Goal: Task Accomplishment & Management: Complete application form

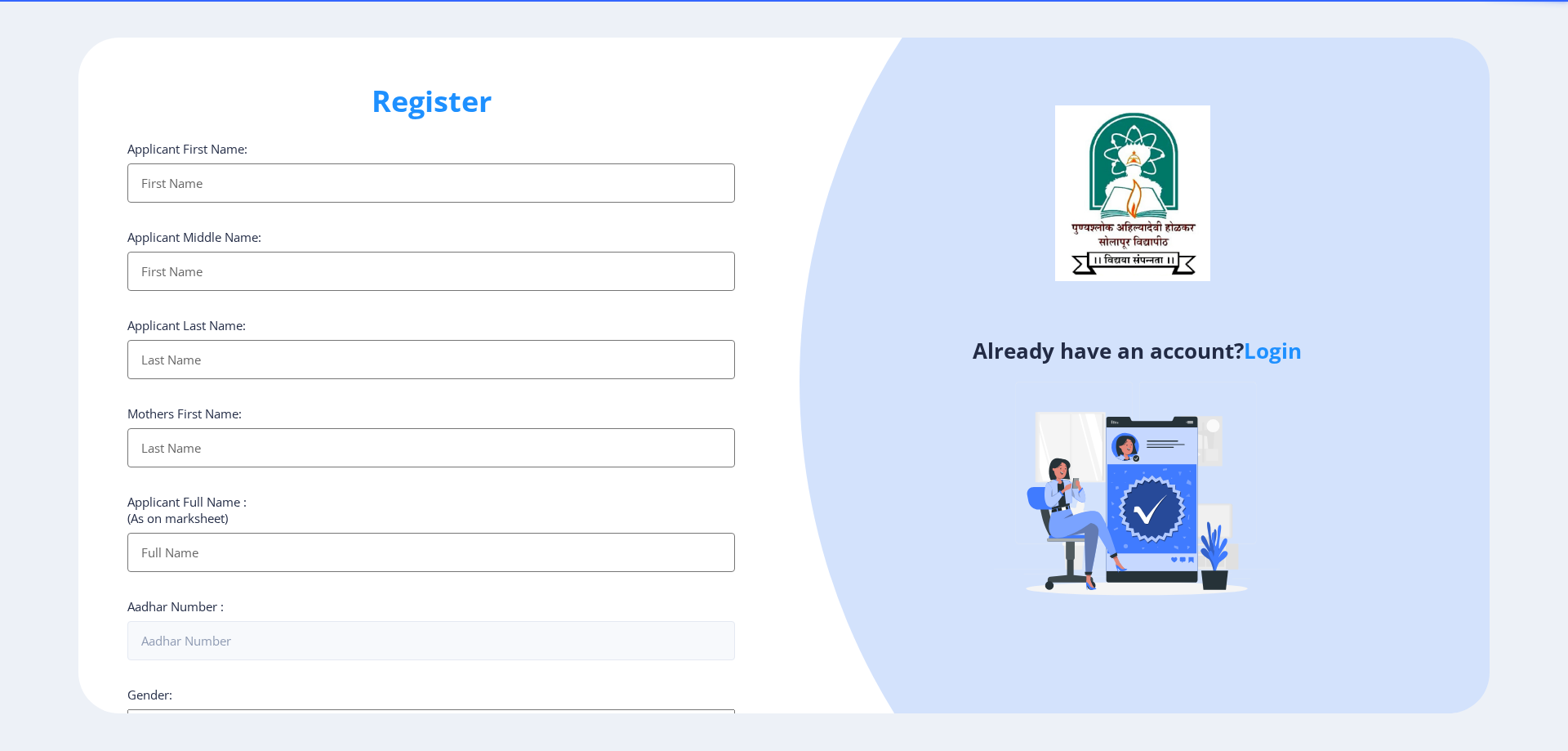
select select
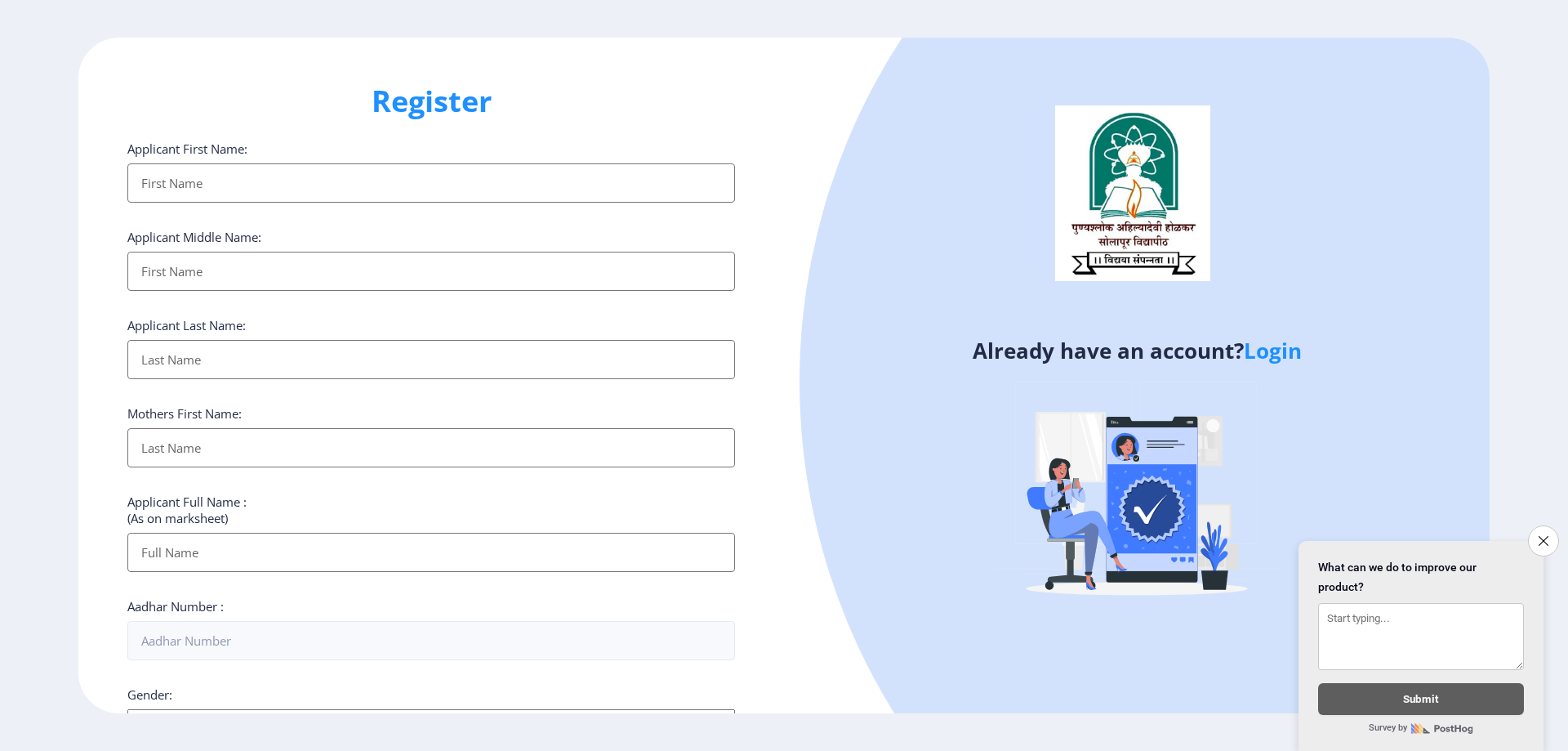
click at [290, 193] on input "Applicant First Name:" at bounding box center [431, 183] width 608 height 39
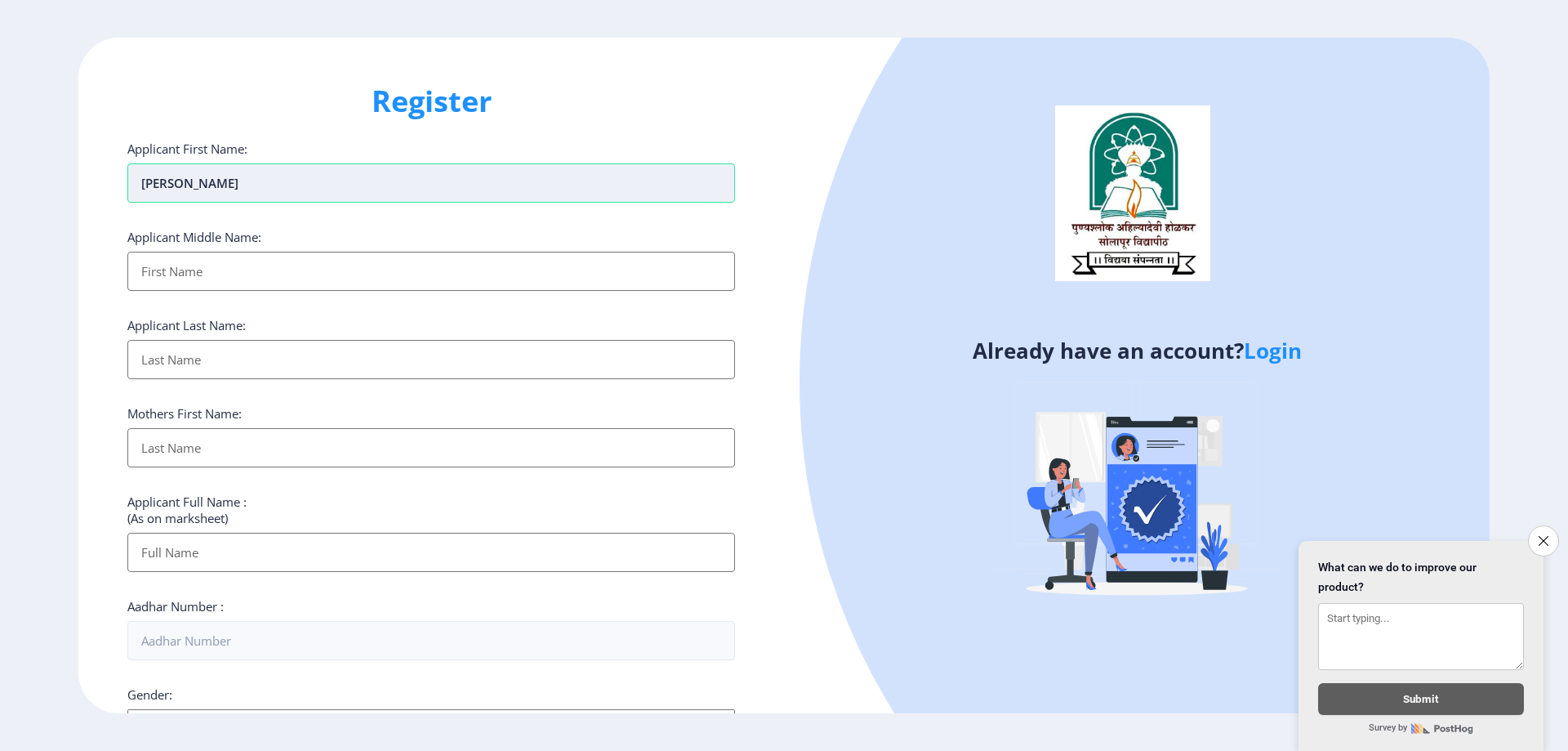
type input "[PERSON_NAME]"
type input "M SADIK"
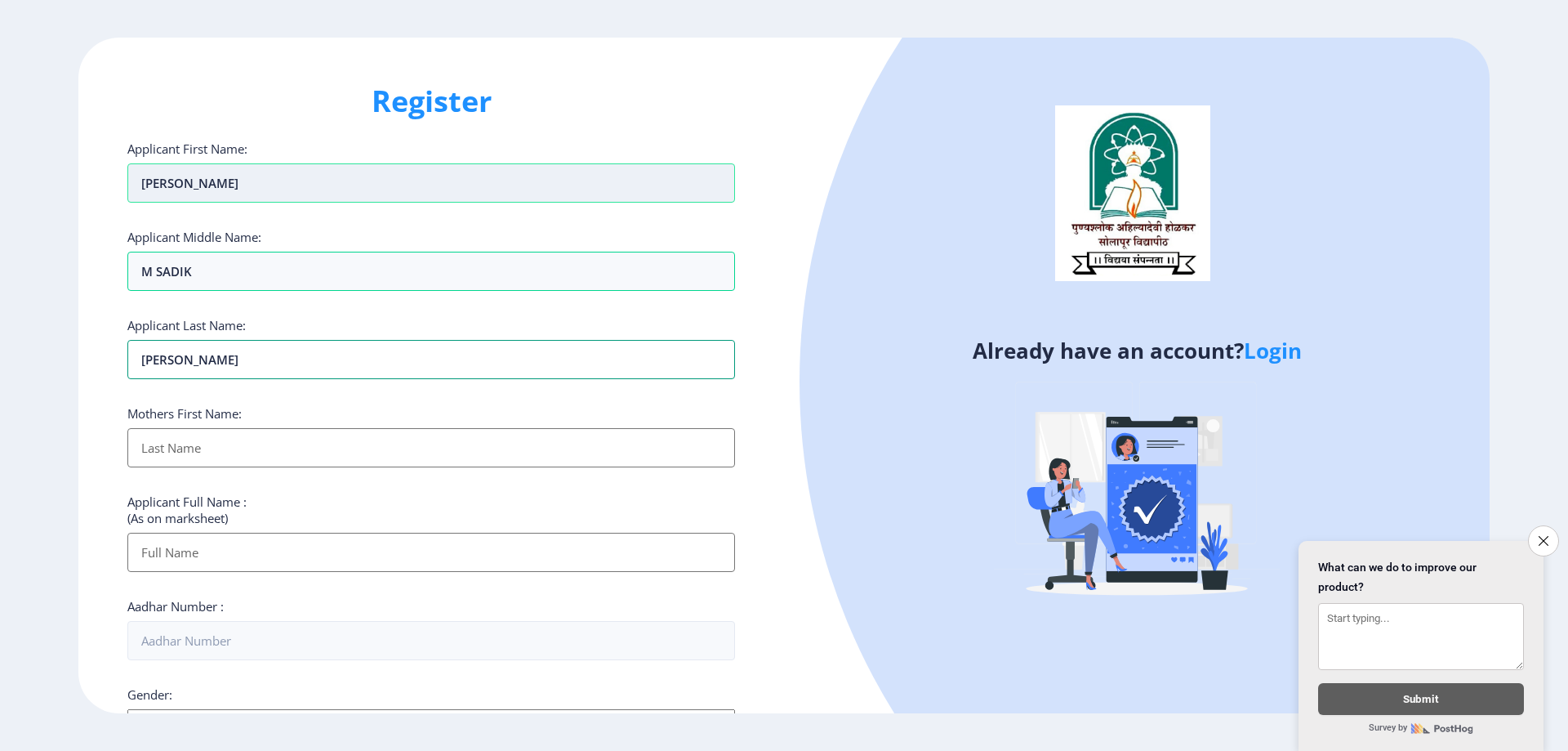
type input "[PERSON_NAME]"
type input "RAZIA"
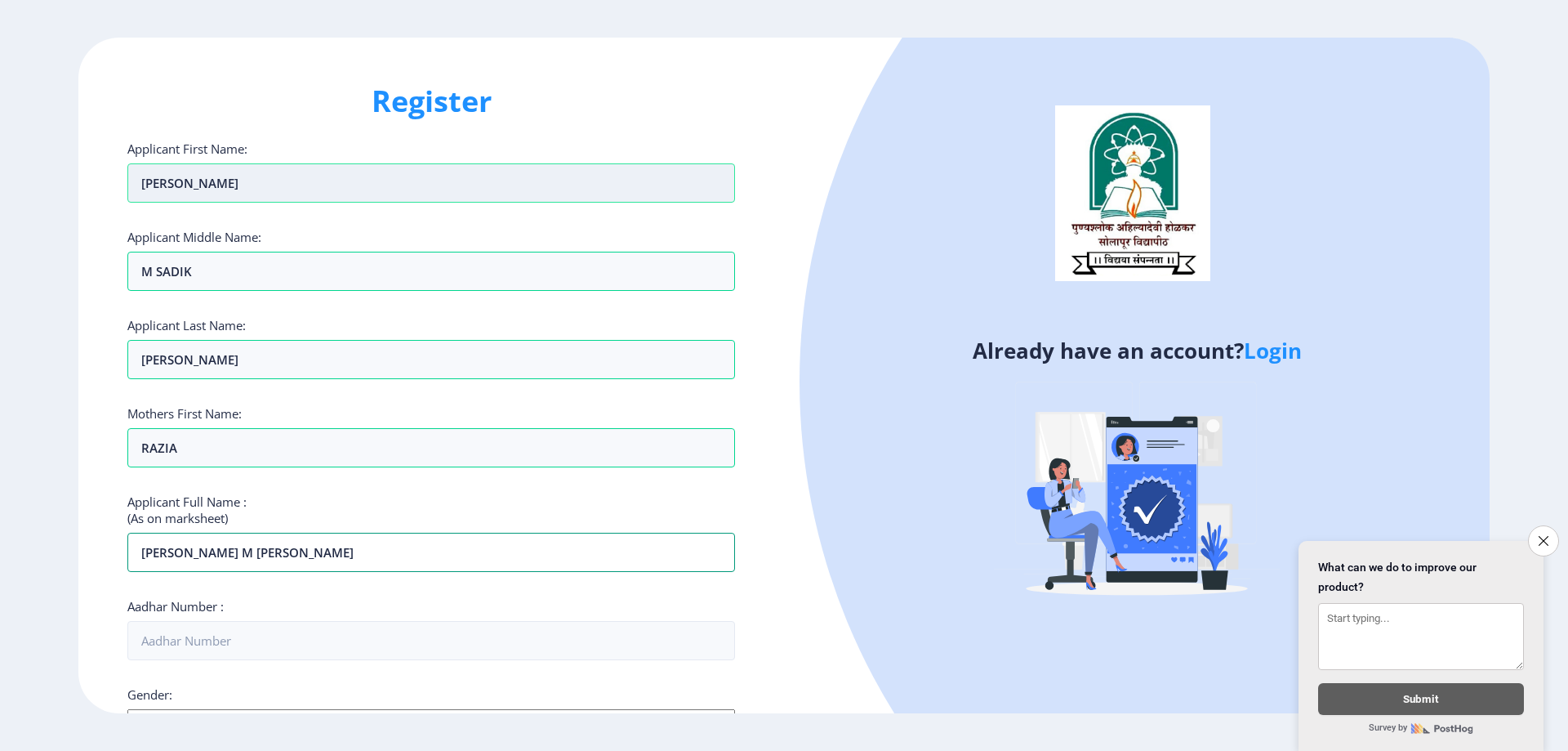
type input "[PERSON_NAME] M [PERSON_NAME]"
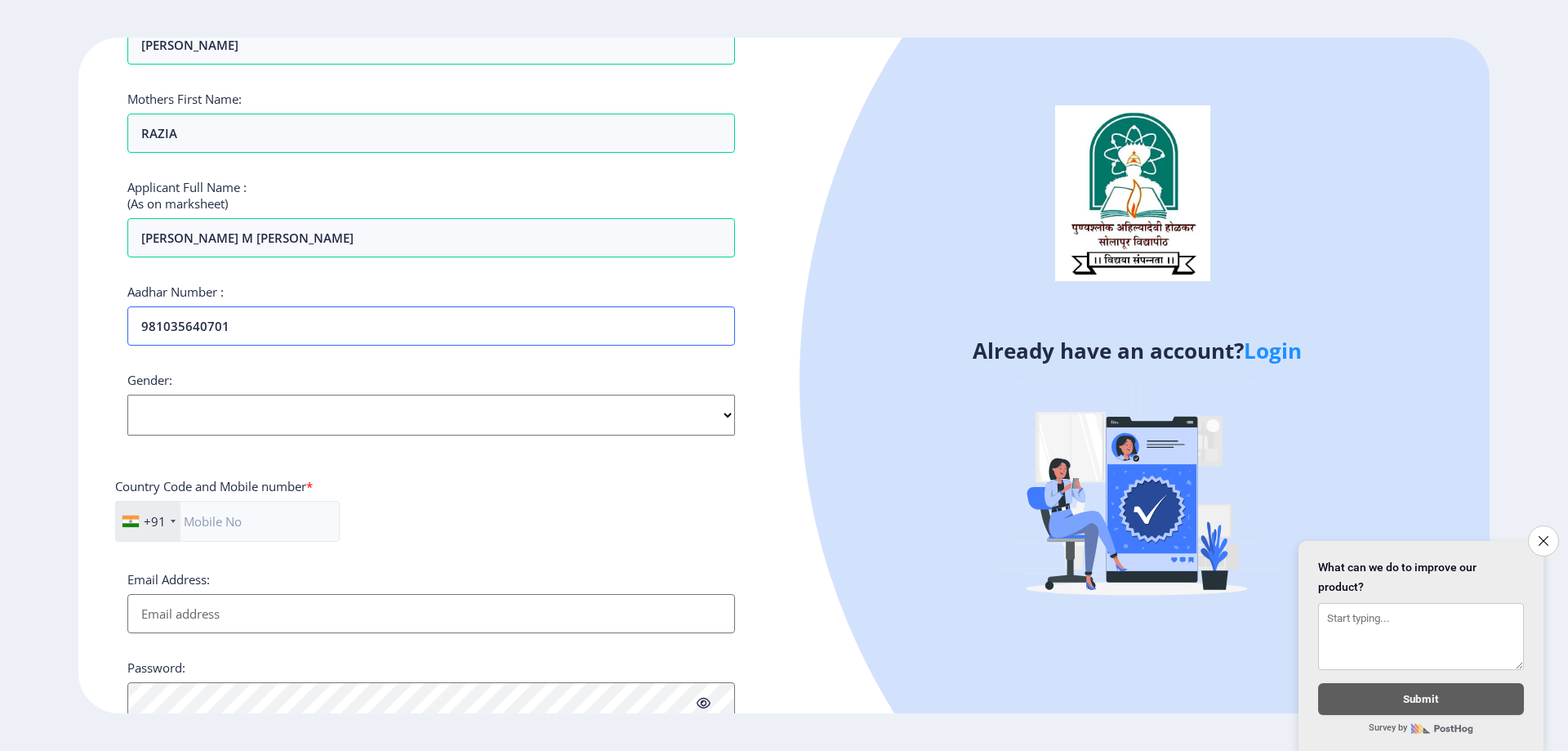
scroll to position [326, 0]
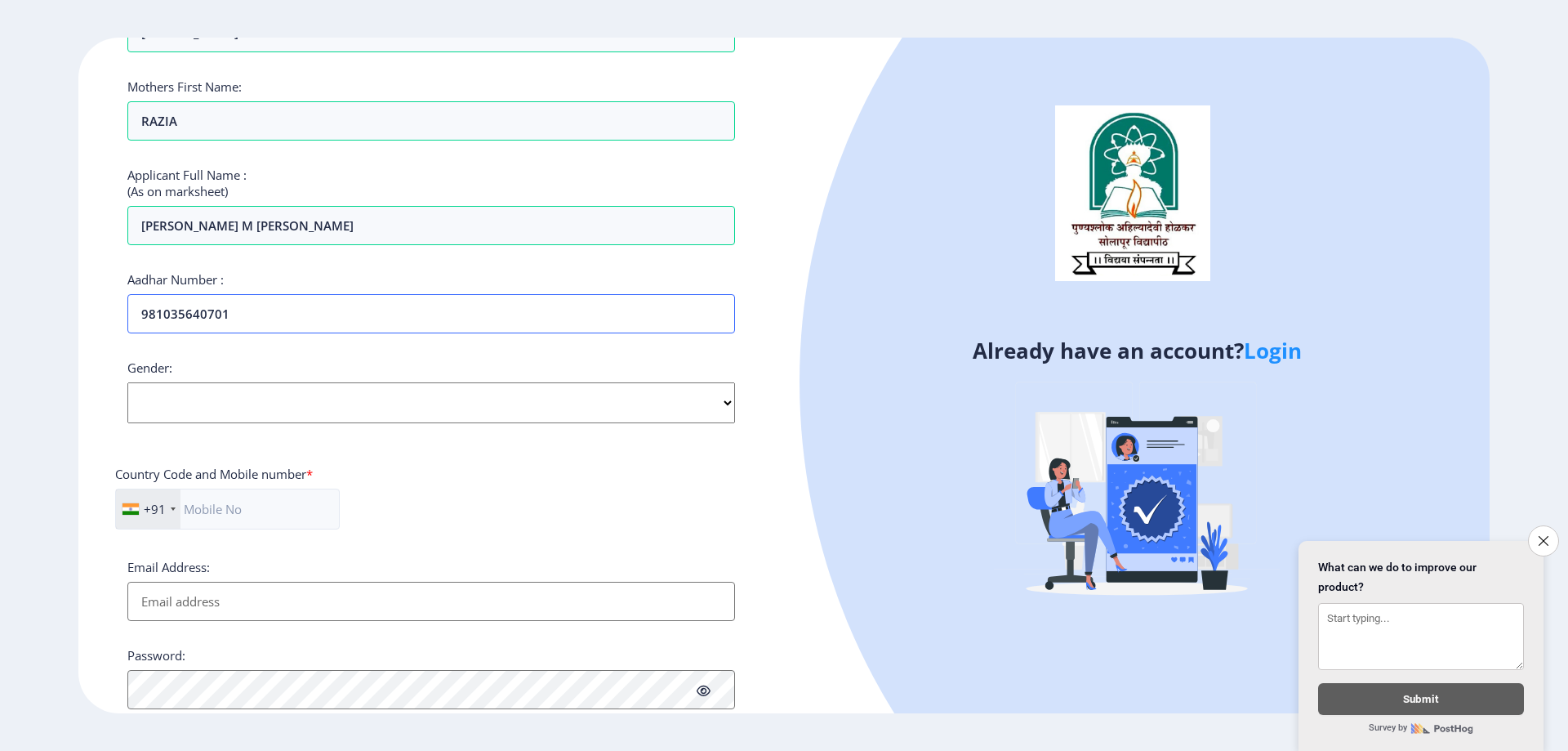
type input "981035640701"
click at [227, 407] on select "Select Gender [DEMOGRAPHIC_DATA] [DEMOGRAPHIC_DATA] Other" at bounding box center [431, 403] width 608 height 41
select select "[DEMOGRAPHIC_DATA]"
click at [127, 383] on select "Select Gender [DEMOGRAPHIC_DATA] [DEMOGRAPHIC_DATA] Other" at bounding box center [431, 403] width 608 height 41
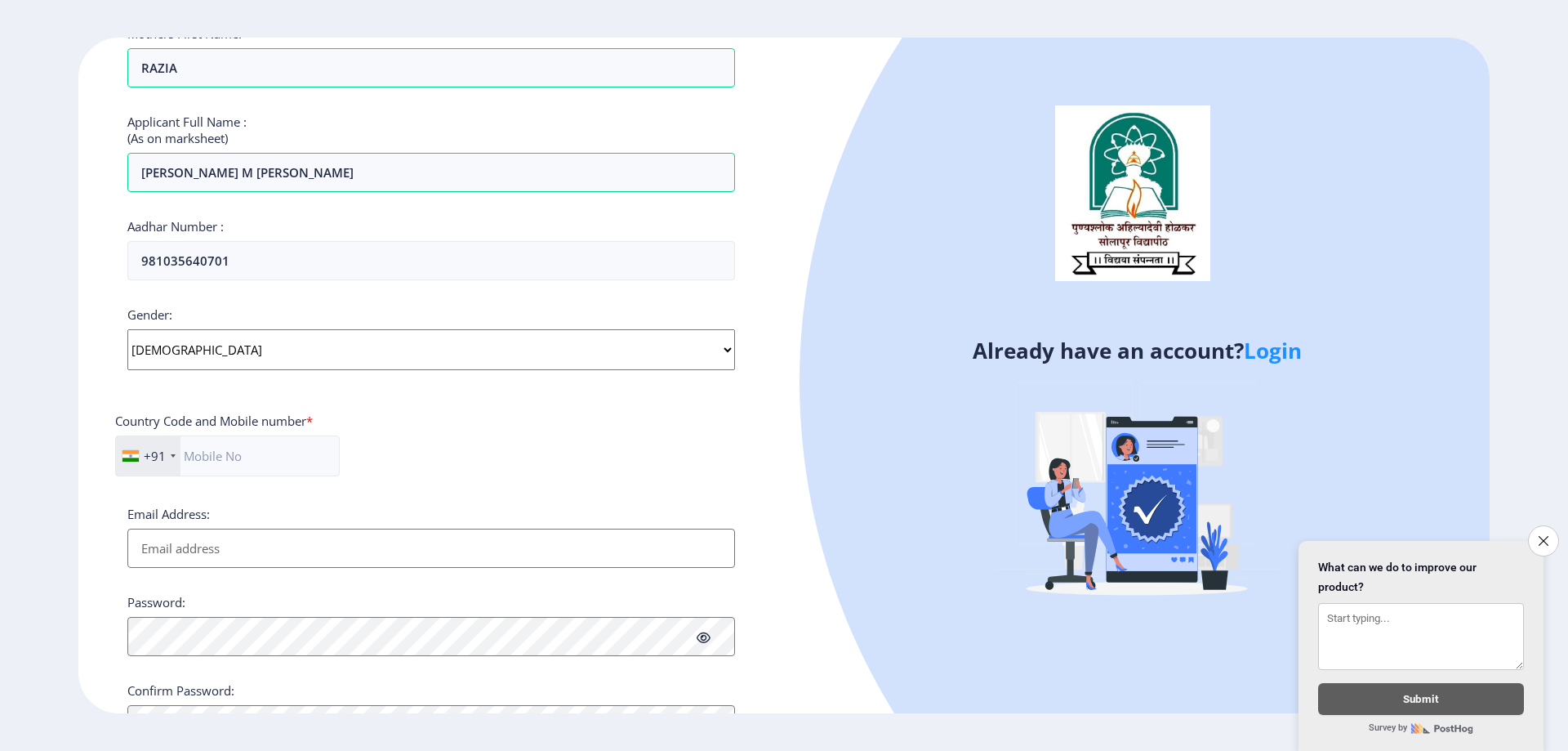
scroll to position [408, 0]
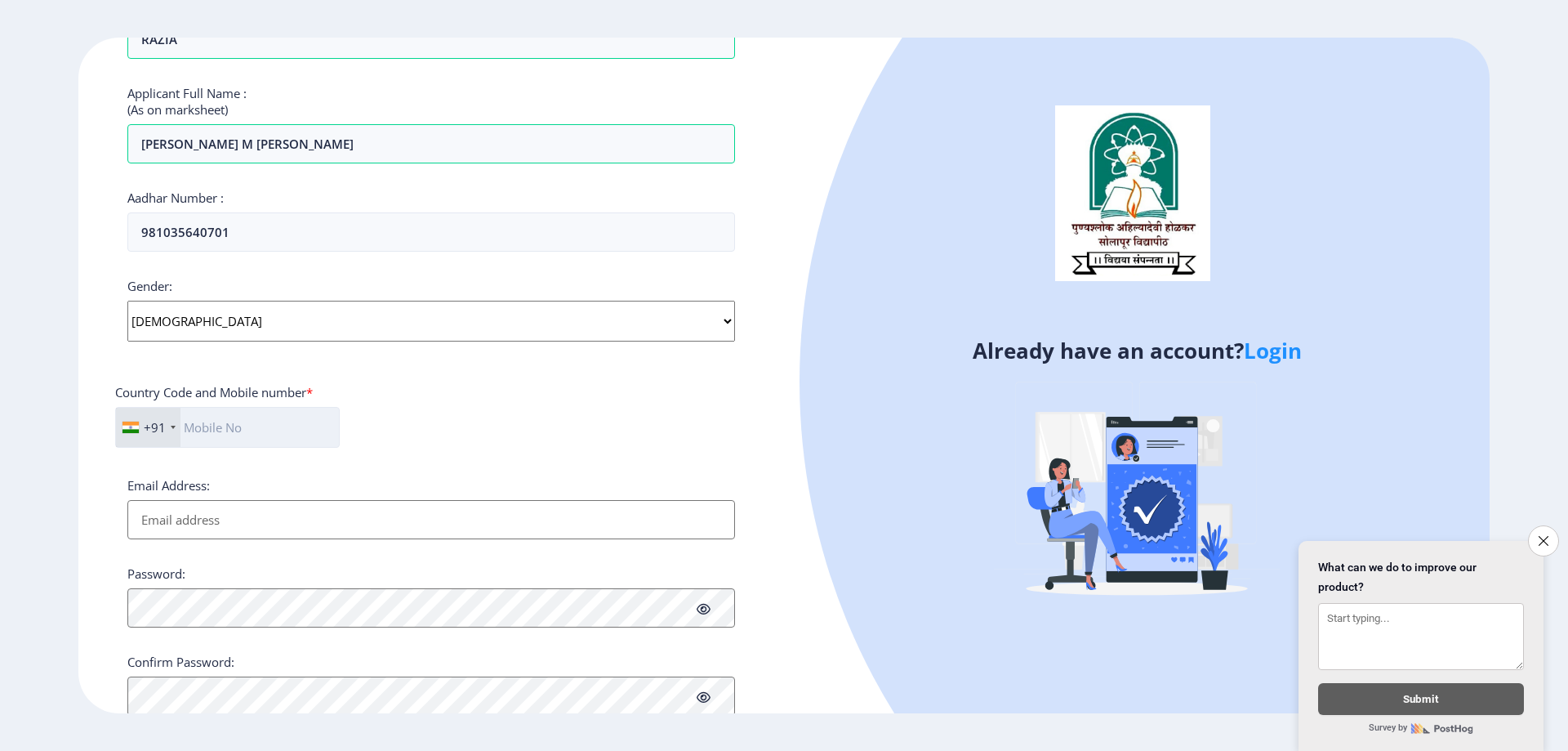
click at [257, 411] on input "text" at bounding box center [227, 426] width 225 height 41
type input "9359068682"
click at [255, 514] on input "Email Address:" at bounding box center [431, 519] width 608 height 39
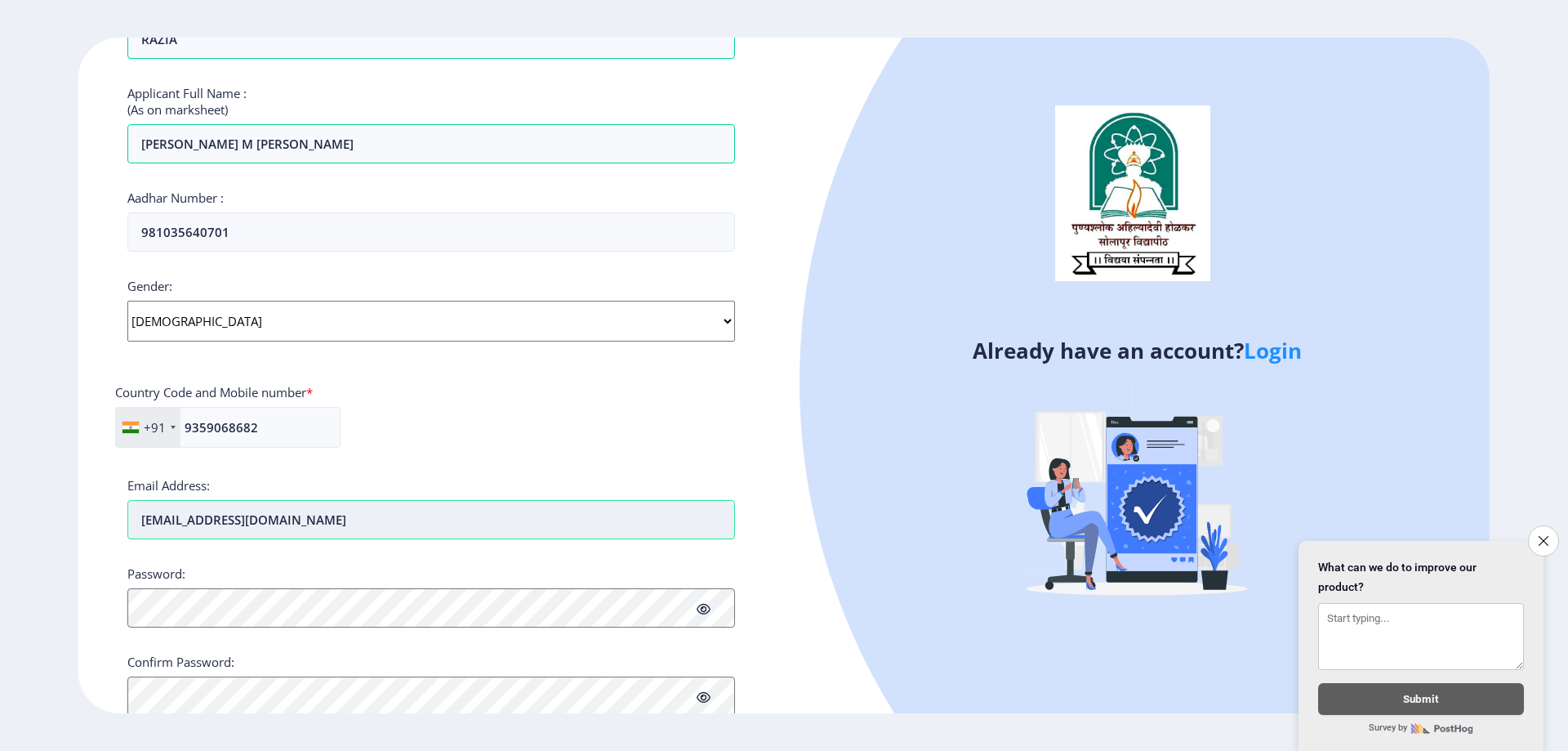
type input "[EMAIL_ADDRESS][DOMAIN_NAME]"
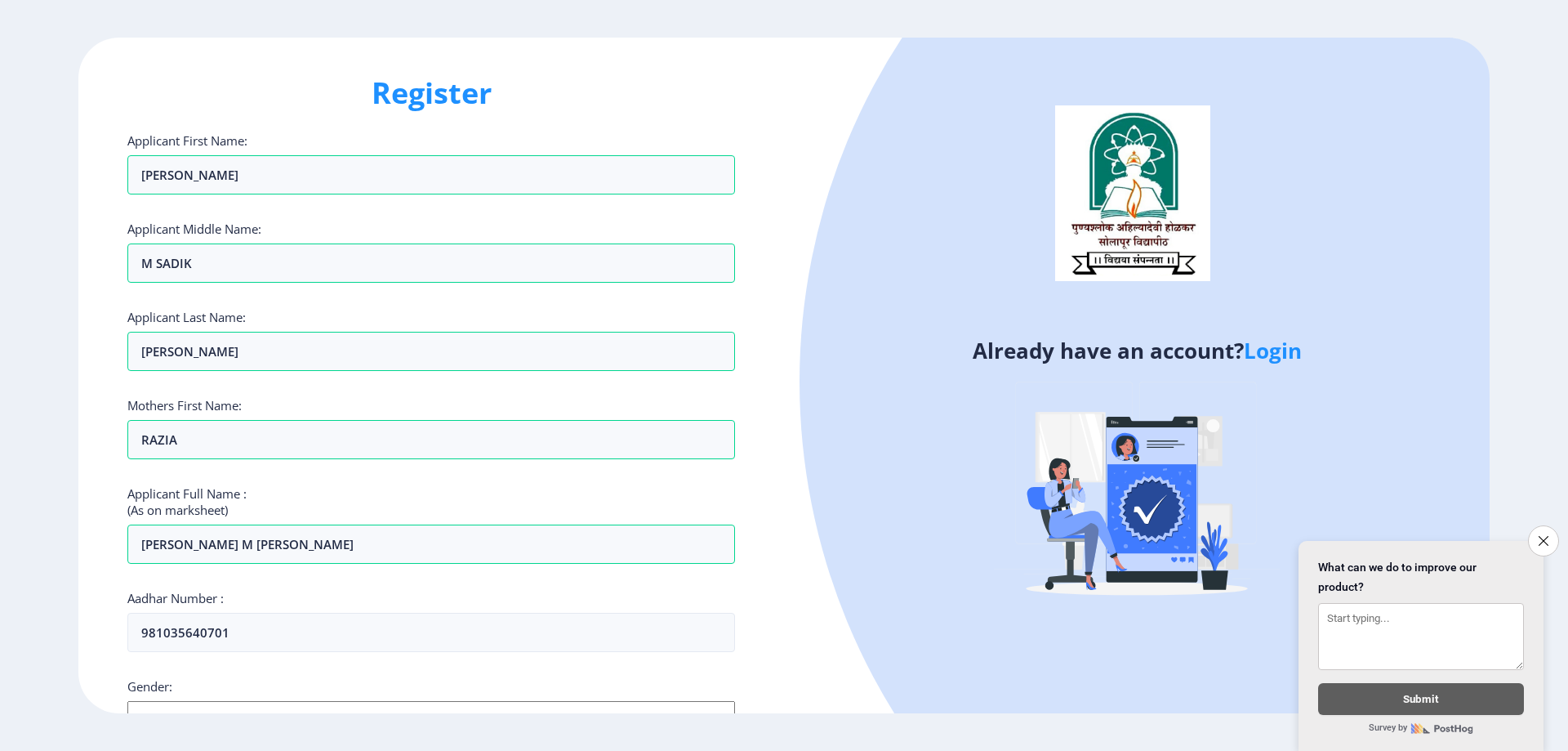
scroll to position [0, 0]
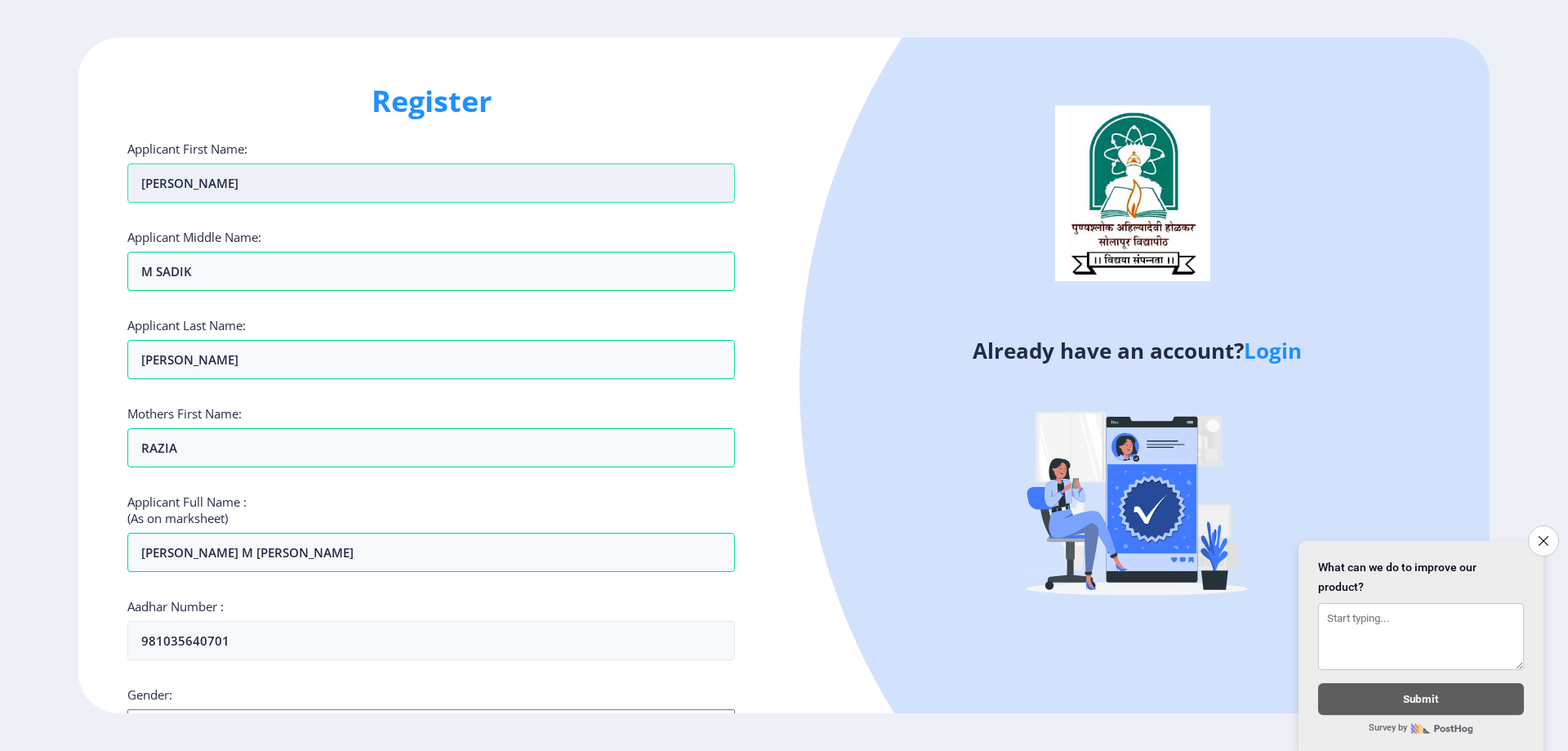
click at [221, 172] on input "[PERSON_NAME]" at bounding box center [431, 183] width 608 height 39
type input "j"
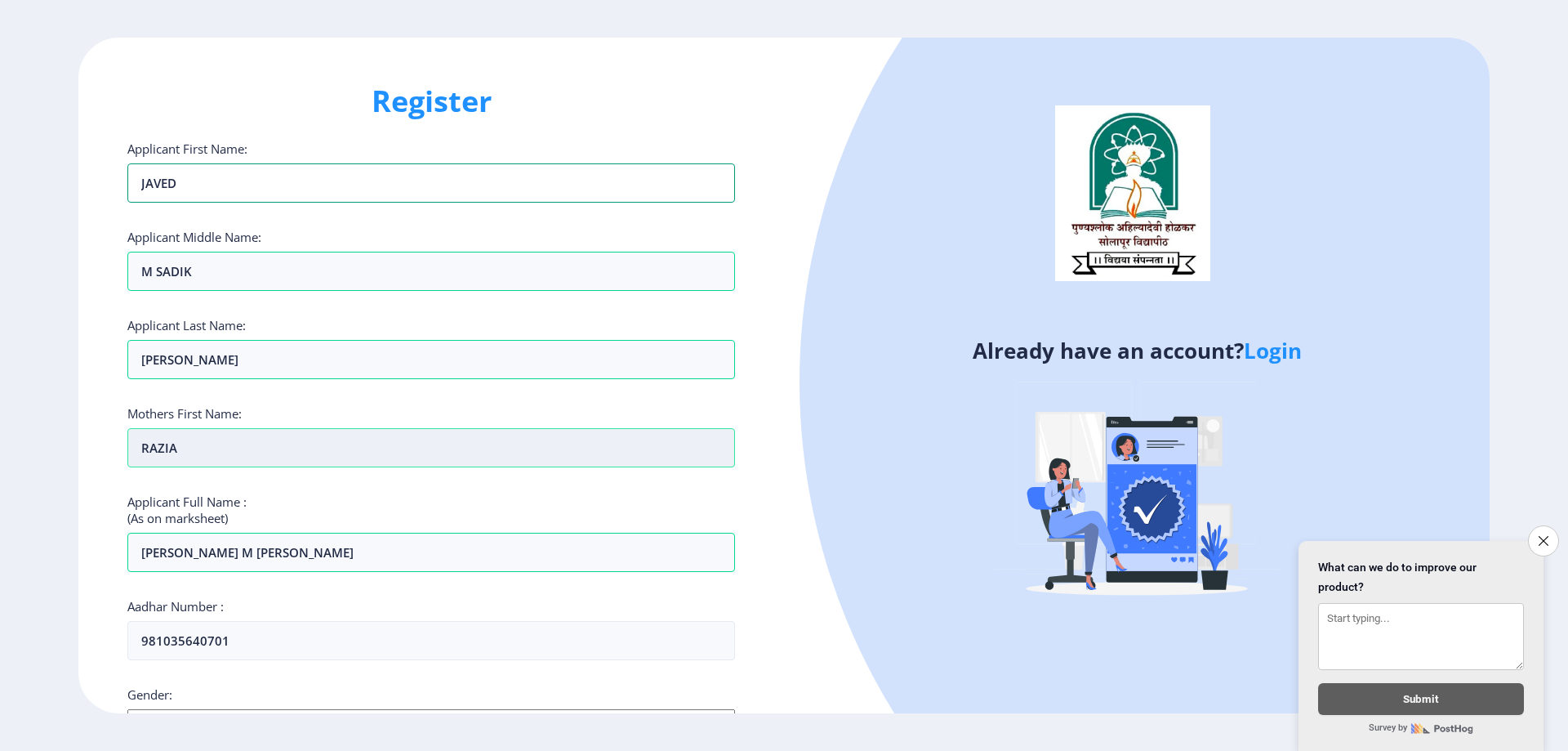
type input "JAVED"
click at [236, 445] on input "RAZIA" at bounding box center [431, 447] width 608 height 39
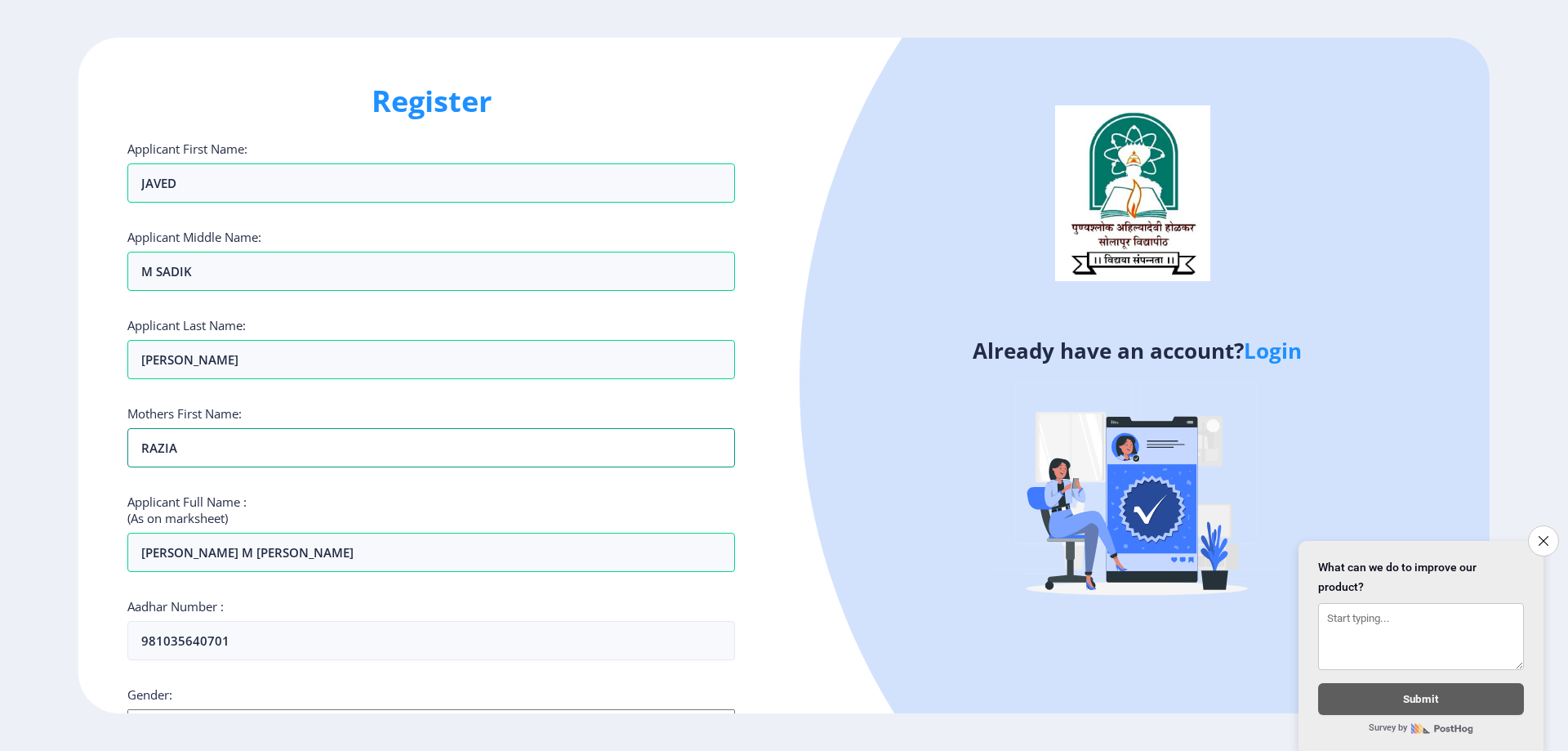
scroll to position [82, 0]
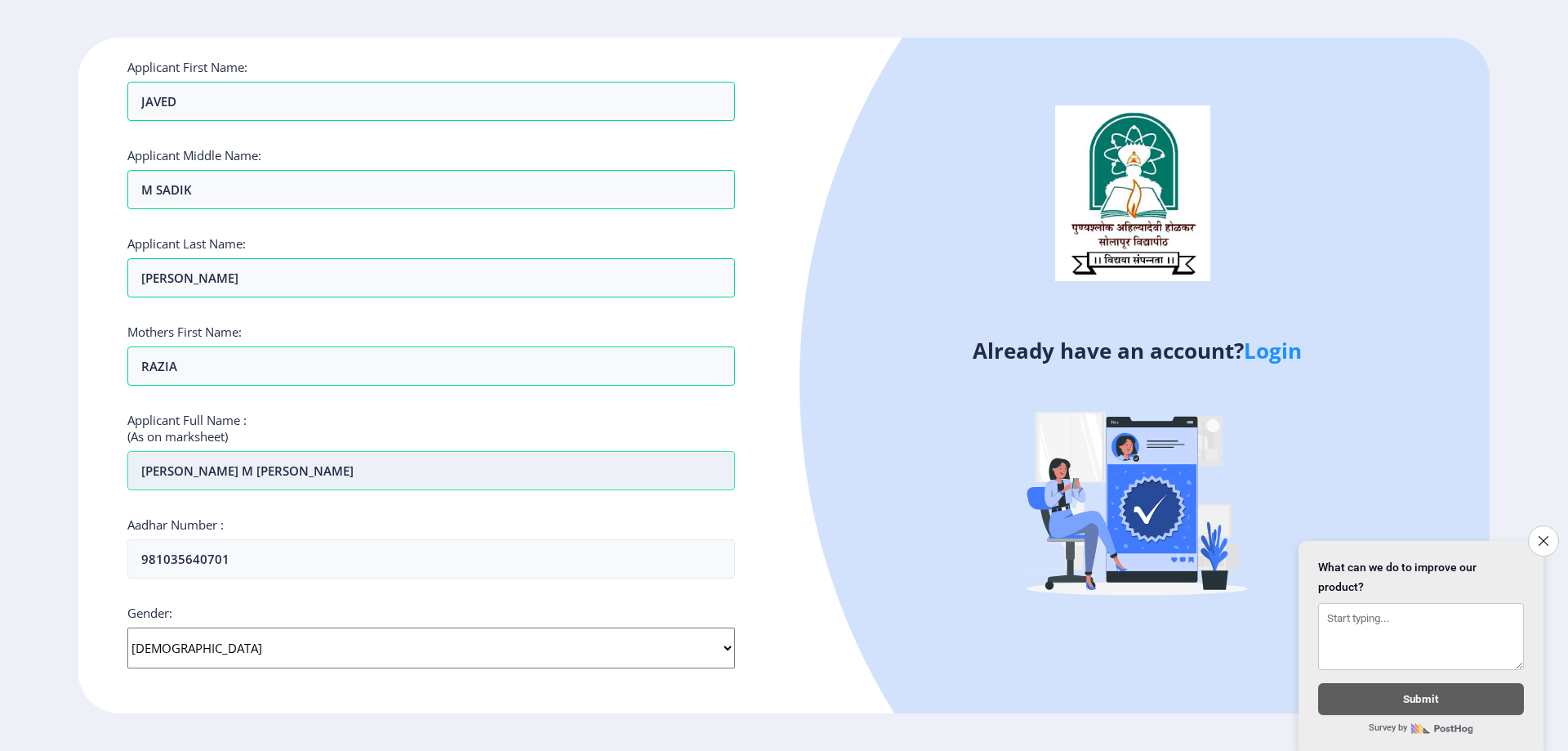
click at [312, 470] on input "[PERSON_NAME] M [PERSON_NAME]" at bounding box center [431, 470] width 608 height 39
click at [1541, 535] on icon "Close survey" at bounding box center [1542, 540] width 10 height 10
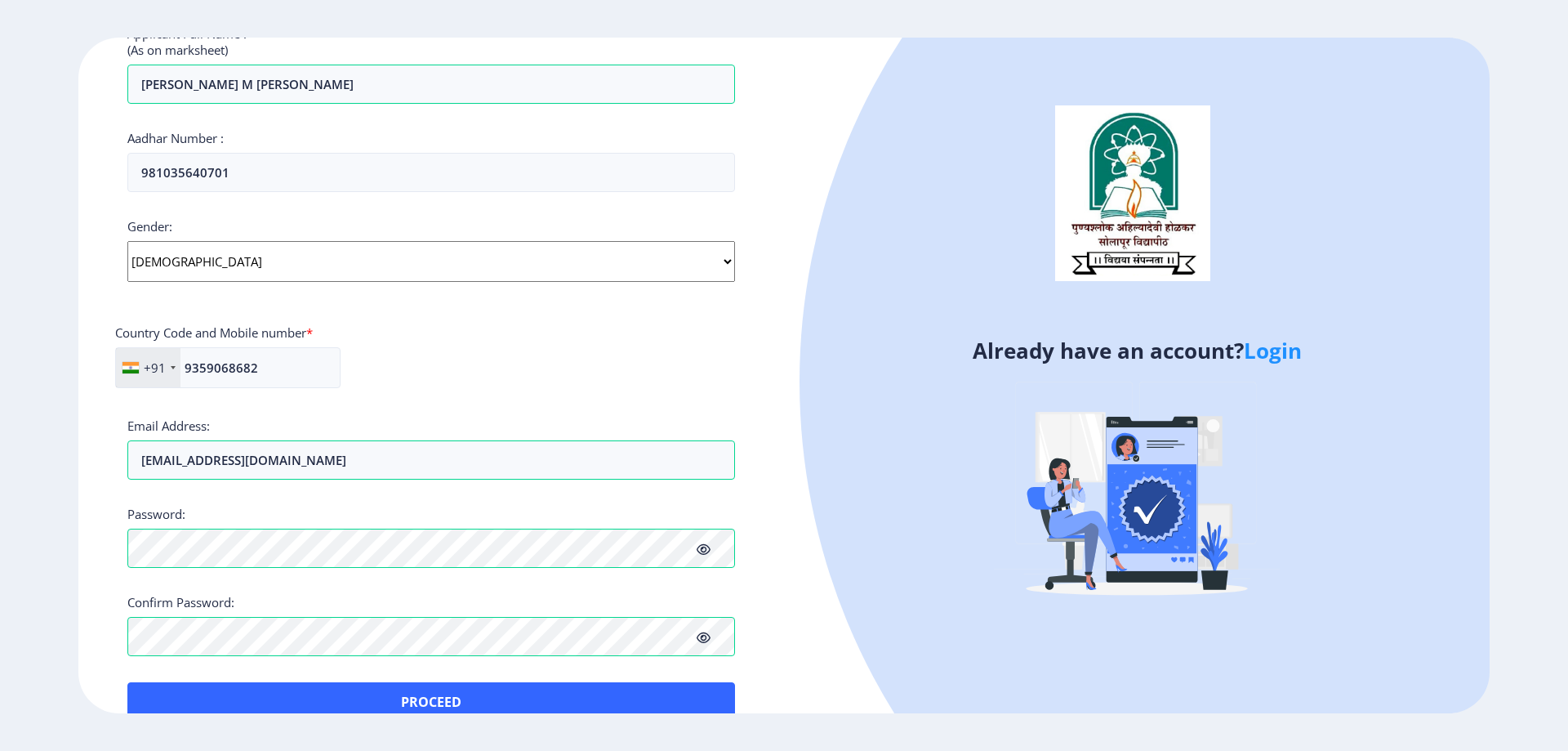
scroll to position [501, 0]
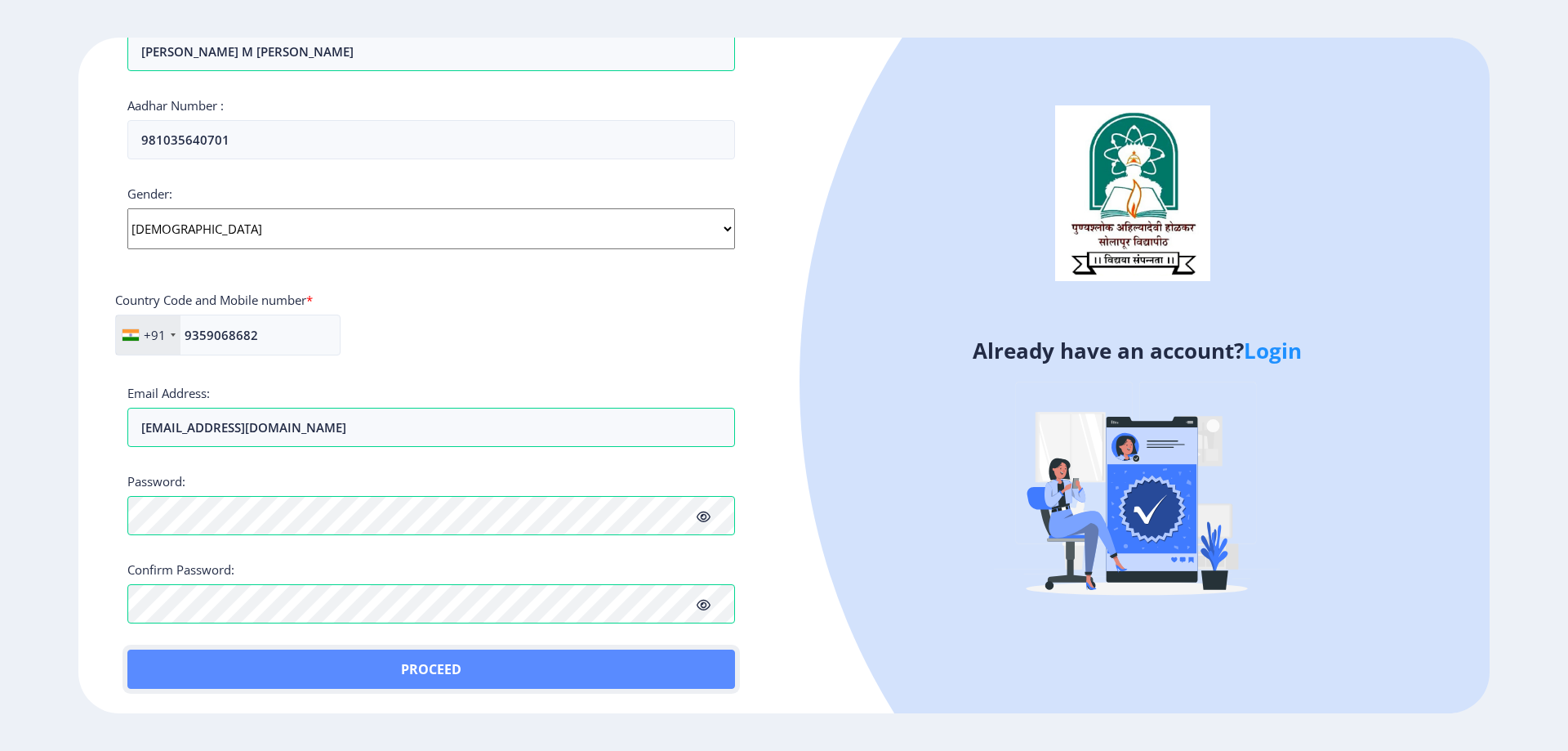
click at [457, 667] on button "Proceed" at bounding box center [431, 668] width 608 height 39
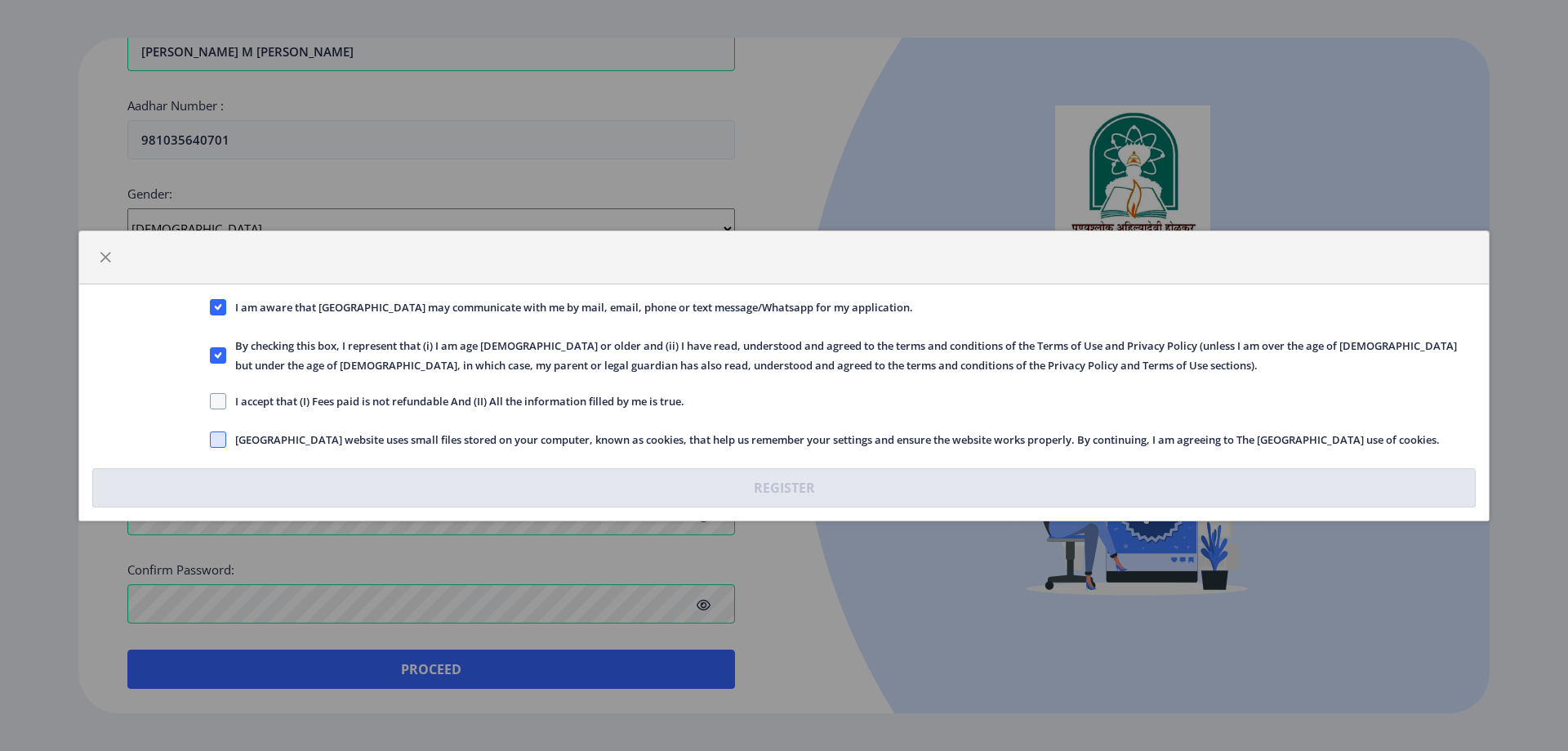
drag, startPoint x: 217, startPoint y: 400, endPoint x: 216, endPoint y: 435, distance: 35.0
click at [216, 400] on span at bounding box center [218, 401] width 16 height 16
click at [210, 401] on input "I accept that (I) Fees paid is not refundable And (II) All the information fill…" at bounding box center [210, 401] width 1 height 1
checkbox input "true"
click at [216, 435] on span at bounding box center [218, 439] width 16 height 16
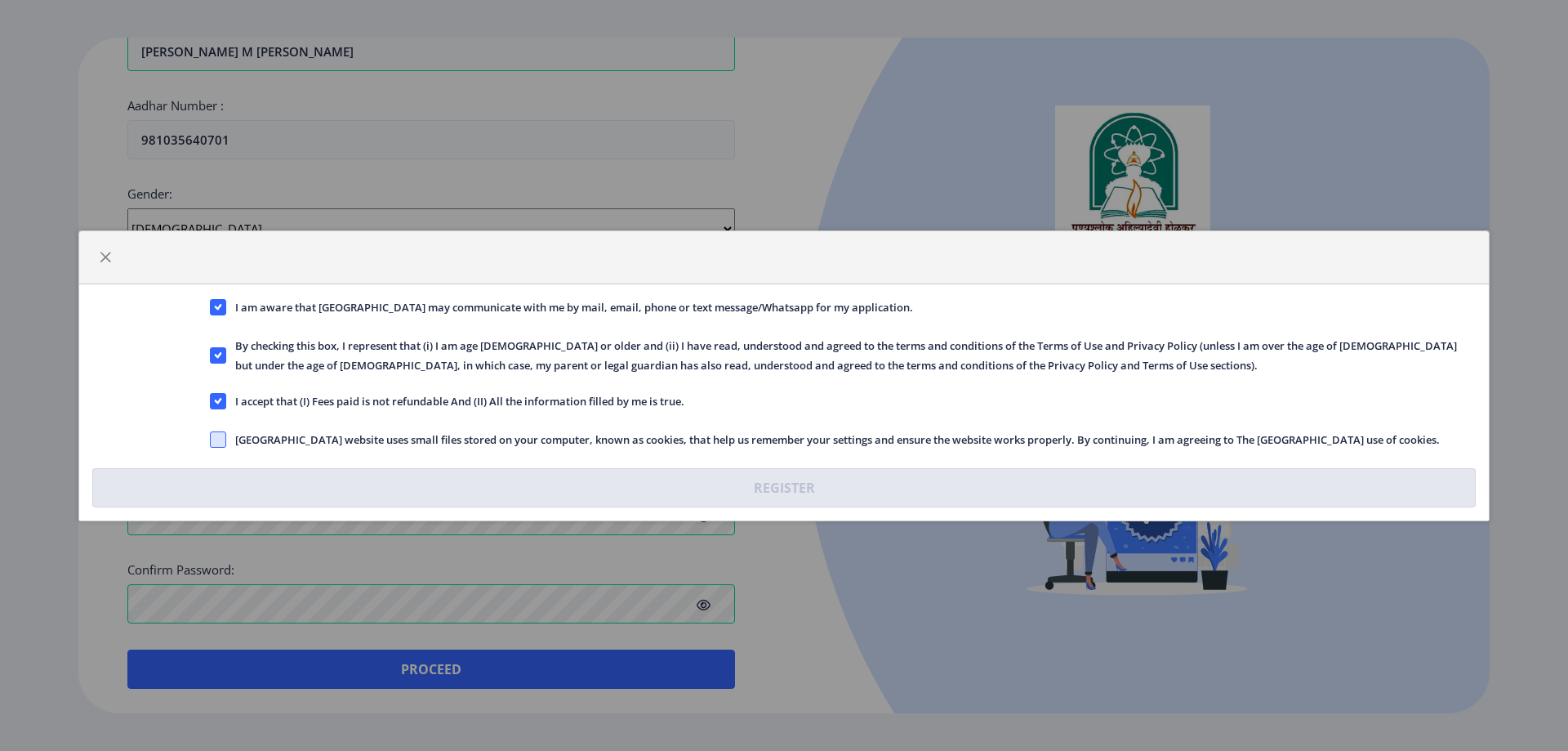
click at [210, 439] on input "[GEOGRAPHIC_DATA] website uses small files stored on your computer, known as co…" at bounding box center [210, 439] width 1 height 1
checkbox input "true"
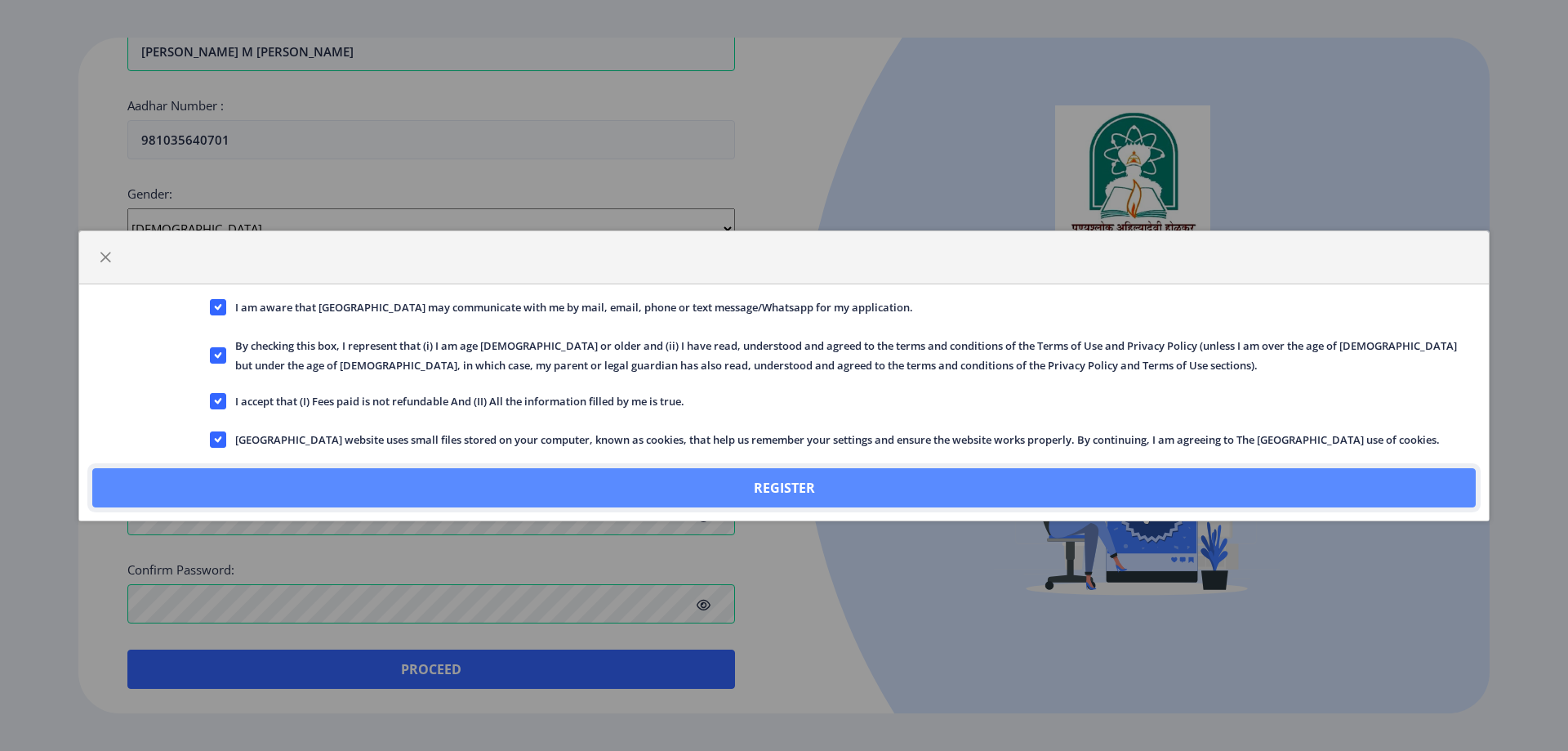
click at [313, 469] on button "Register" at bounding box center [784, 487] width 1383 height 39
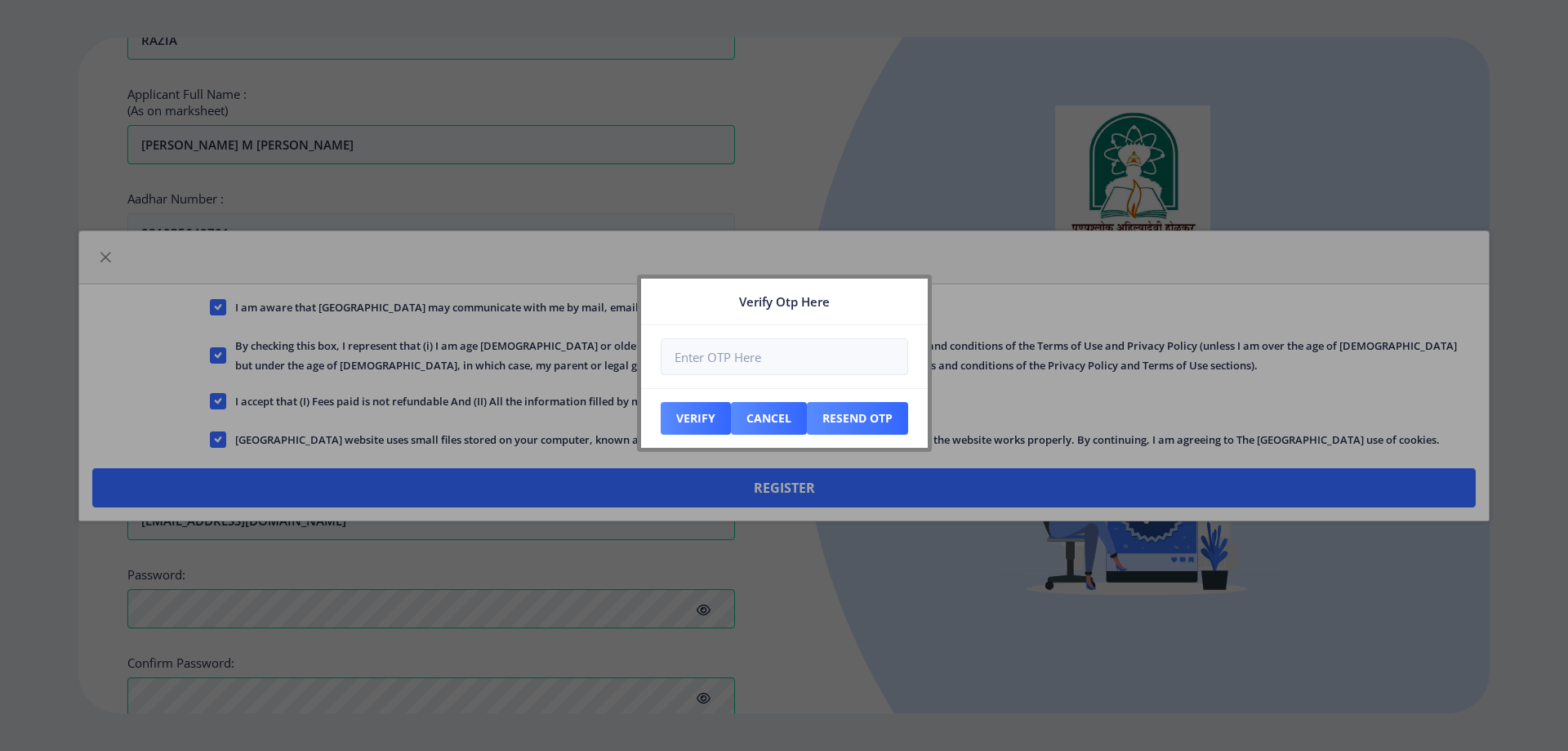
scroll to position [594, 0]
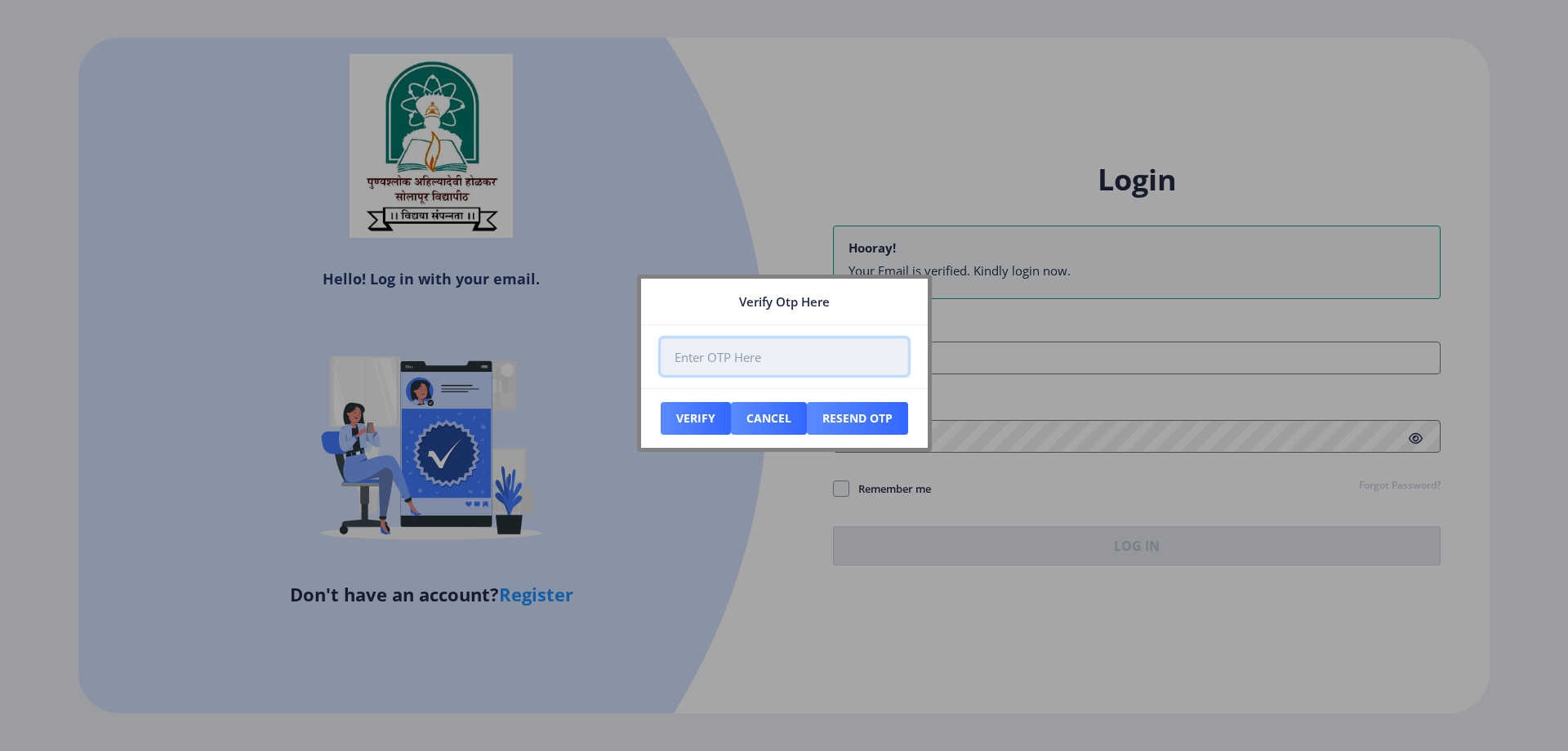
click at [731, 368] on input "number" at bounding box center [784, 356] width 247 height 37
type input "253998"
click at [703, 424] on button "Verify" at bounding box center [696, 418] width 70 height 32
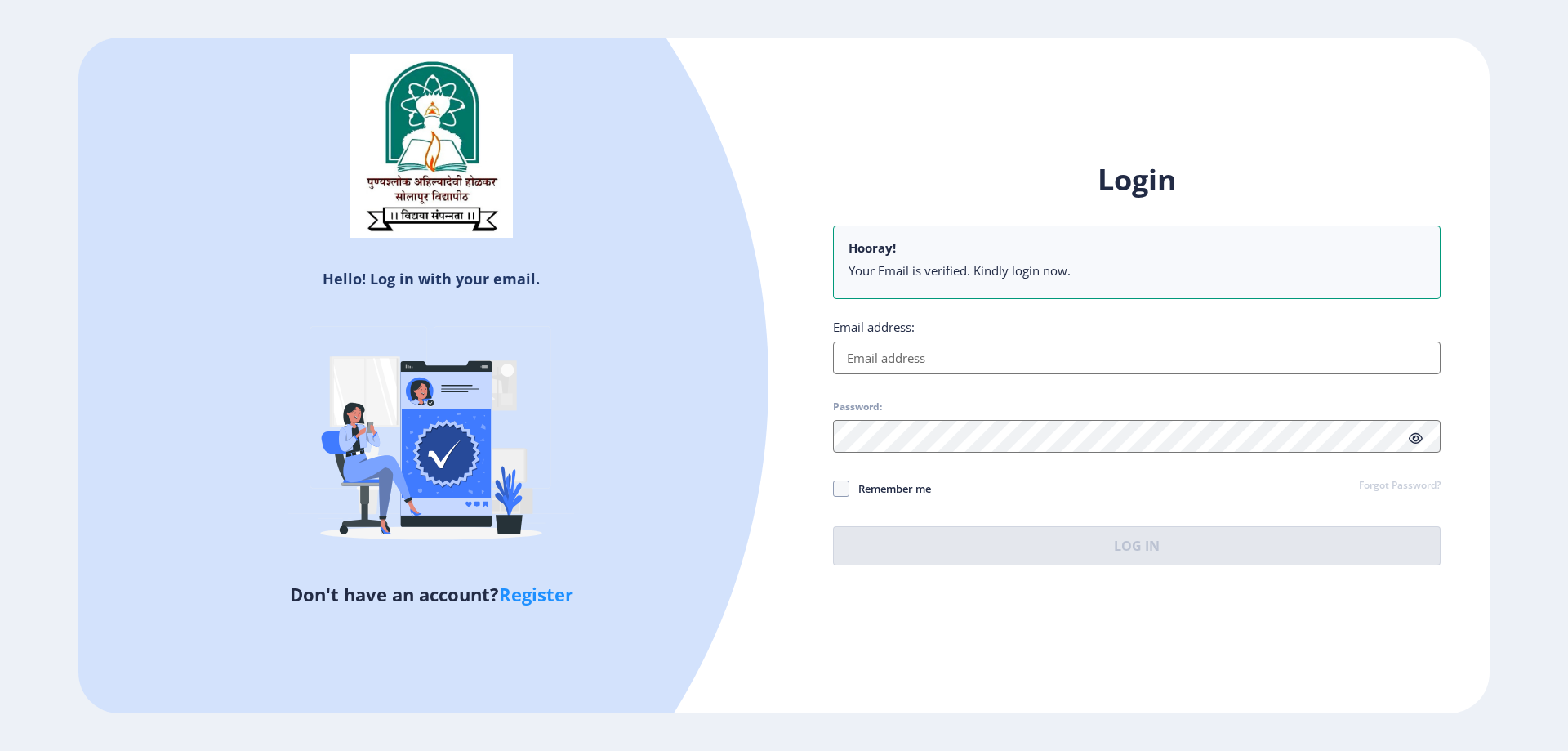
click at [919, 344] on input "Email address:" at bounding box center [1136, 358] width 608 height 32
click at [1051, 353] on input "Email address:" at bounding box center [1136, 358] width 608 height 32
paste input "[EMAIL_ADDRESS][DOMAIN_NAME]"
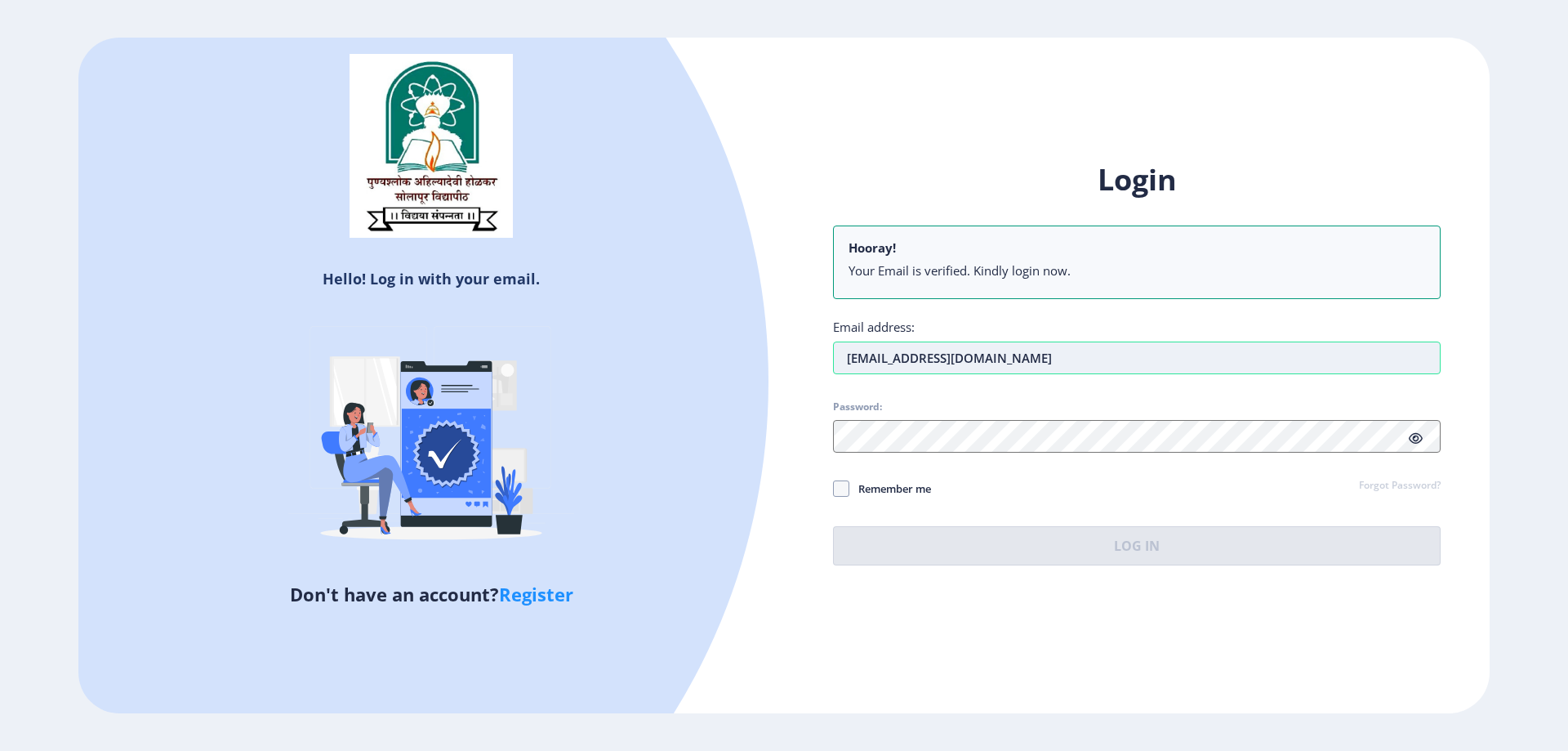
type input "[EMAIL_ADDRESS][DOMAIN_NAME]"
click at [971, 414] on span "Password:" at bounding box center [1136, 410] width 608 height 20
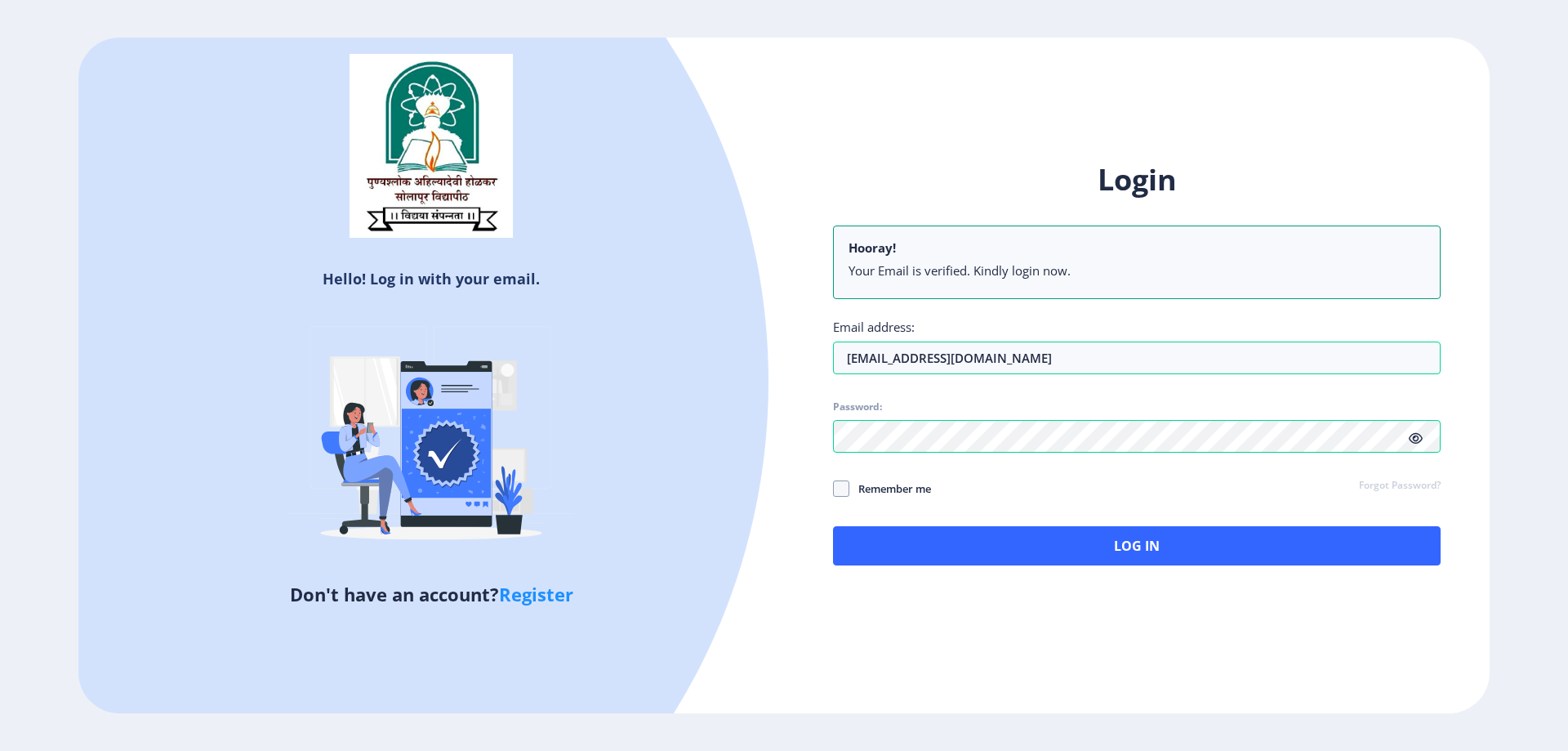
drag, startPoint x: 847, startPoint y: 485, endPoint x: 850, endPoint y: 500, distance: 15.3
click at [845, 485] on span at bounding box center [840, 488] width 16 height 16
click at [833, 487] on input "Remember me" at bounding box center [833, 487] width 1 height 1
checkbox input "true"
click at [992, 567] on div "Login Hooray! Your Email is verified. Kindly login now. Email address: [EMAIL_A…" at bounding box center [1137, 375] width 706 height 481
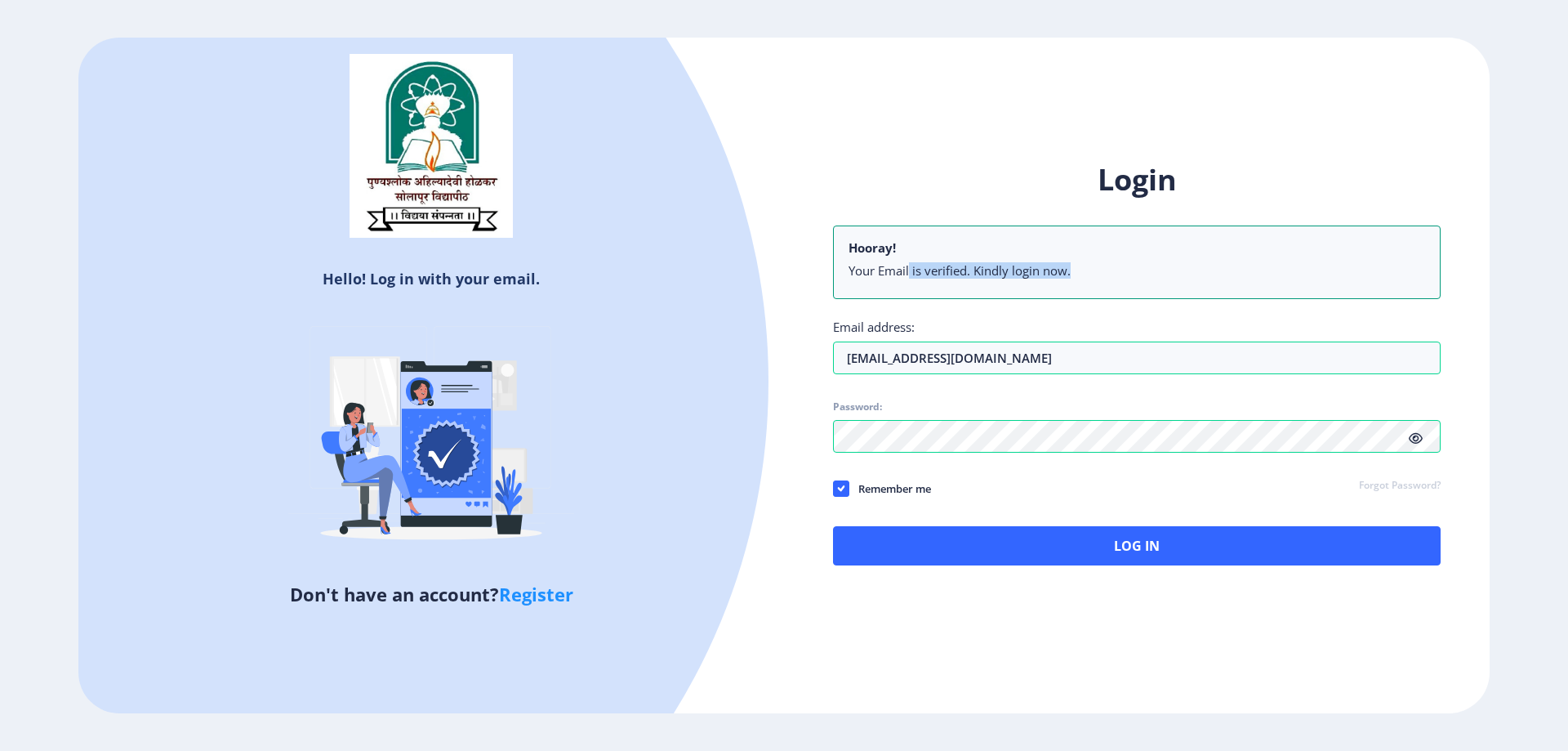
drag, startPoint x: 1022, startPoint y: 282, endPoint x: 1125, endPoint y: 287, distance: 103.1
click at [1115, 286] on nb-alert "Hooray! Your Email is verified. Kindly login now." at bounding box center [1136, 262] width 608 height 73
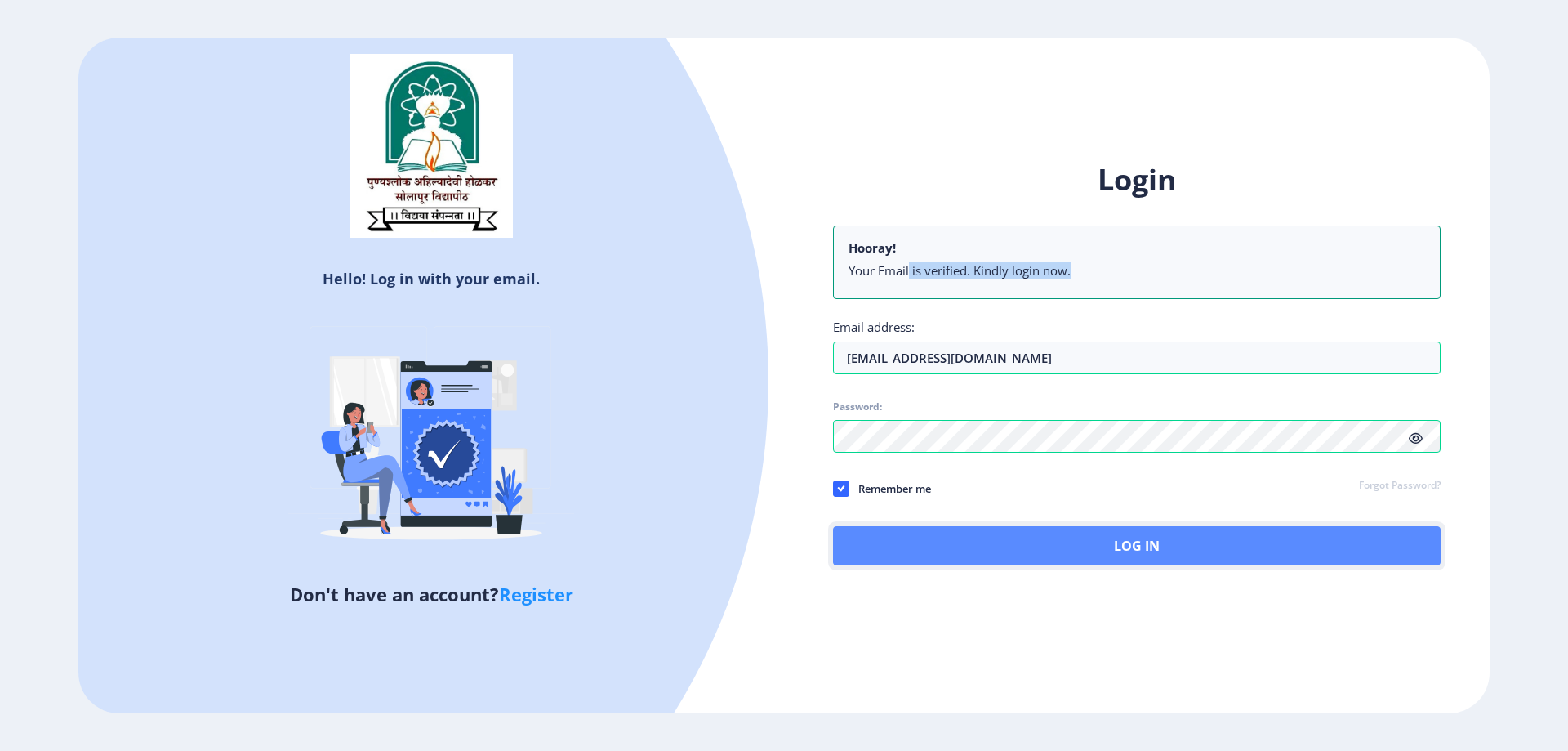
click at [1150, 535] on button "Log In" at bounding box center [1136, 545] width 608 height 39
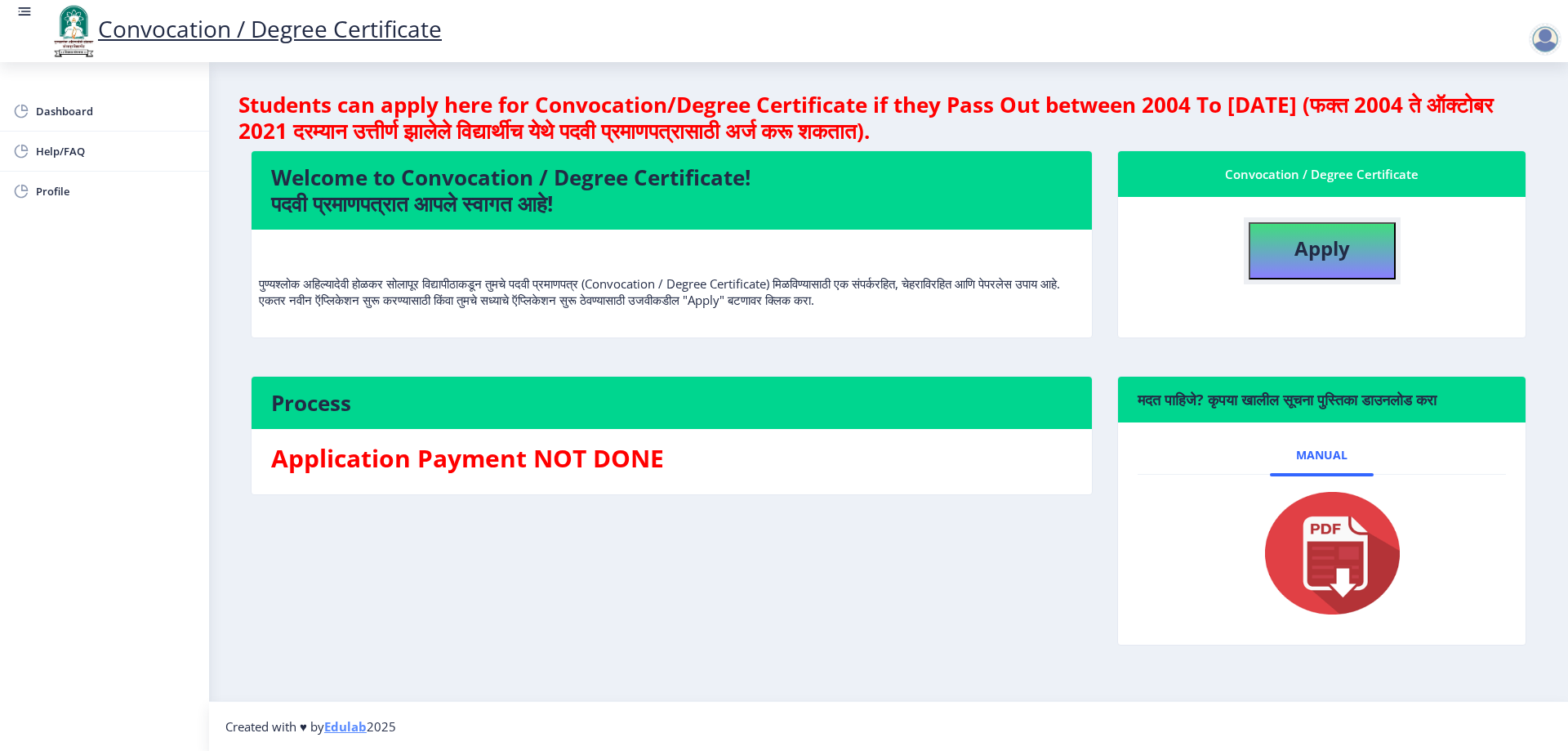
click at [1290, 239] on button "Apply" at bounding box center [1322, 250] width 147 height 57
select select
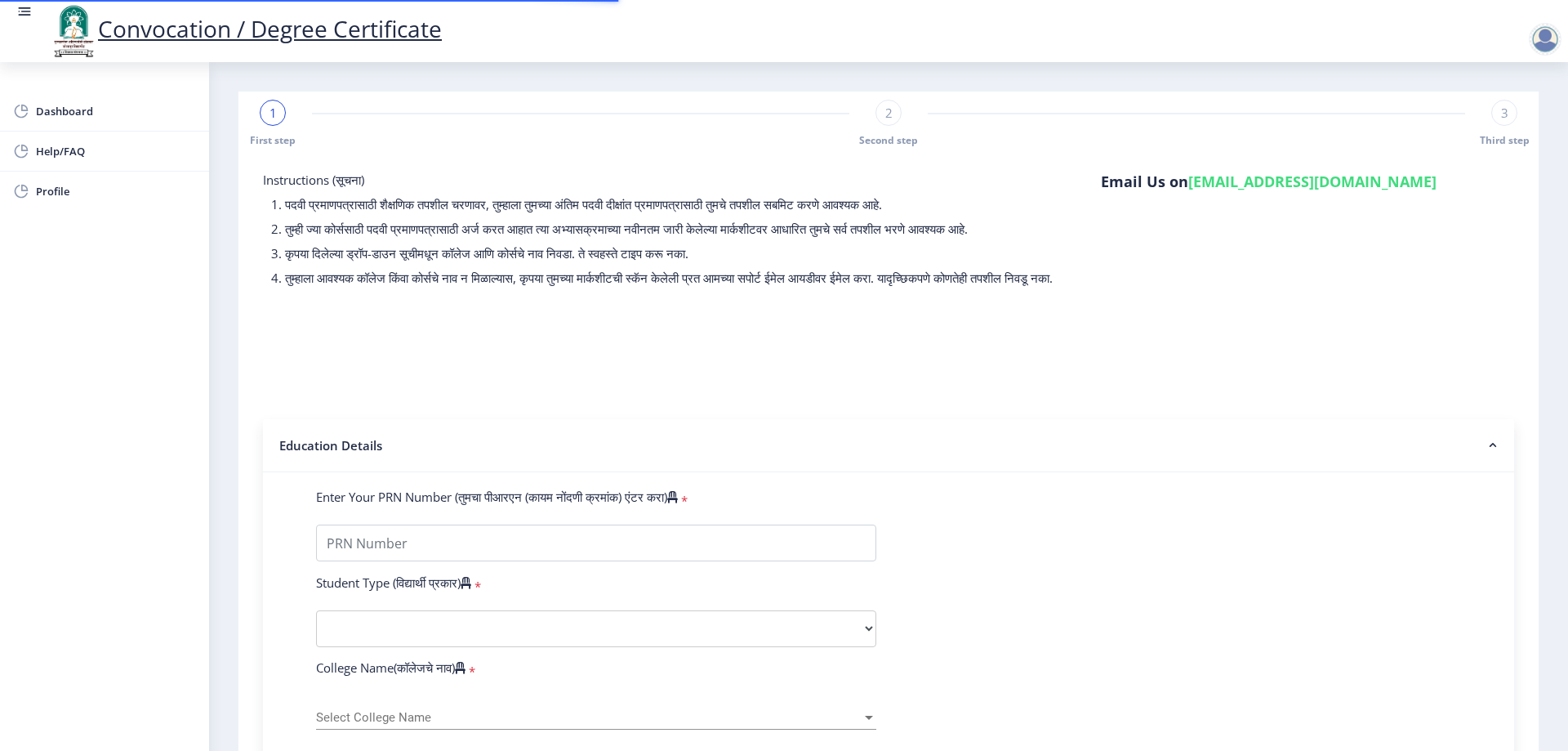
type input "[PERSON_NAME] M [PERSON_NAME]"
type input "RAZIA"
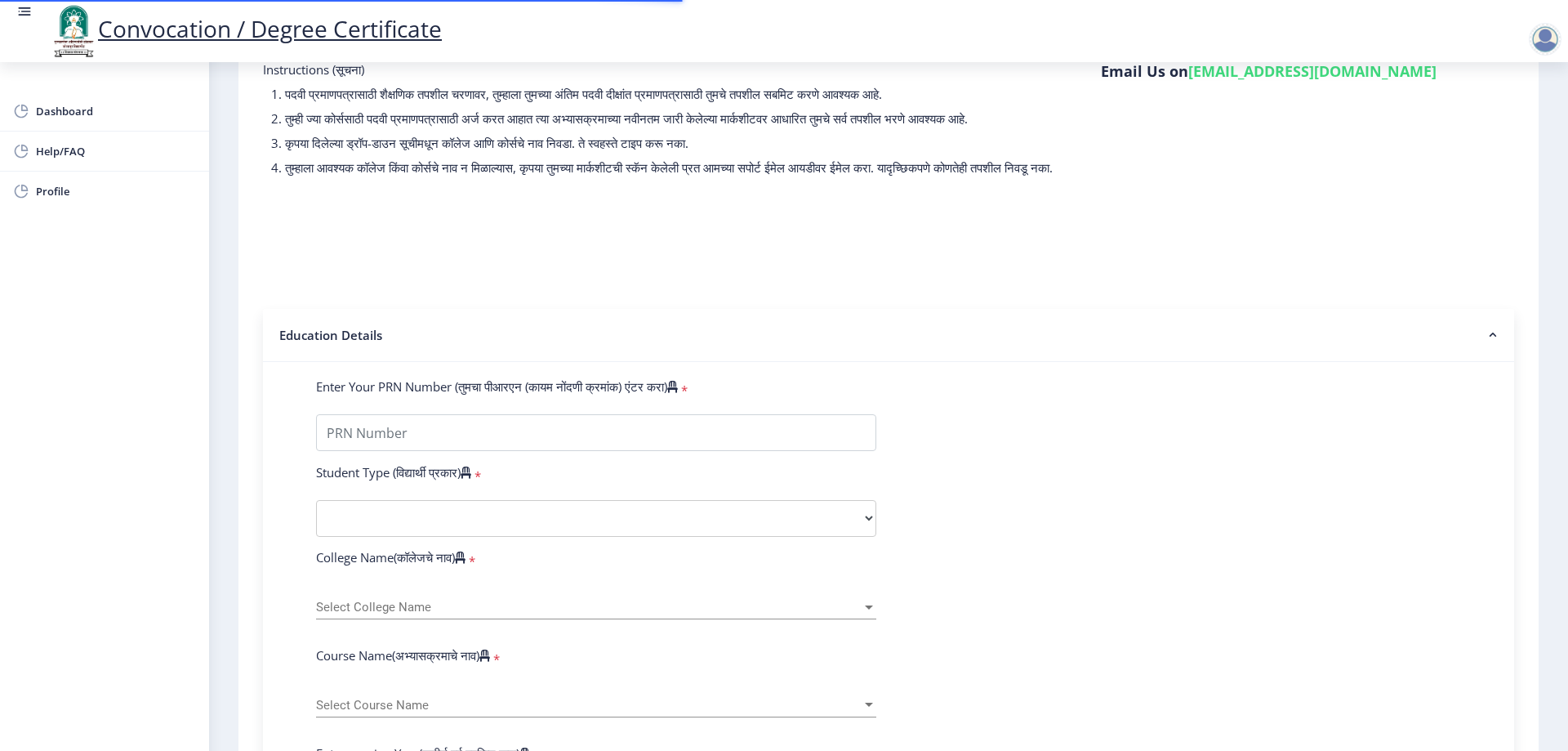
scroll to position [245, 0]
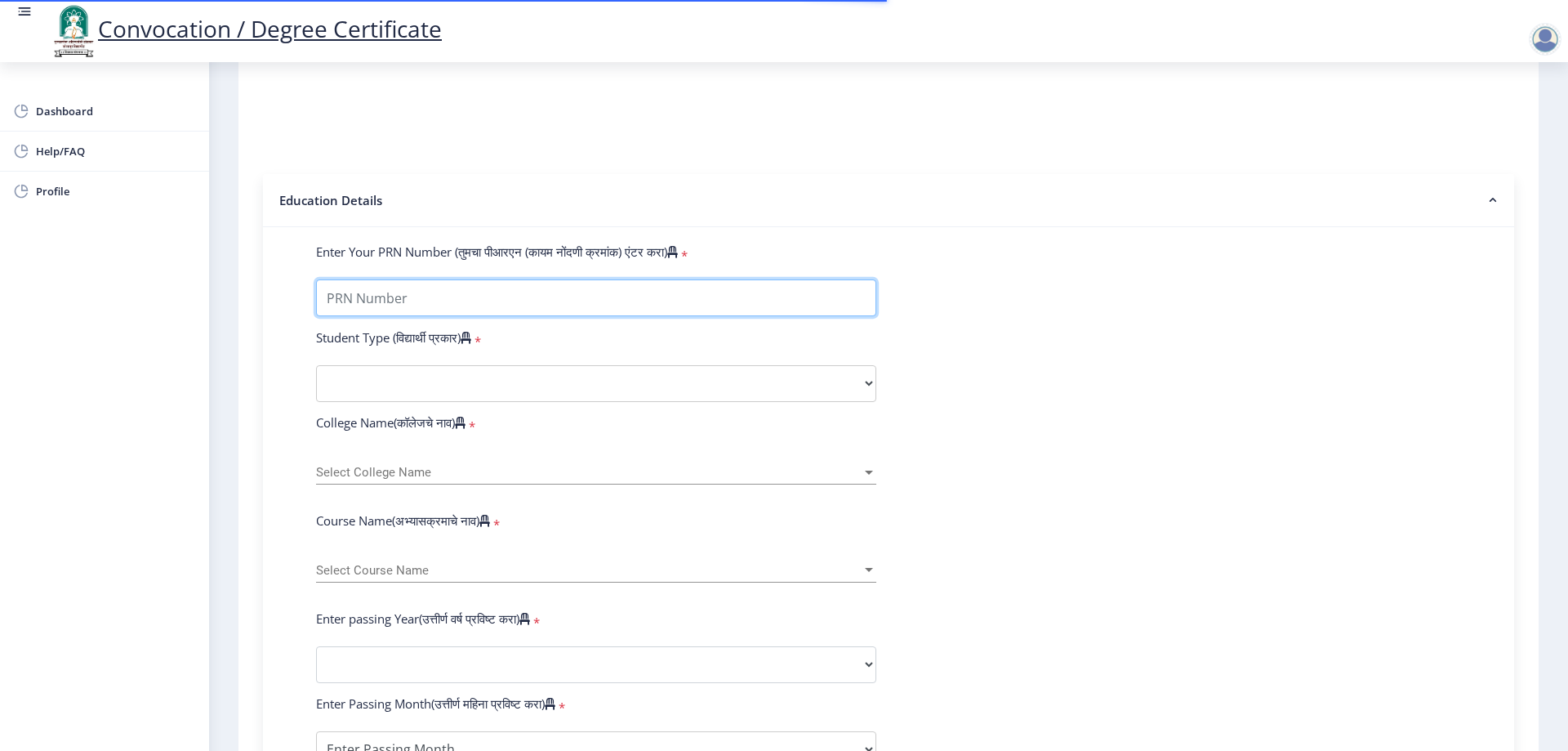
click at [472, 307] on input "Enter Your PRN Number (तुमचा पीआरएन (कायम नोंदणी क्रमांक) एंटर करा)" at bounding box center [596, 298] width 560 height 37
click at [420, 303] on input "Enter Your PRN Number (तुमचा पीआरएन (कायम नोंदणी क्रमांक) एंटर करा)" at bounding box center [596, 298] width 560 height 37
type input "2009032500075196"
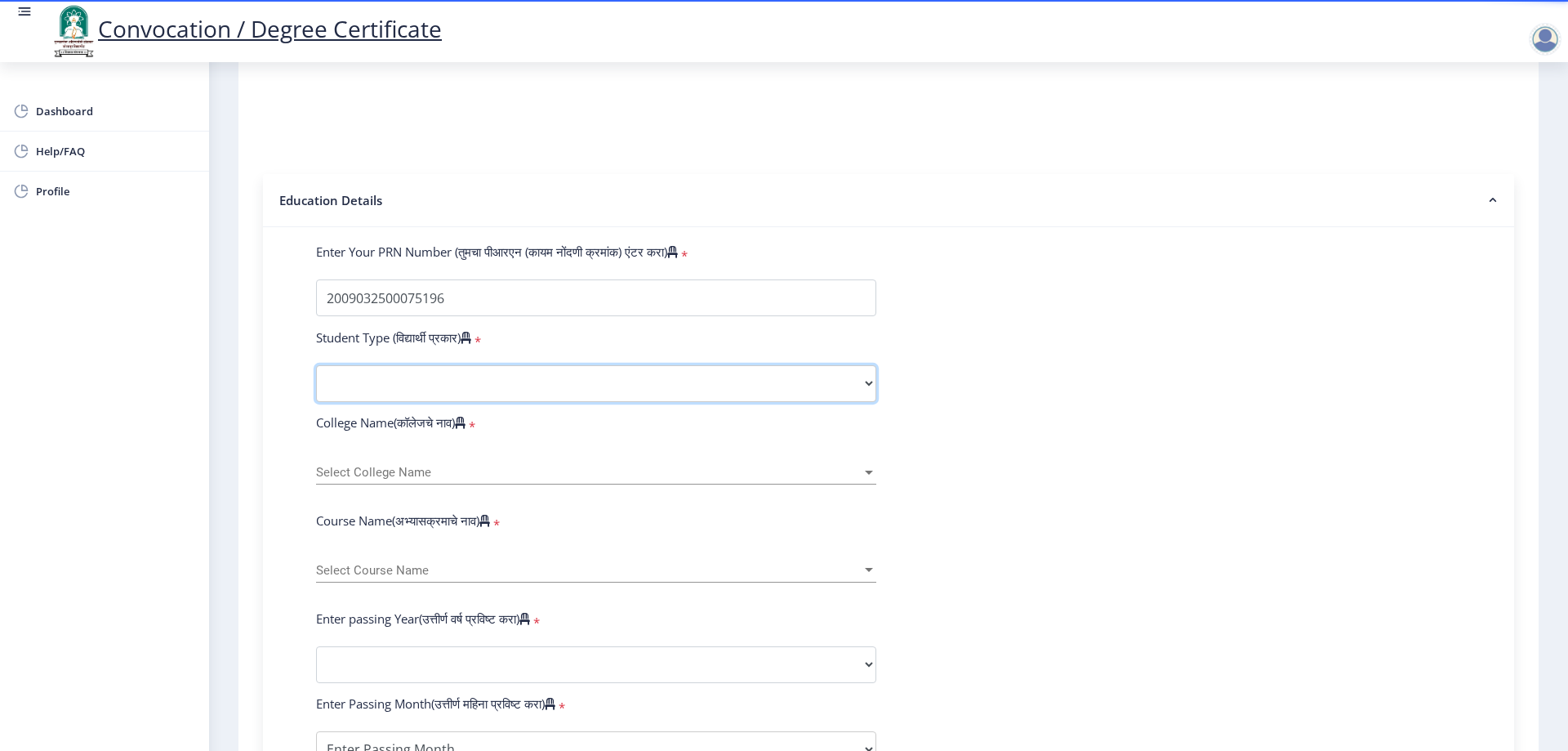
select select "Regular"
click at [316, 381] on select "Select Student Type Regular External" at bounding box center [596, 384] width 560 height 37
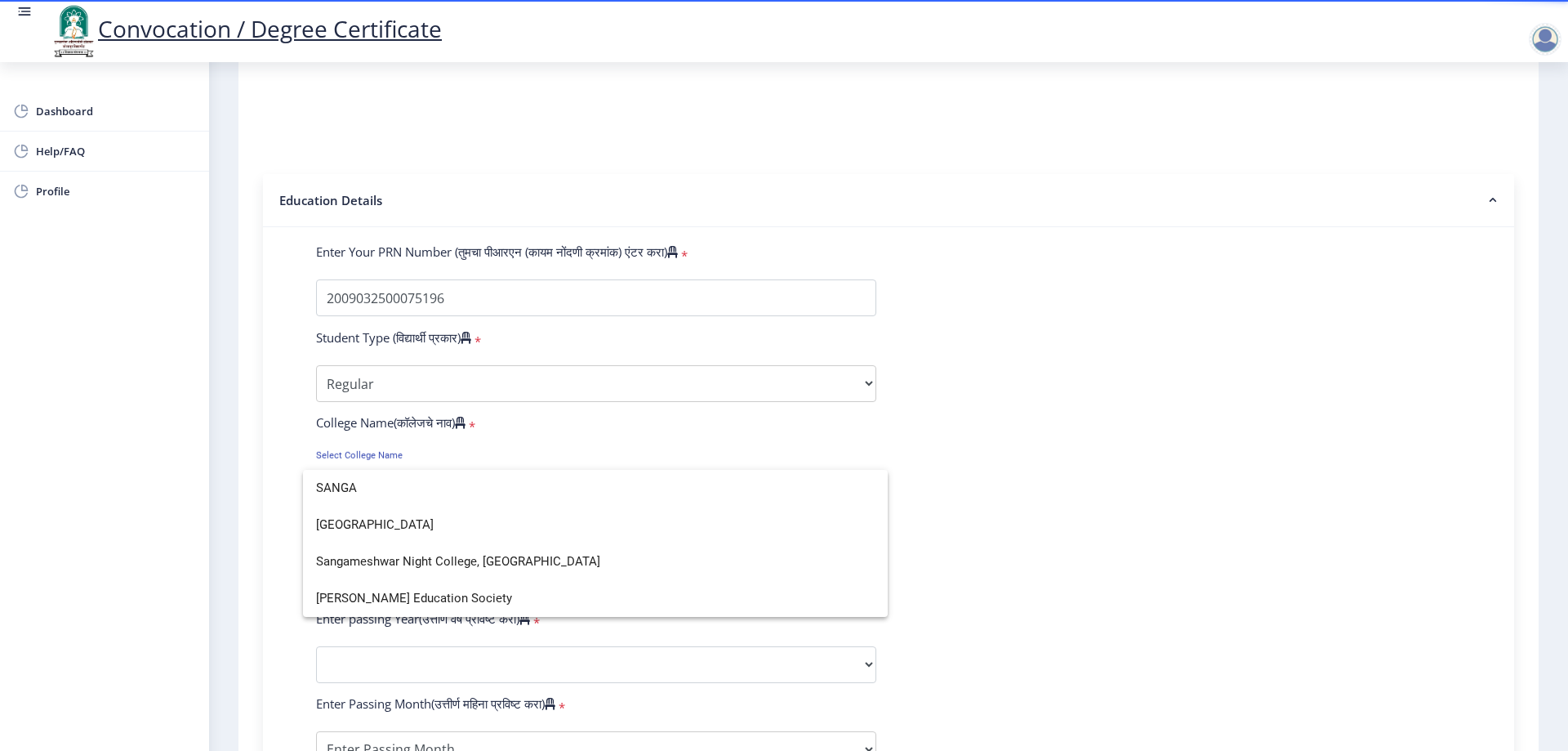
scroll to position [0, 0]
type input "SANGA"
click at [458, 524] on span "[GEOGRAPHIC_DATA]" at bounding box center [595, 524] width 559 height 37
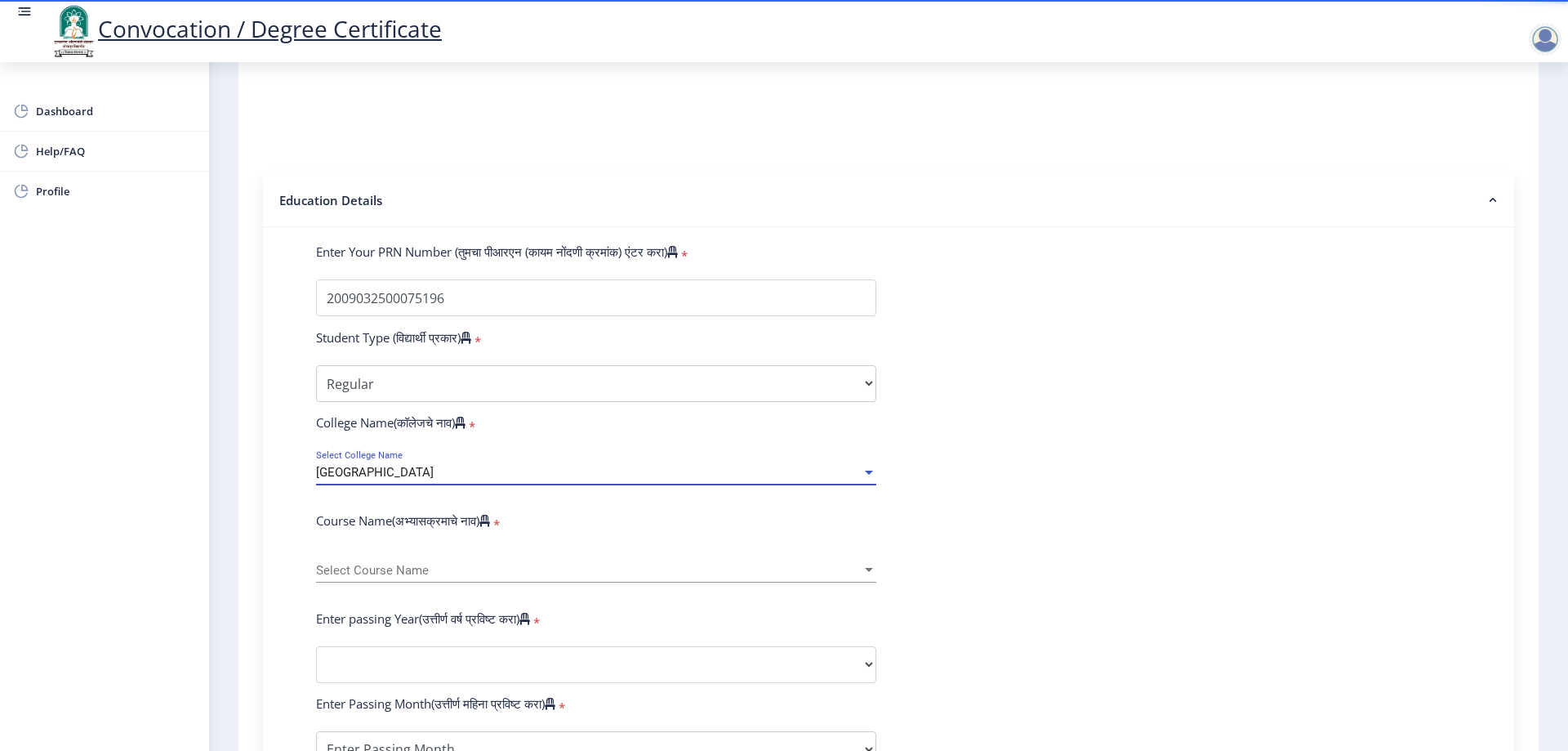
click at [455, 578] on span "Select Course Name" at bounding box center [588, 570] width 545 height 14
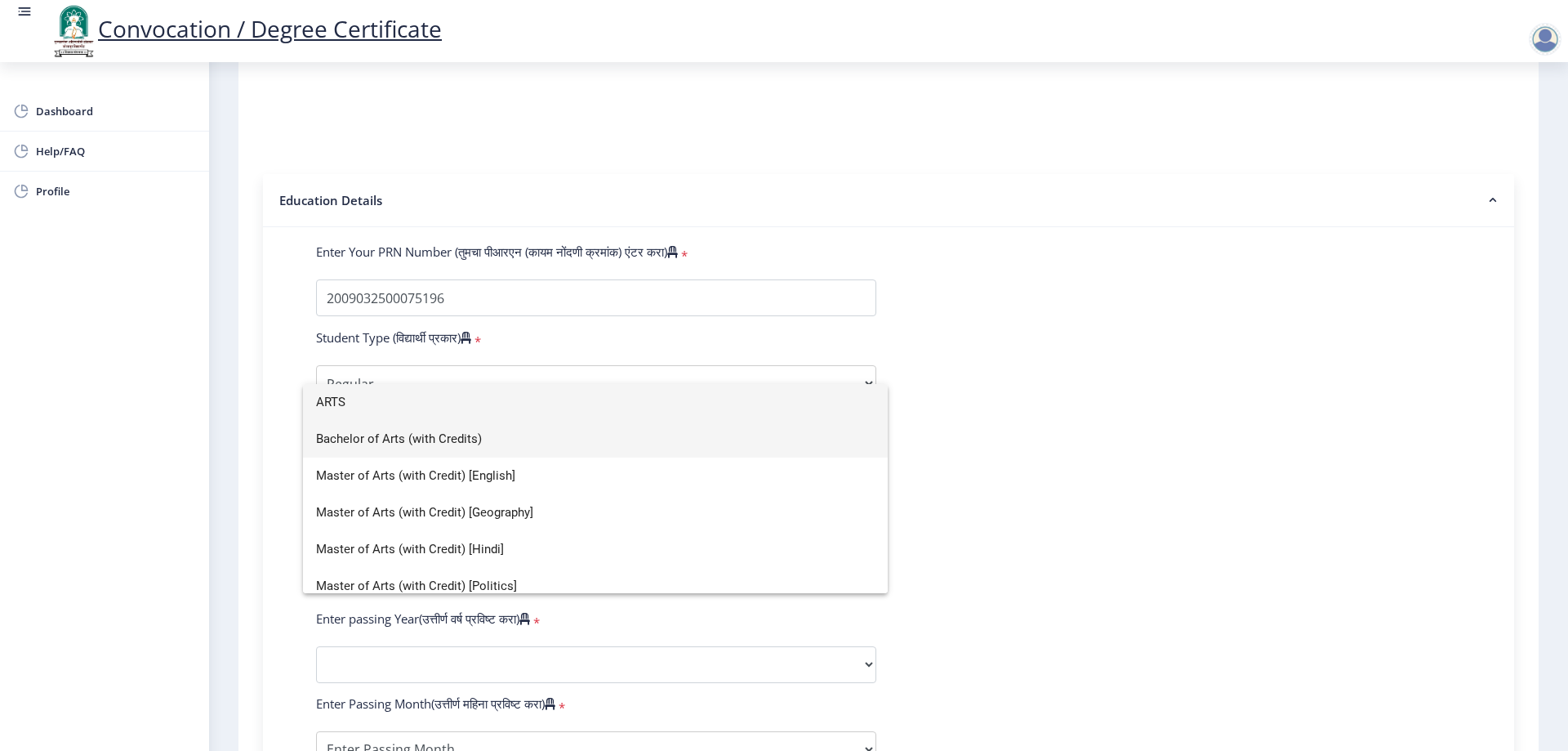
type input "ARTS"
click at [446, 446] on span "Bachelor of Arts (with Credits)" at bounding box center [595, 439] width 559 height 37
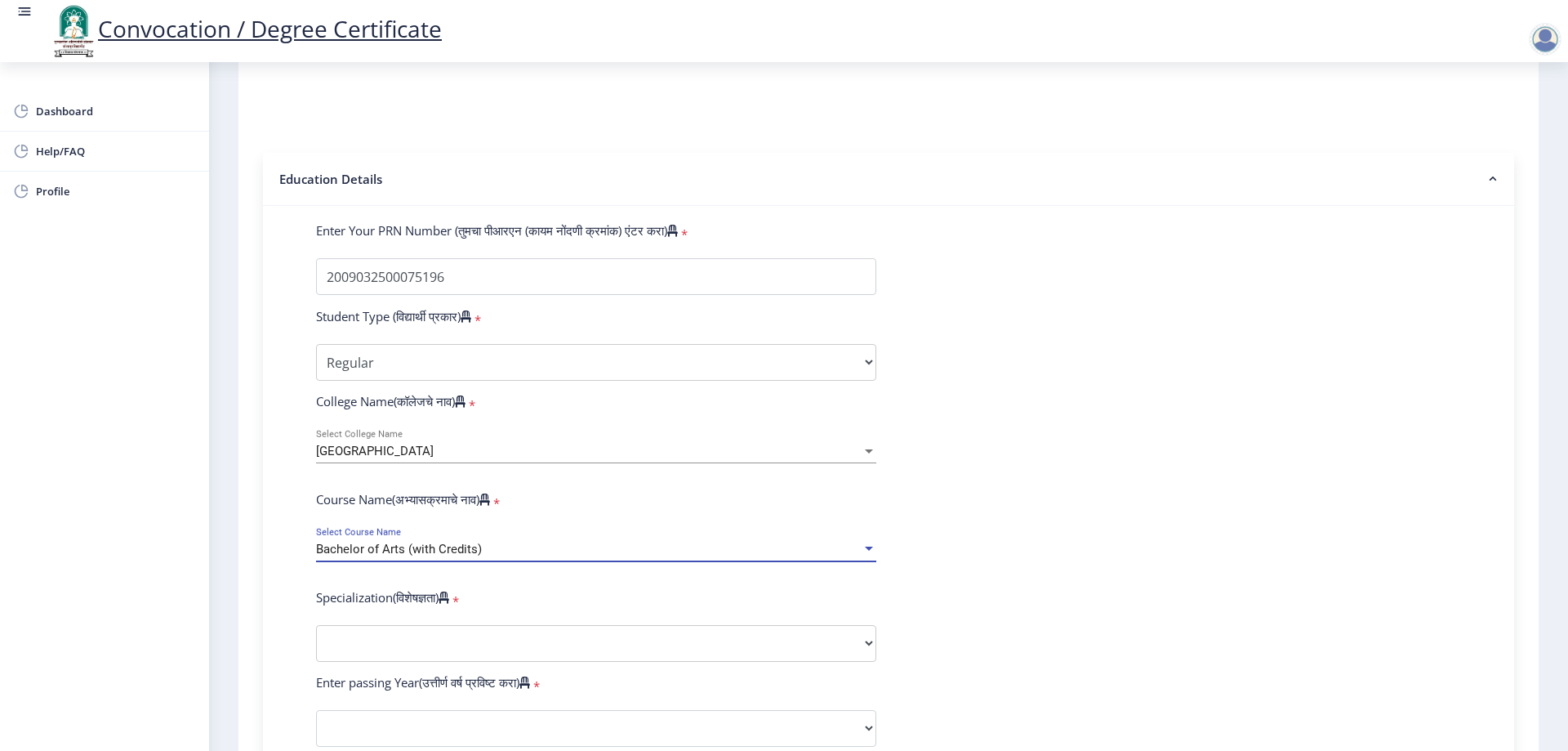
scroll to position [326, 0]
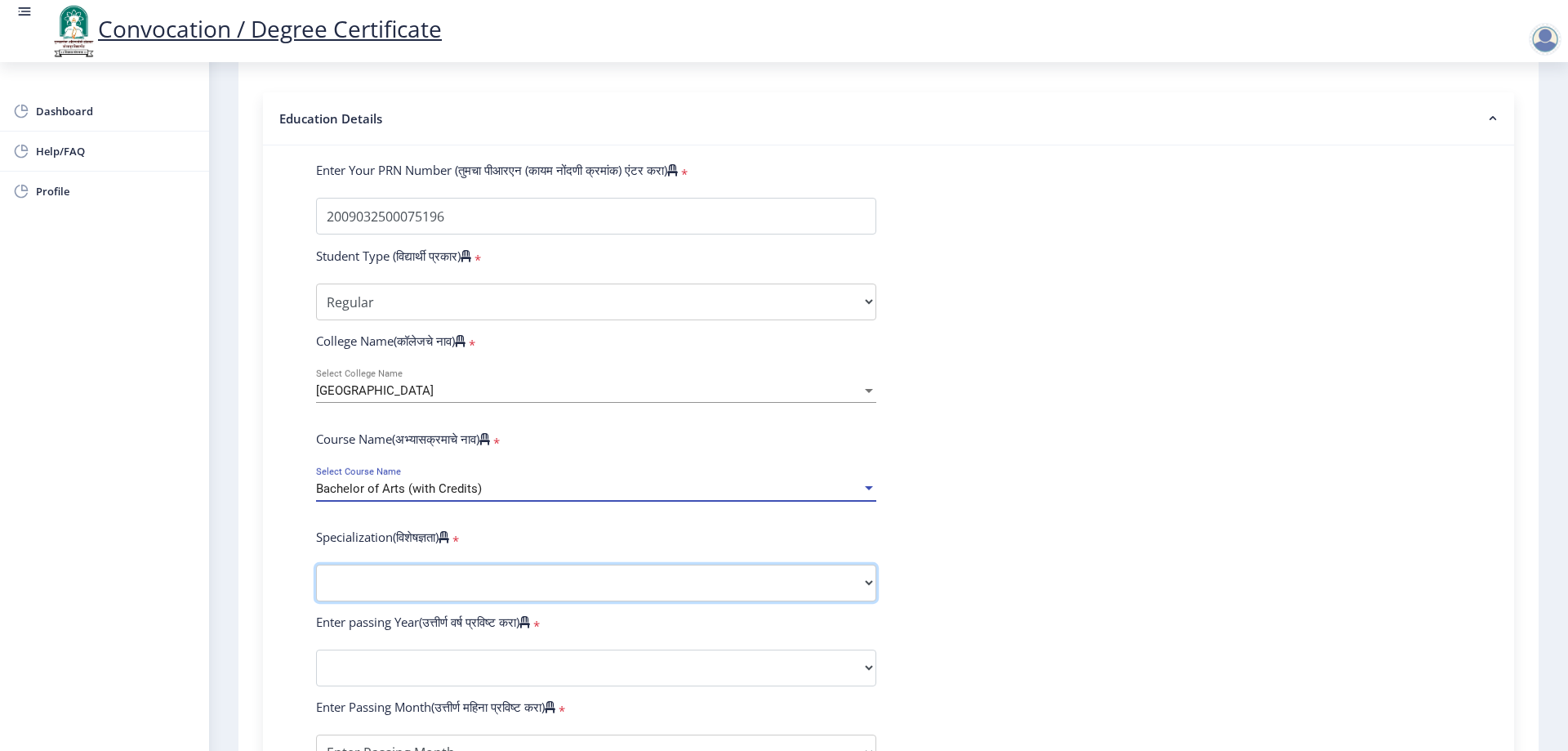
click at [463, 594] on select "Specialization English Geography Hindi Marathi Music Sanskrit Urdu Ancient Indi…" at bounding box center [596, 583] width 560 height 37
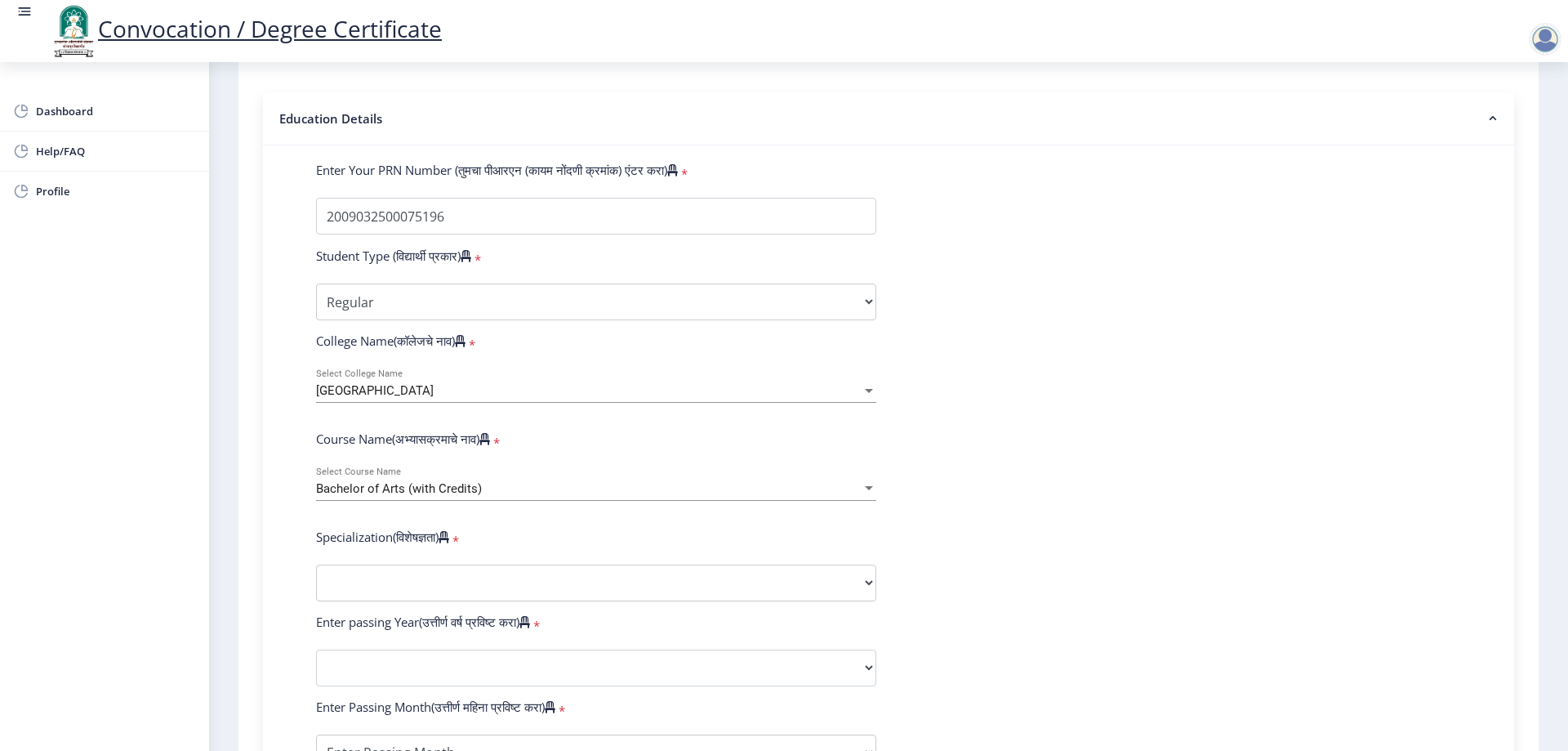
click at [274, 329] on div "Enter Your PRN Number (तुमचा पीआरएन (कायम नोंदणी क्रमांक) एंटर करा) * Student T…" at bounding box center [888, 643] width 1251 height 997
click at [401, 602] on select "Specialization English Geography Hindi Marathi Music Sanskrit Urdu Ancient Indi…" at bounding box center [596, 583] width 560 height 37
select select "Hindi"
click at [316, 580] on select "Specialization English Geography Hindi Marathi Music Sanskrit Urdu Ancient Indi…" at bounding box center [596, 583] width 560 height 37
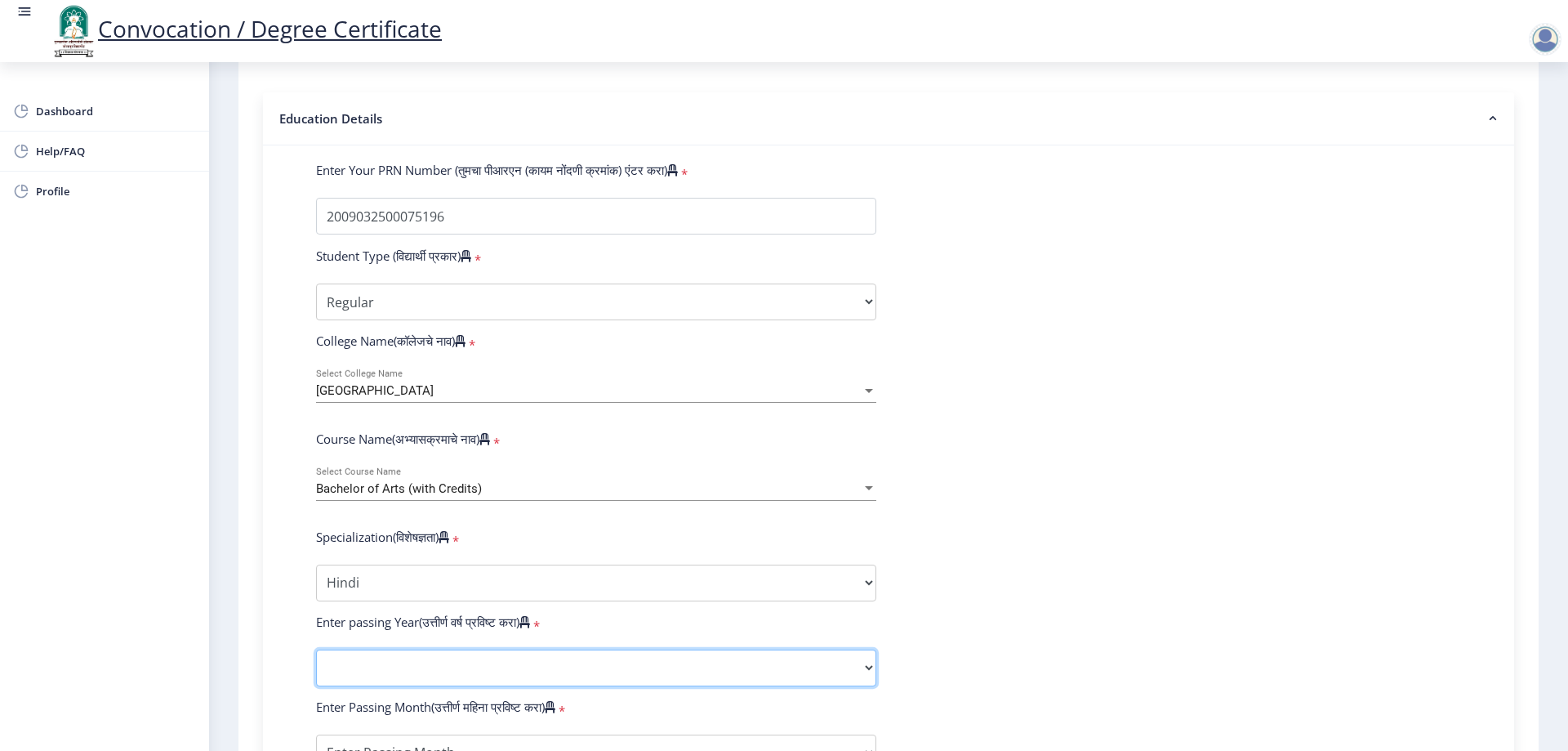
select select "2016"
click at [316, 665] on select "2025 2024 2023 2022 2021 2020 2019 2018 2017 2016 2015 2014 2013 2012 2011 2010…" at bounding box center [596, 667] width 560 height 37
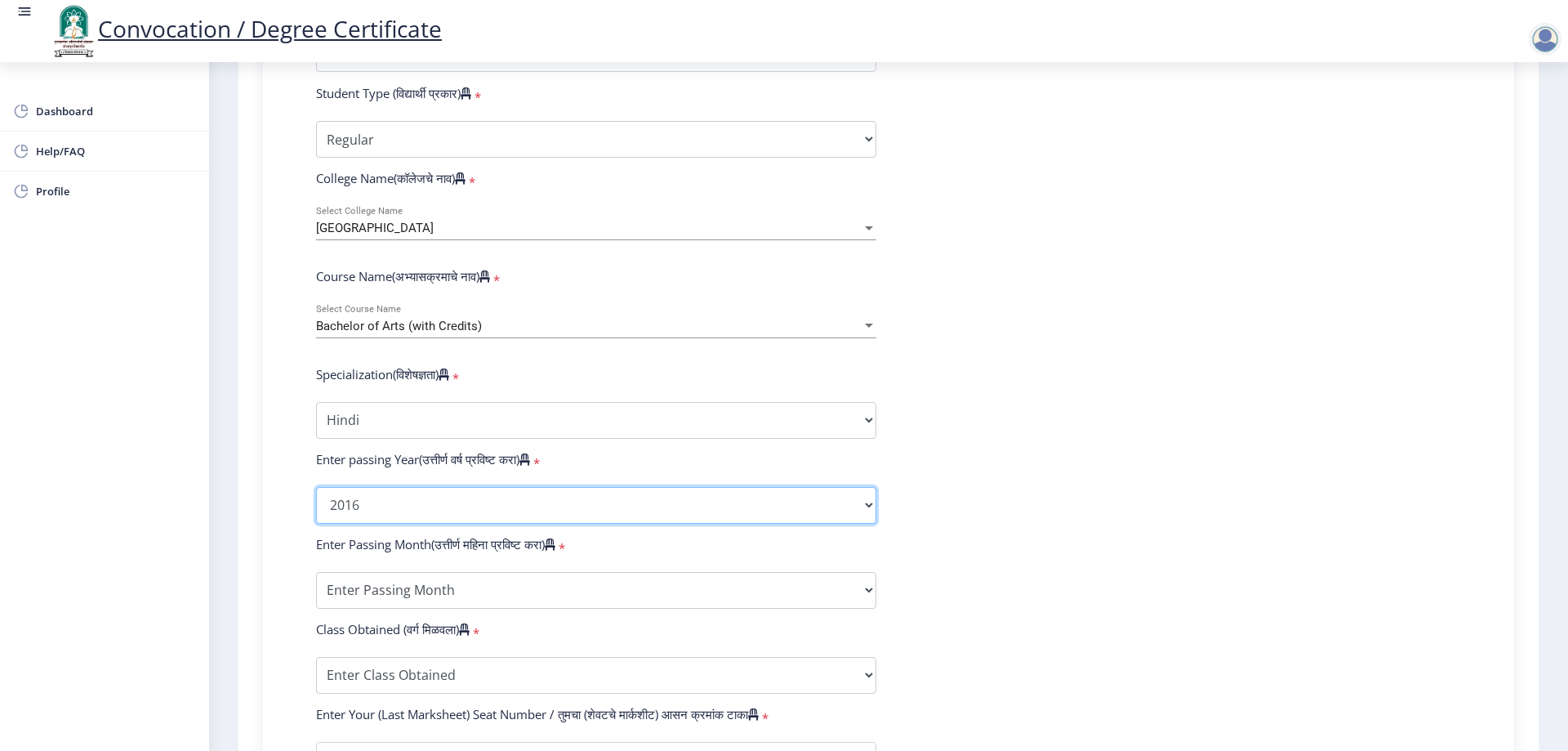
scroll to position [490, 0]
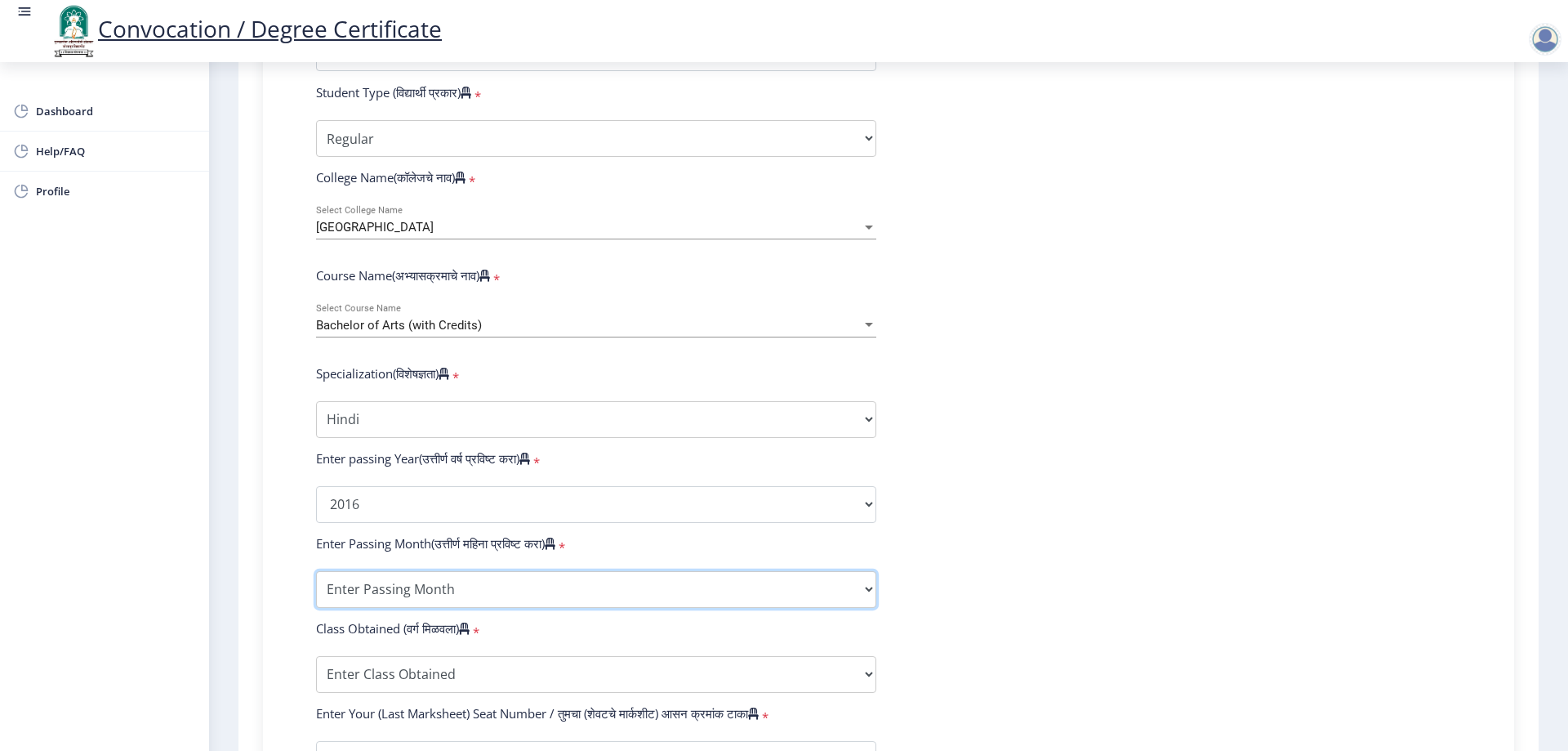
click at [421, 599] on select "Enter Passing Month March April May October November December" at bounding box center [596, 589] width 560 height 37
select select "March"
click at [316, 586] on select "Enter Passing Month March April May October November December" at bounding box center [596, 589] width 560 height 37
click at [429, 608] on select "Enter Passing Month March April May October November December" at bounding box center [596, 589] width 560 height 37
click at [383, 679] on select "Enter Class Obtained FIRST CLASS WITH DISTINCTION FIRST CLASS HIGHER SECOND CLA…" at bounding box center [596, 674] width 560 height 37
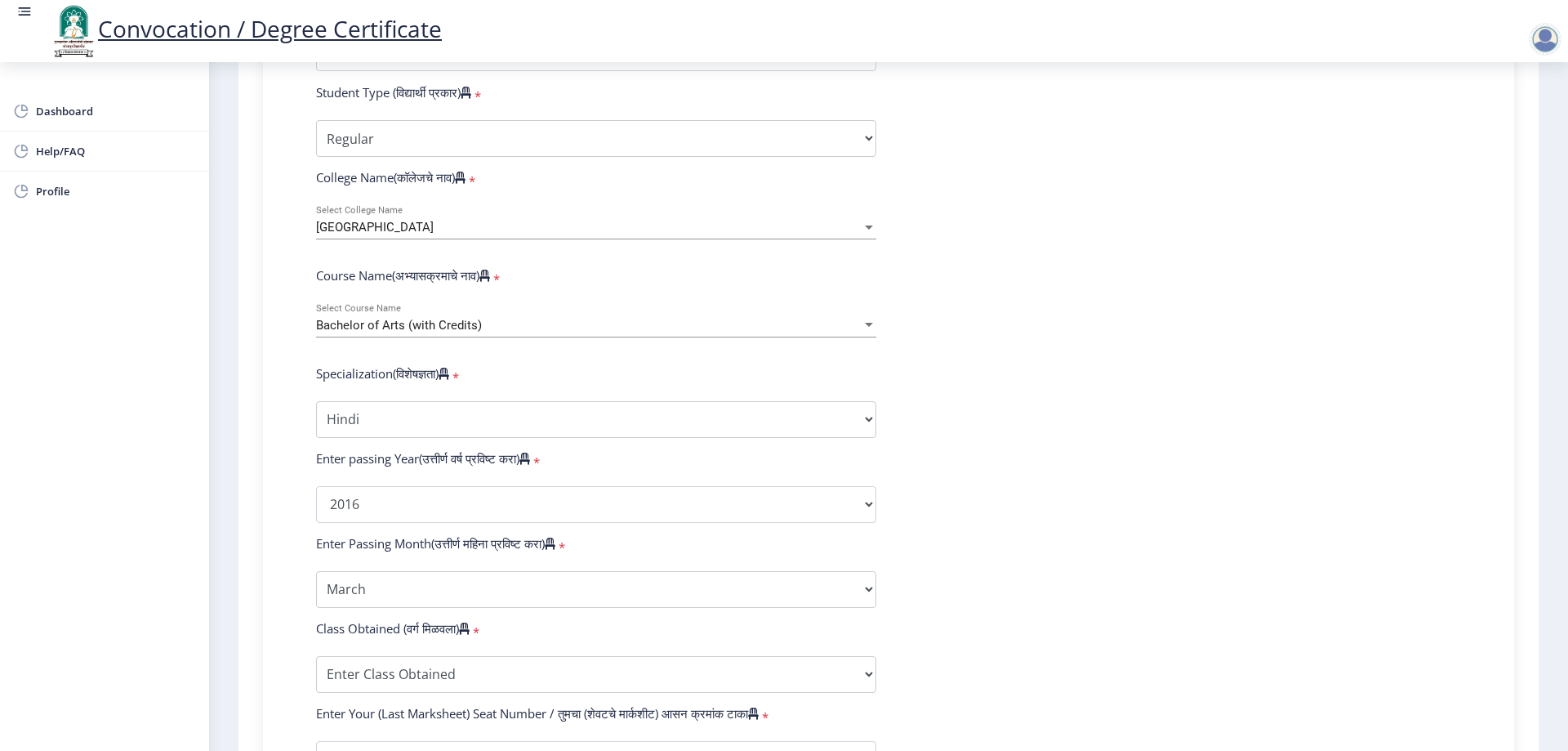
click at [306, 608] on div "Enter Passing Month March April May October November December" at bounding box center [596, 589] width 585 height 37
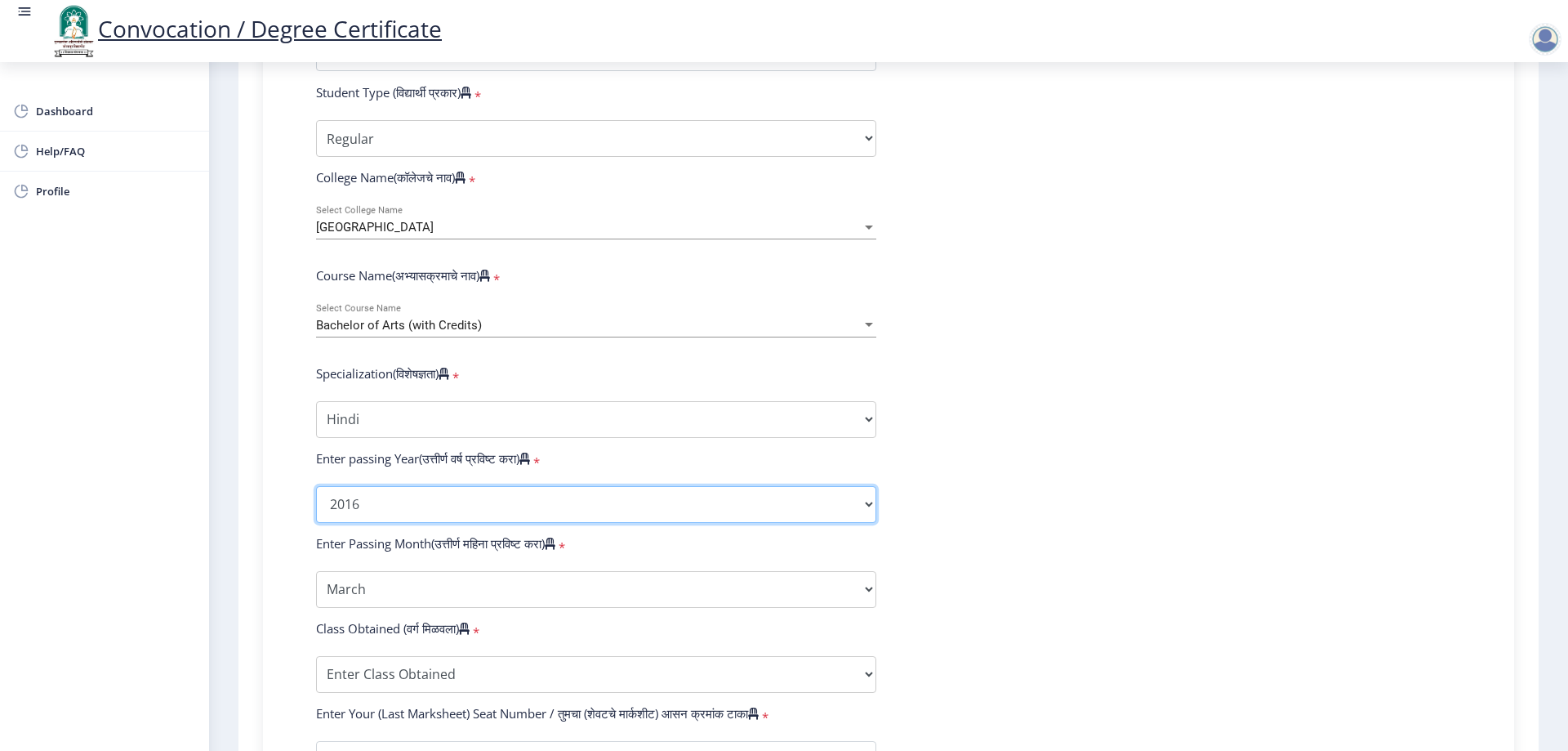
click at [445, 523] on select "2025 2024 2023 2022 2021 2020 2019 2018 2017 2016 2015 2014 2013 2012 2011 2010…" at bounding box center [596, 504] width 560 height 37
click at [425, 523] on select "2025 2024 2023 2022 2021 2020 2019 2018 2017 2016 2015 2014 2013 2012 2011 2010…" at bounding box center [596, 504] width 560 height 37
select select "2015"
click at [316, 502] on select "2025 2024 2023 2022 2021 2020 2019 2018 2017 2016 2015 2014 2013 2012 2011 2010…" at bounding box center [596, 504] width 560 height 37
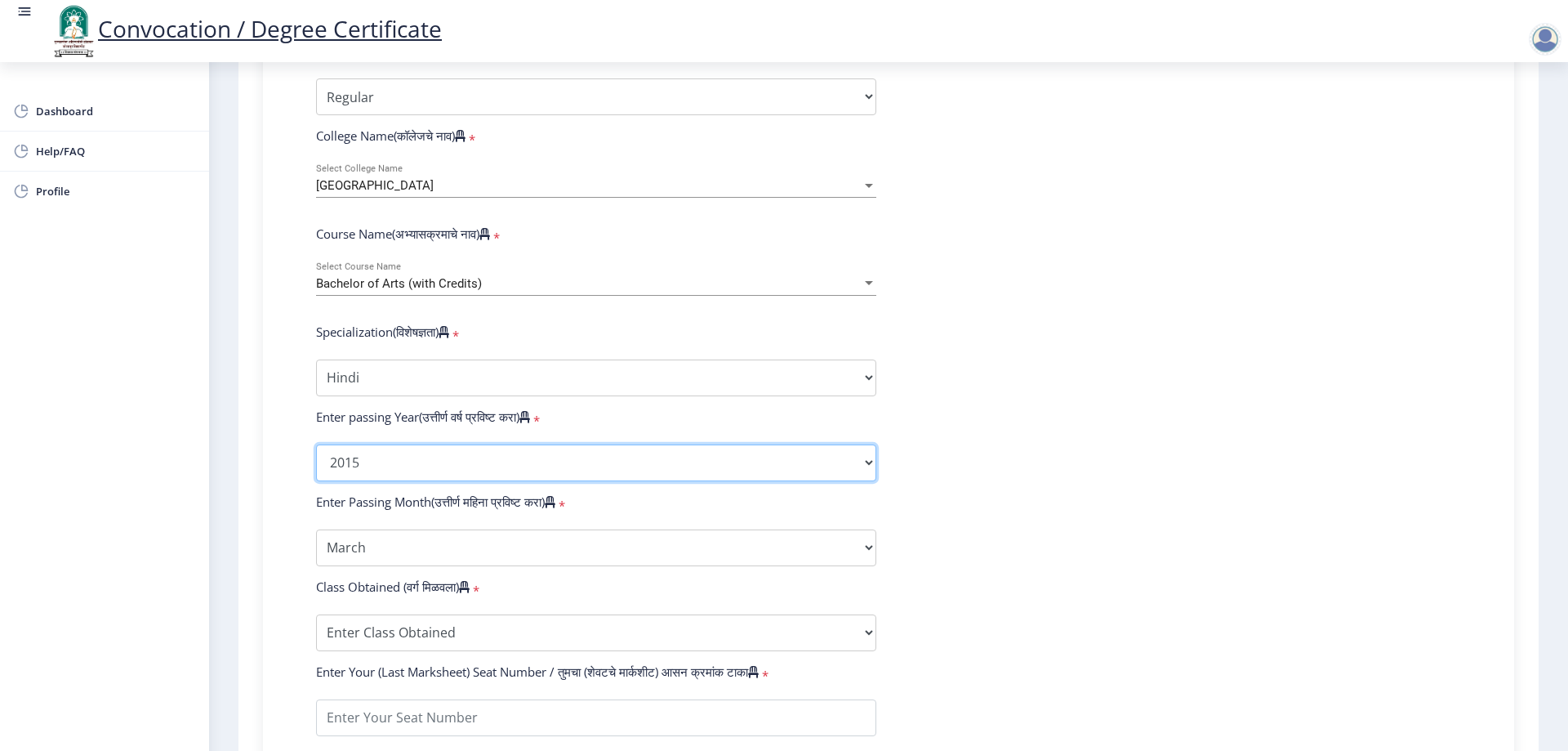
scroll to position [572, 0]
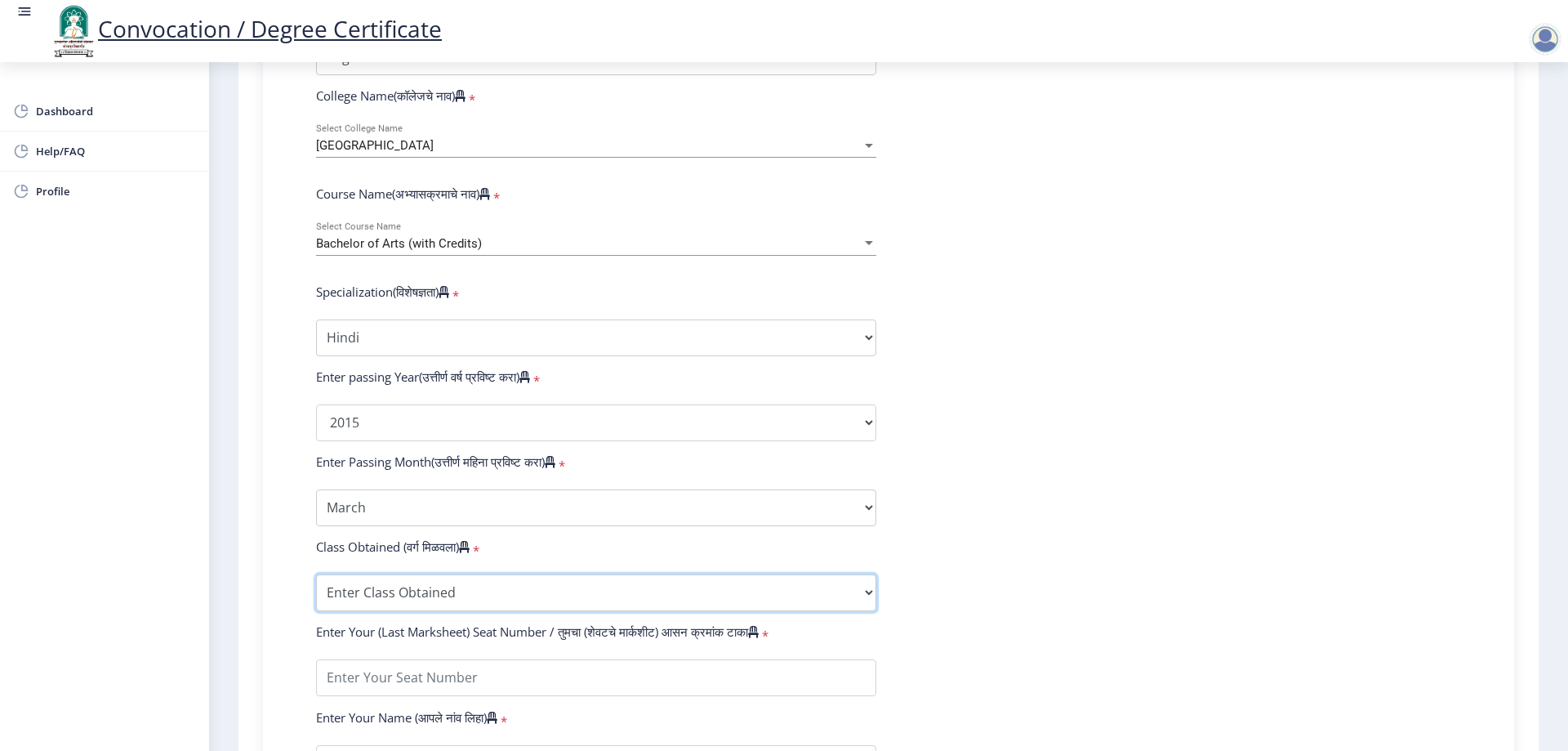
click at [401, 604] on select "Enter Class Obtained FIRST CLASS WITH DISTINCTION FIRST CLASS HIGHER SECOND CLA…" at bounding box center [596, 592] width 560 height 37
select select "PASS CLASS"
click at [316, 590] on select "Enter Class Obtained FIRST CLASS WITH DISTINCTION FIRST CLASS HIGHER SECOND CLA…" at bounding box center [596, 592] width 560 height 37
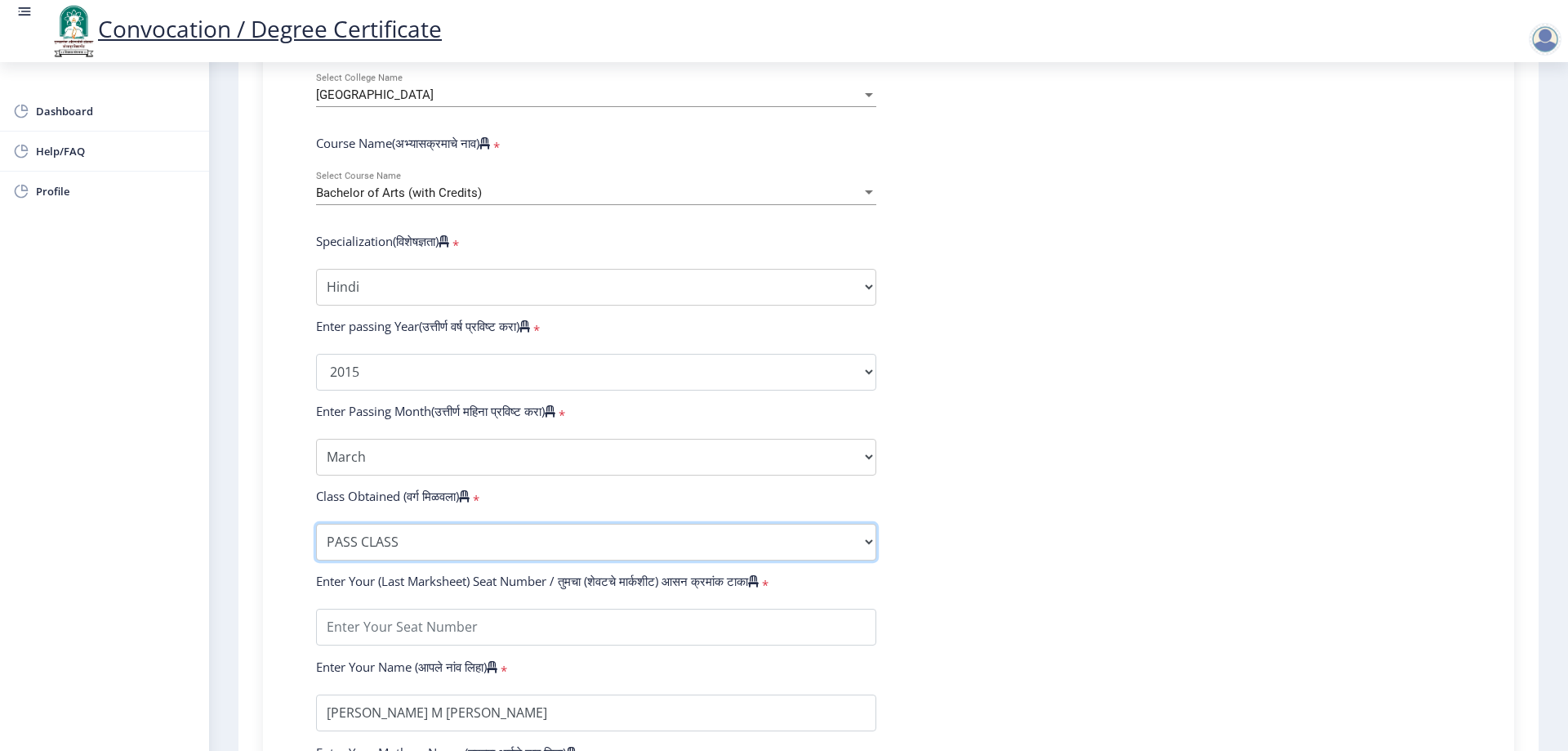
scroll to position [735, 0]
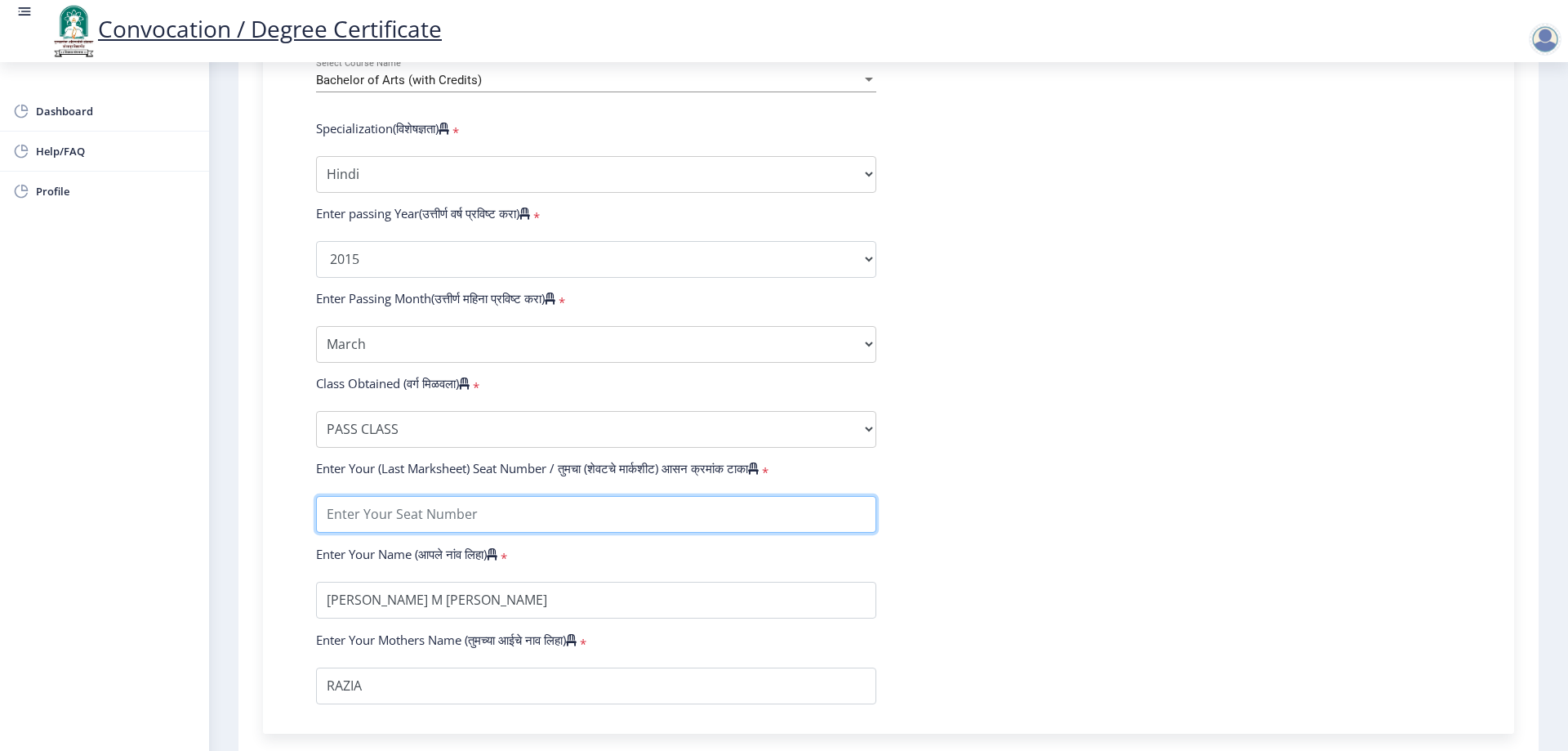
click at [470, 530] on input "textarea" at bounding box center [596, 514] width 560 height 37
type input "044715"
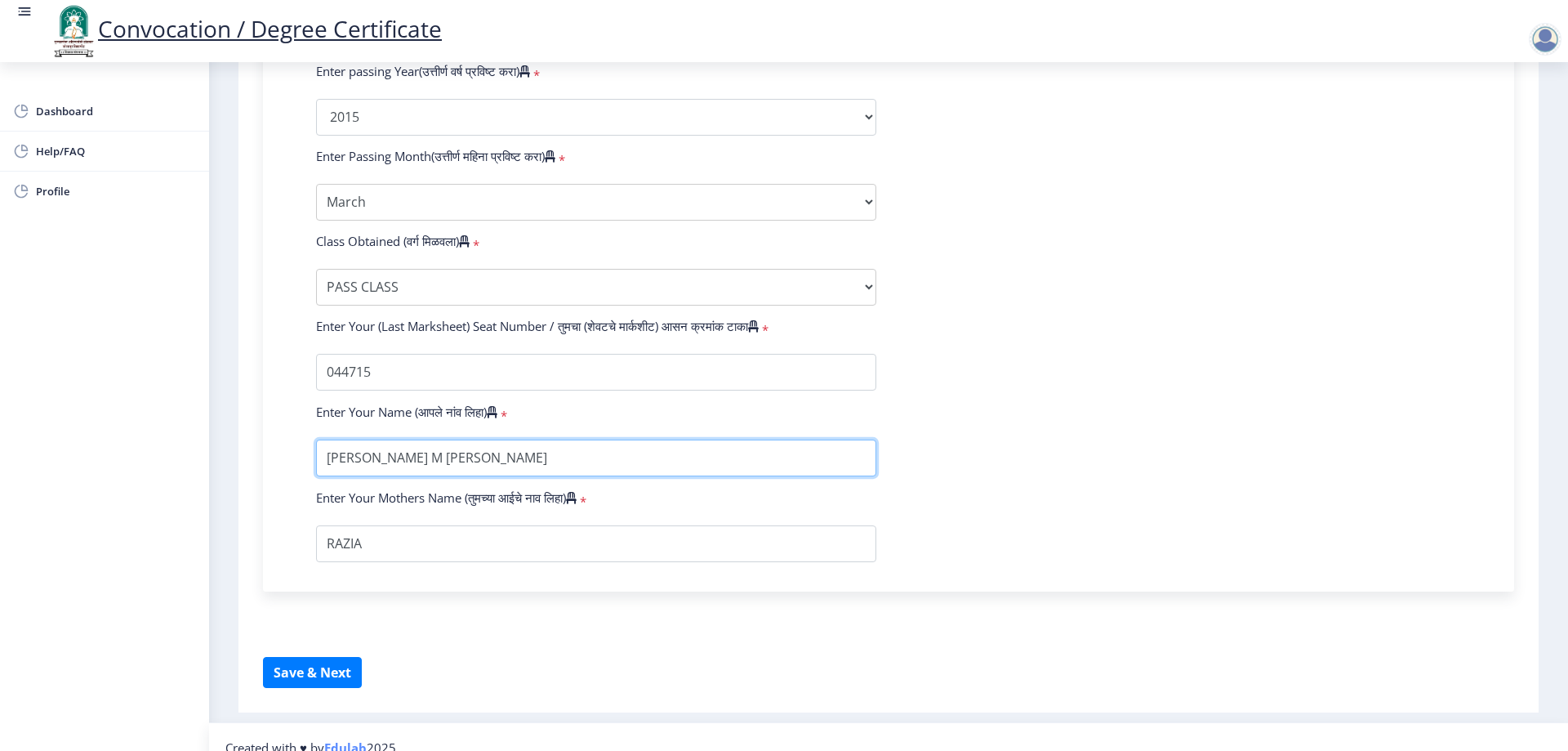
scroll to position [899, 0]
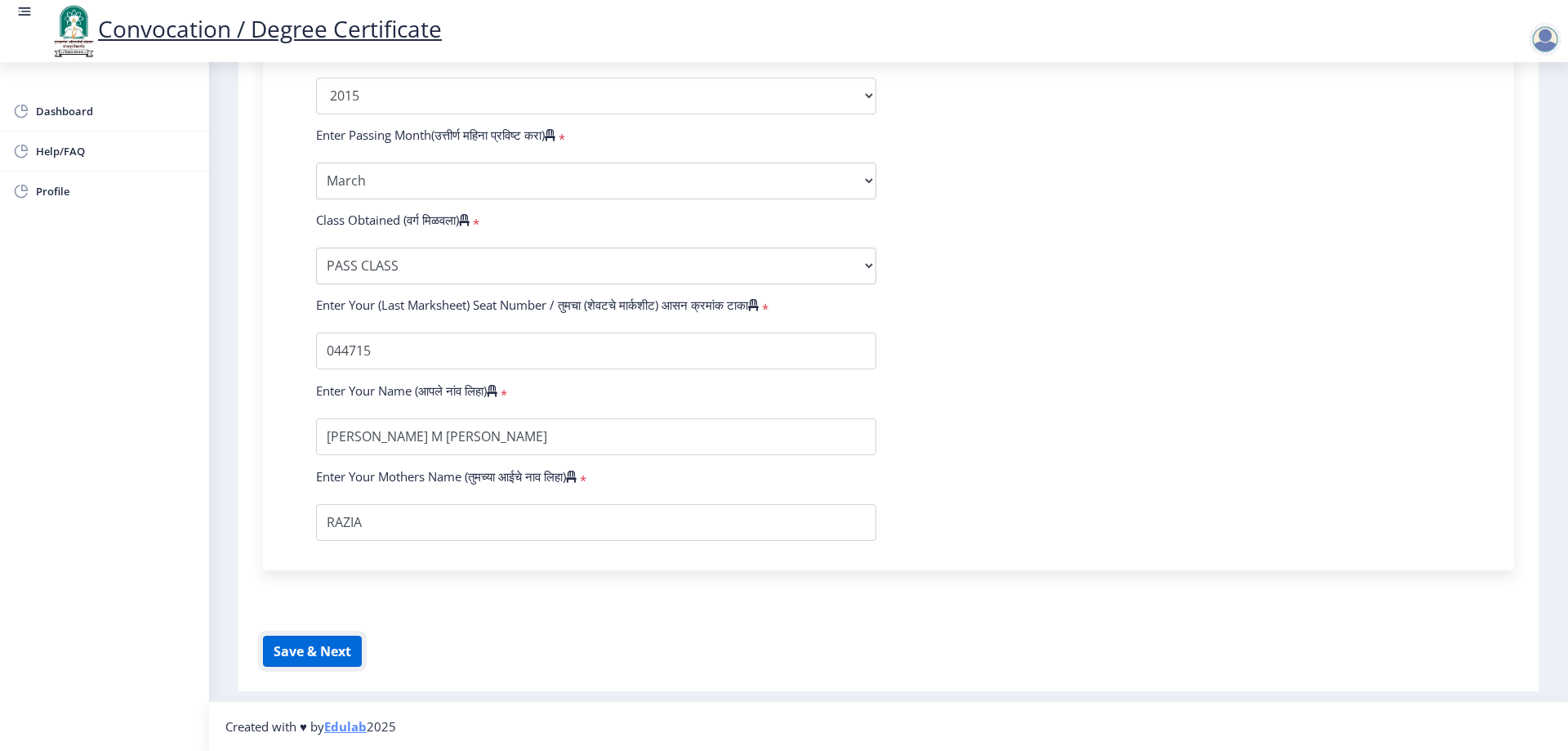
click at [333, 666] on button "Save & Next" at bounding box center [312, 651] width 99 height 31
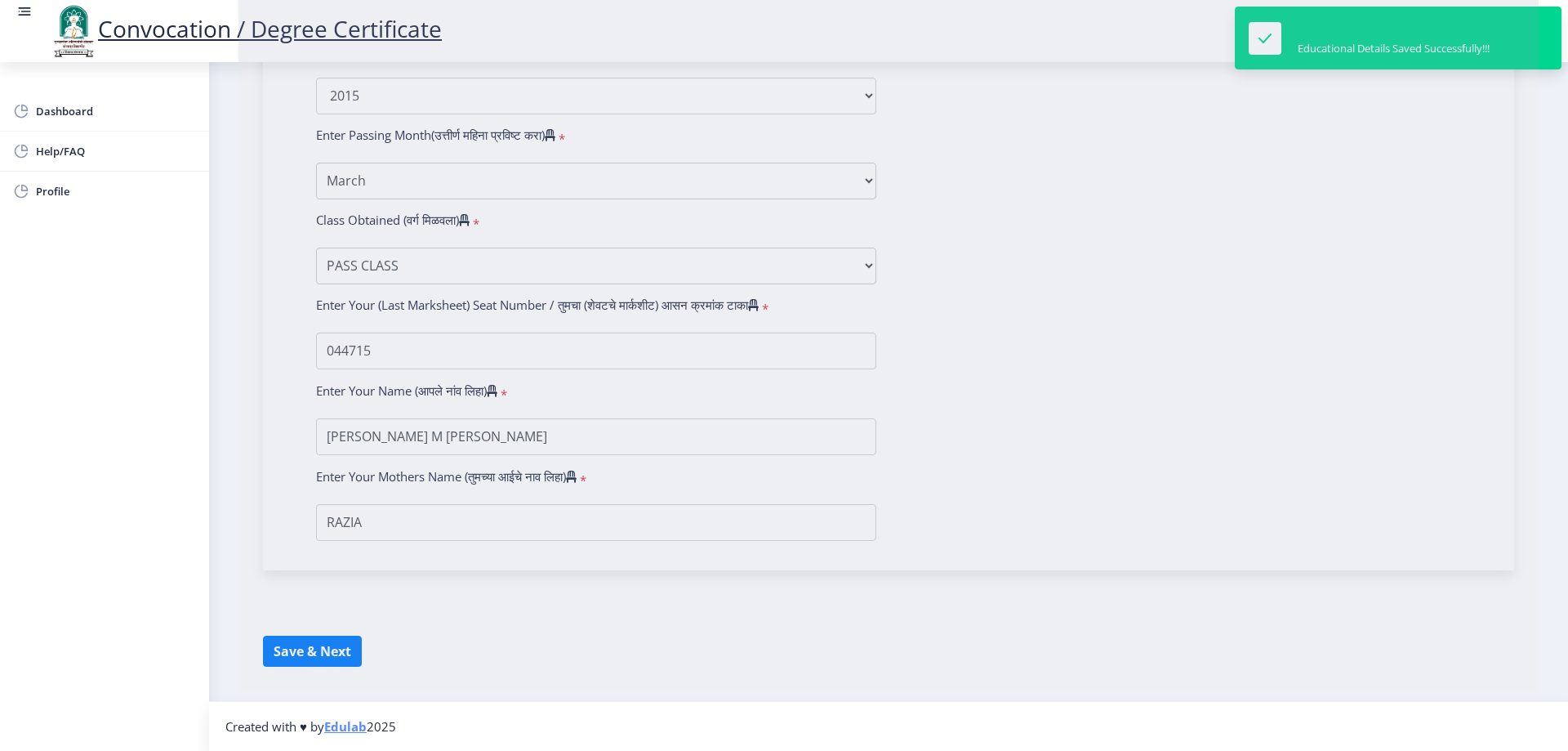
select select
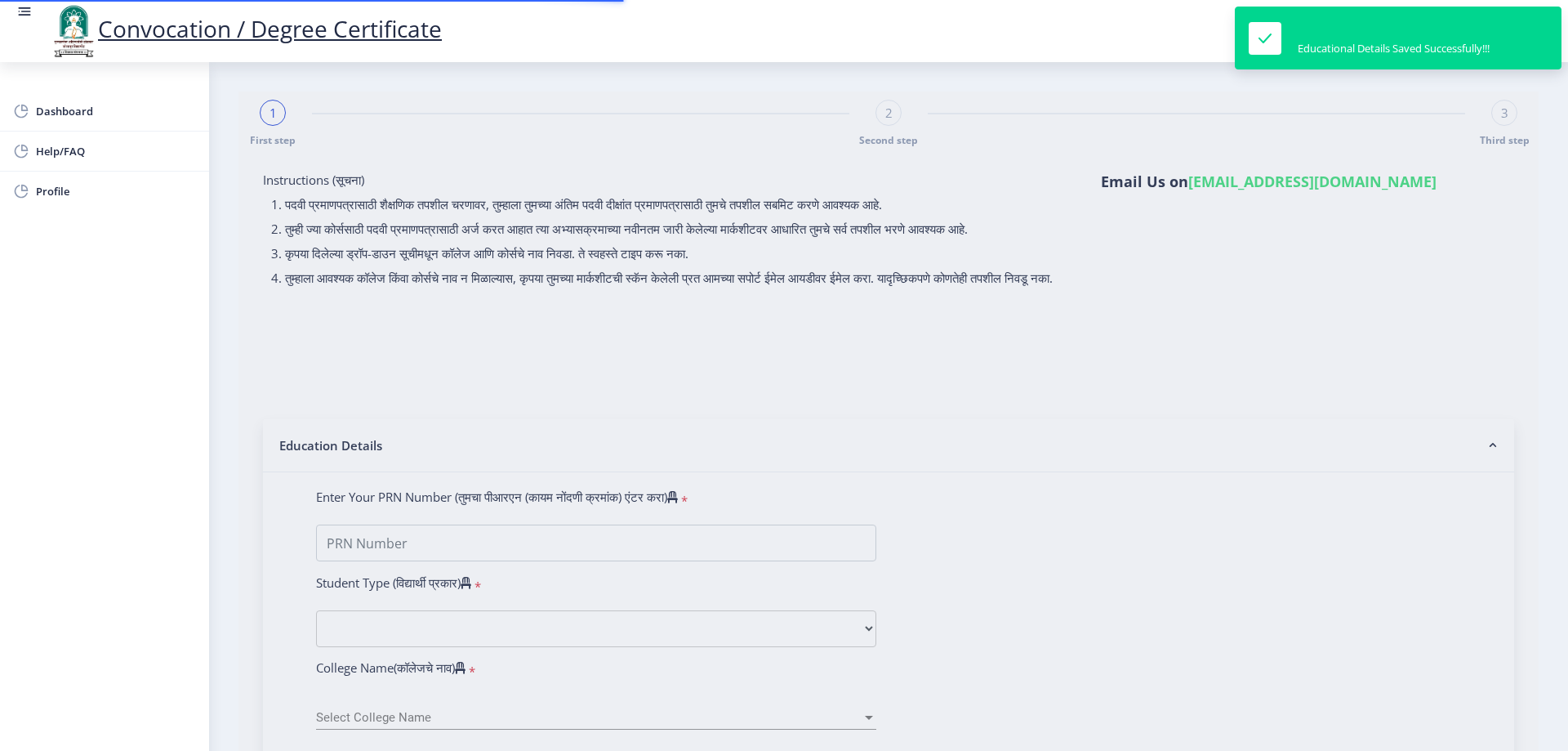
type input "[PERSON_NAME] M [PERSON_NAME]"
type input "RAZIA"
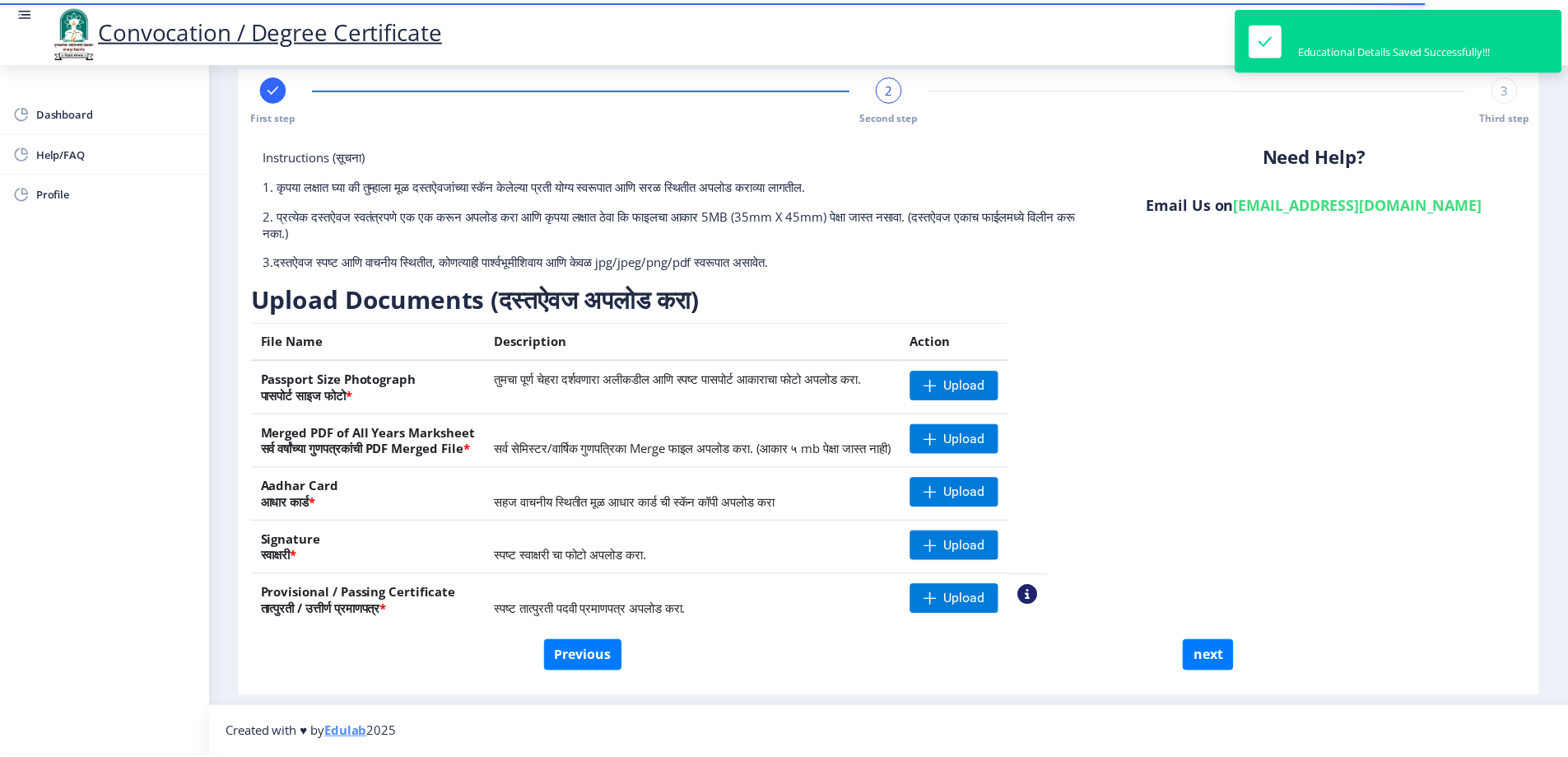
scroll to position [26, 0]
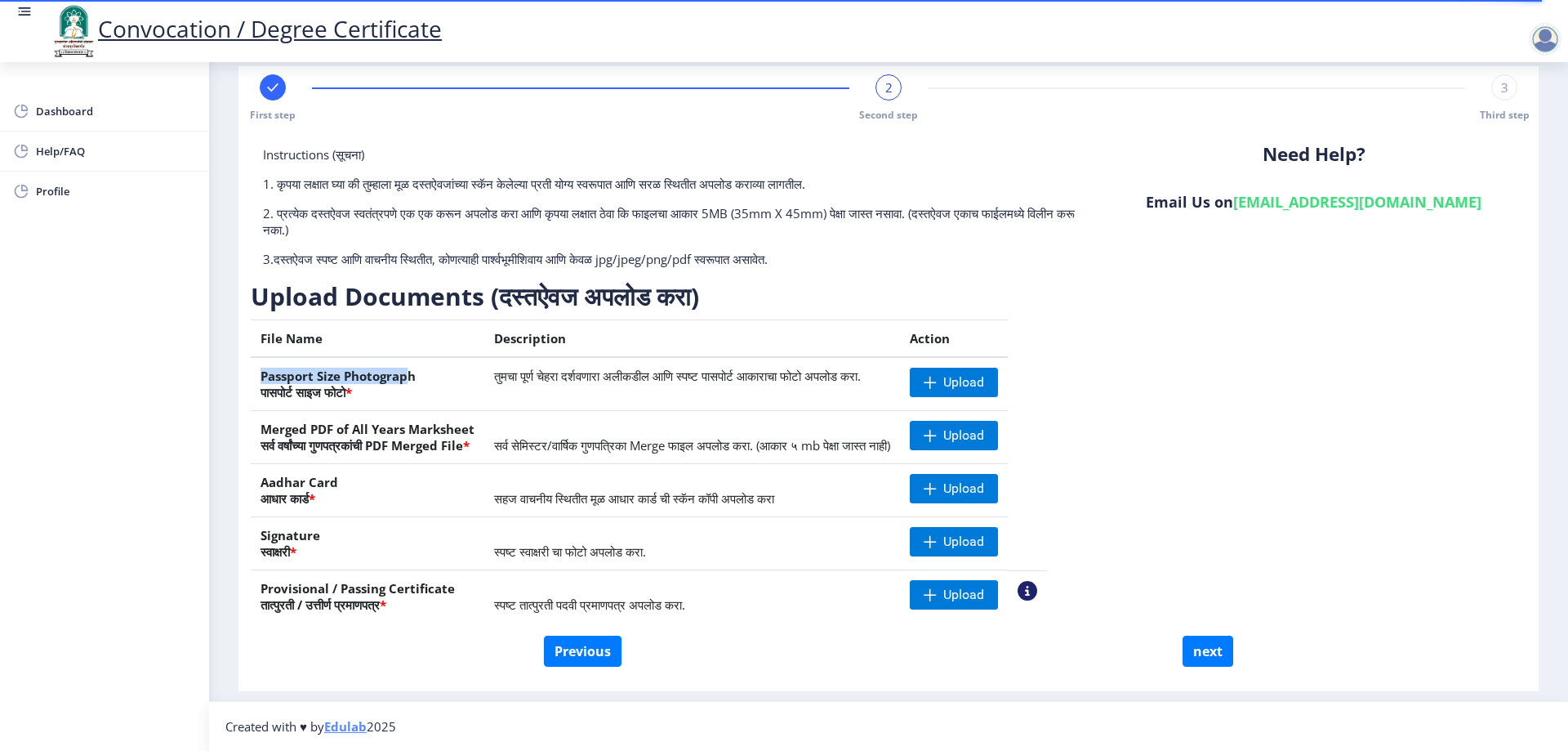
drag, startPoint x: 254, startPoint y: 381, endPoint x: 405, endPoint y: 382, distance: 151.0
click at [405, 382] on th "Passport Size Photograph पासपोर्ट साइज फोटो *" at bounding box center [367, 384] width 233 height 54
click at [408, 385] on th "Passport Size Photograph पासपोर्ट साइज फोटो *" at bounding box center [367, 384] width 233 height 54
click at [422, 386] on th "Passport Size Photograph पासपोर्ट साइज फोटो *" at bounding box center [367, 384] width 233 height 54
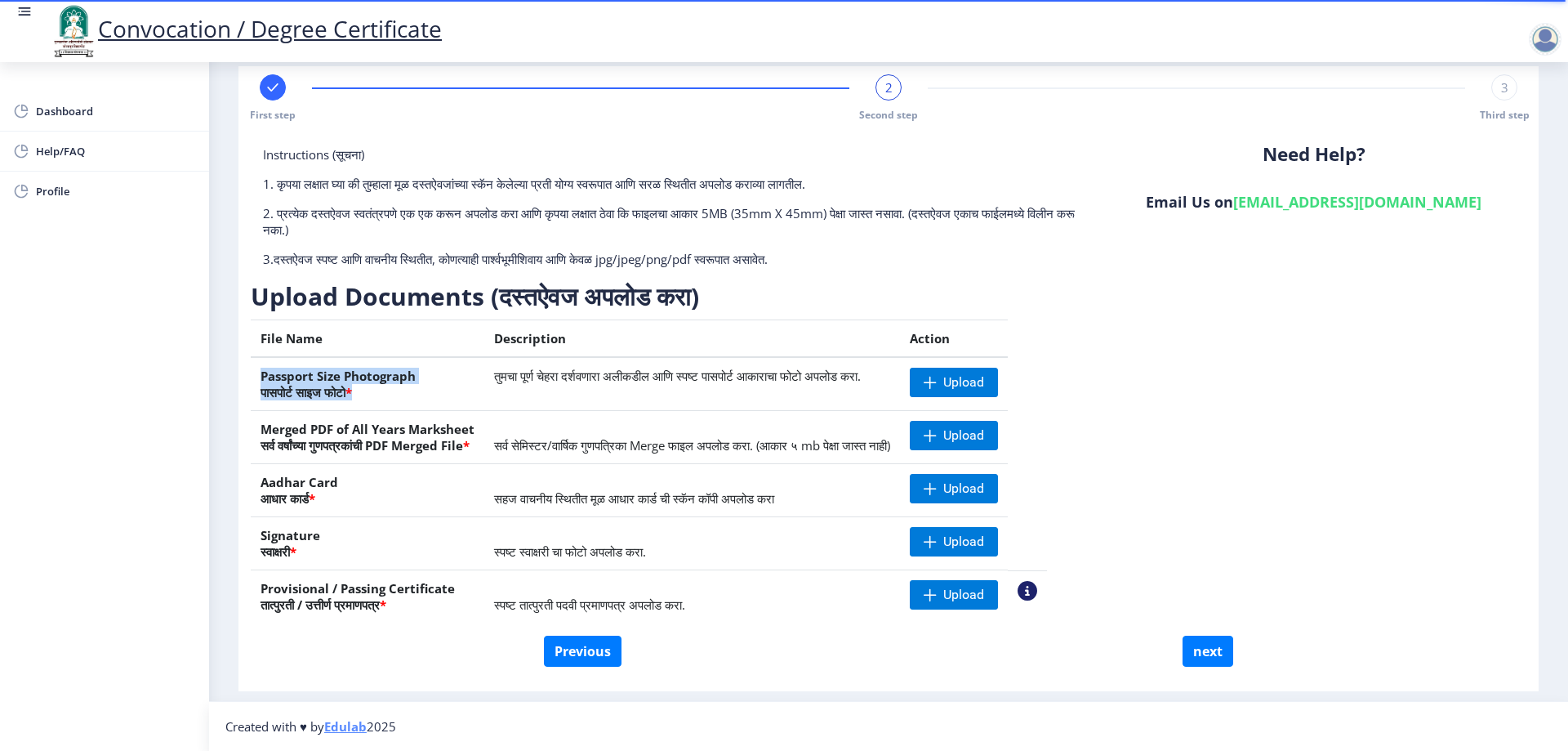
drag, startPoint x: 399, startPoint y: 390, endPoint x: 254, endPoint y: 363, distance: 147.5
click at [254, 363] on th "Passport Size Photograph पासपोर्ट साइज फोटो *" at bounding box center [367, 384] width 233 height 54
click at [263, 376] on th "Passport Size Photograph पासपोर्ट साइज फोटो *" at bounding box center [367, 384] width 233 height 54
drag, startPoint x: 261, startPoint y: 377, endPoint x: 418, endPoint y: 381, distance: 157.1
click at [418, 381] on th "Passport Size Photograph पासपोर्ट साइज फोटो *" at bounding box center [367, 384] width 233 height 54
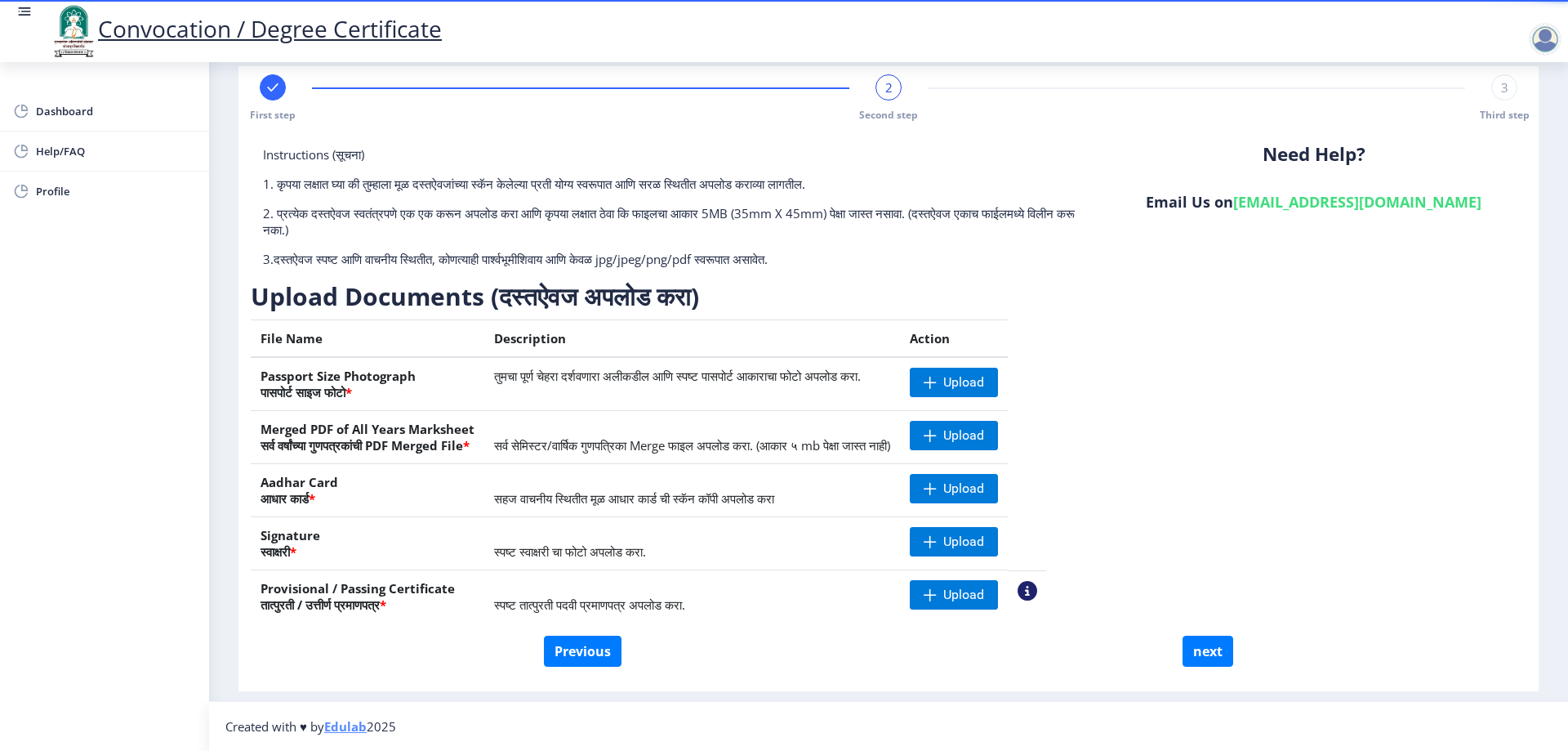
click at [352, 387] on span "*" at bounding box center [348, 391] width 7 height 16
drag, startPoint x: 373, startPoint y: 398, endPoint x: 259, endPoint y: 374, distance: 116.5
click at [259, 374] on th "Passport Size Photograph पासपोर्ट साइज फोटो *" at bounding box center [367, 384] width 233 height 54
click at [984, 441] on span "Upload" at bounding box center [963, 435] width 41 height 16
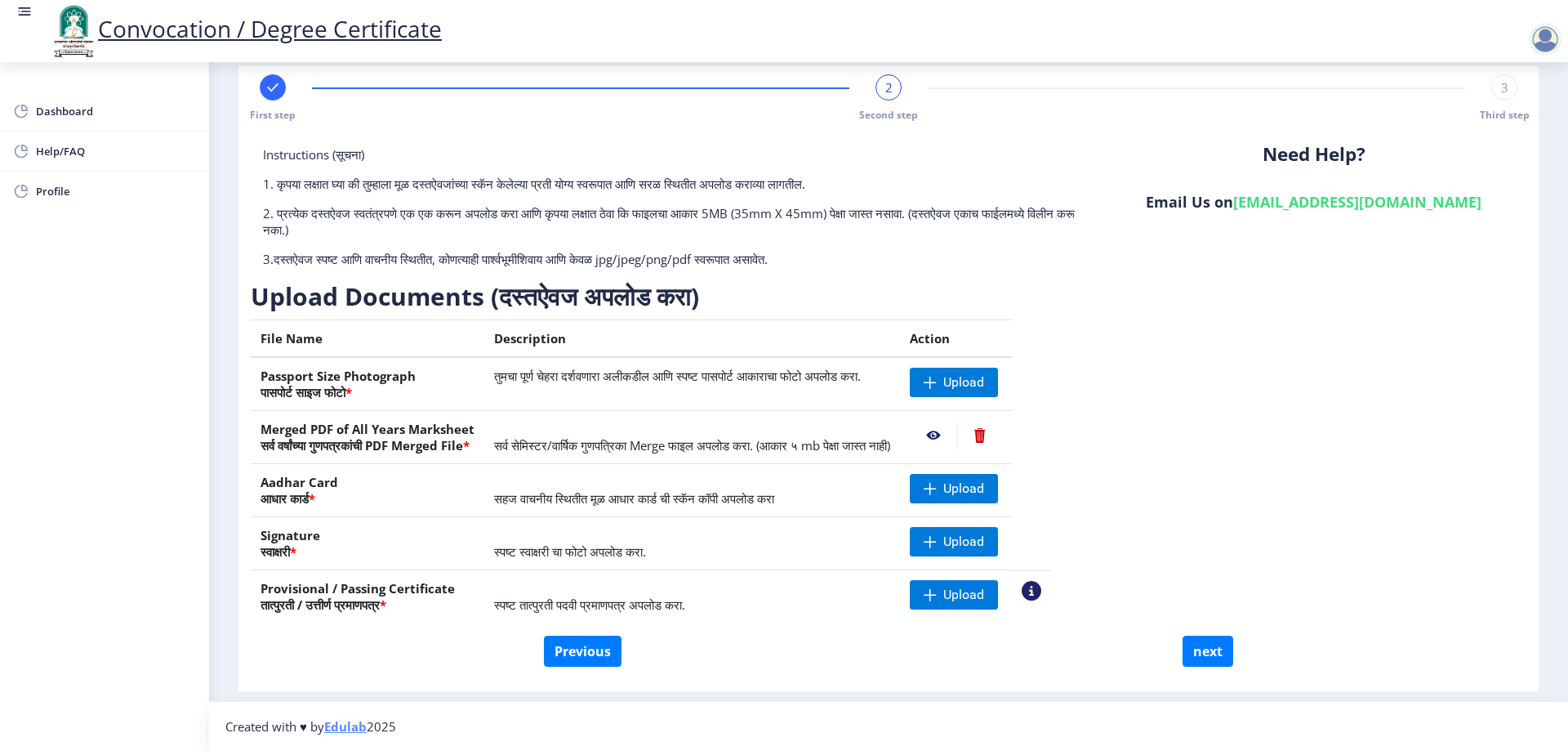
click at [1300, 493] on div "Instructions (सूचना) 1. कृपया लक्षात घ्या की तुम्हाला मूळ दस्तऐवजांच्या स्कॅन क…" at bounding box center [889, 391] width 1276 height 489
click at [1229, 379] on div "Instructions (सूचना) 1. कृपया लक्षात घ्या की तुम्हाला मूळ दस्तऐवजांच्या स्कॅन क…" at bounding box center [889, 391] width 1276 height 489
click at [1500, 424] on div "Instructions (सूचना) 1. कृपया लक्षात घ्या की तुम्हाला मूळ दस्तऐवजांच्या स्कॅन क…" at bounding box center [889, 391] width 1276 height 489
click at [998, 484] on span "Upload" at bounding box center [953, 488] width 88 height 30
click at [936, 535] on span at bounding box center [931, 542] width 13 height 13
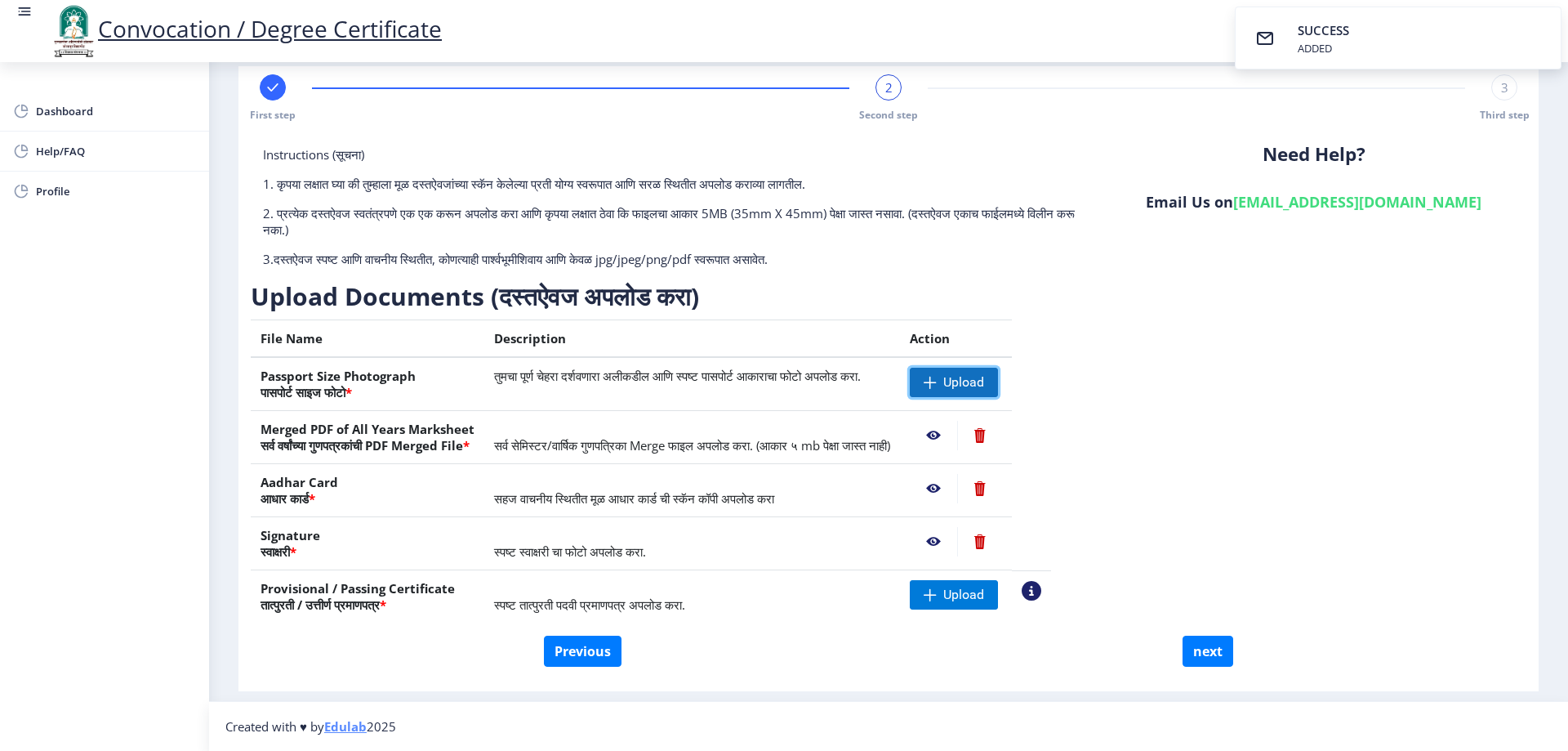
click at [984, 385] on span "Upload" at bounding box center [963, 382] width 41 height 16
click at [998, 583] on span "Upload" at bounding box center [953, 594] width 88 height 30
click at [957, 378] on nb-action at bounding box center [933, 382] width 48 height 30
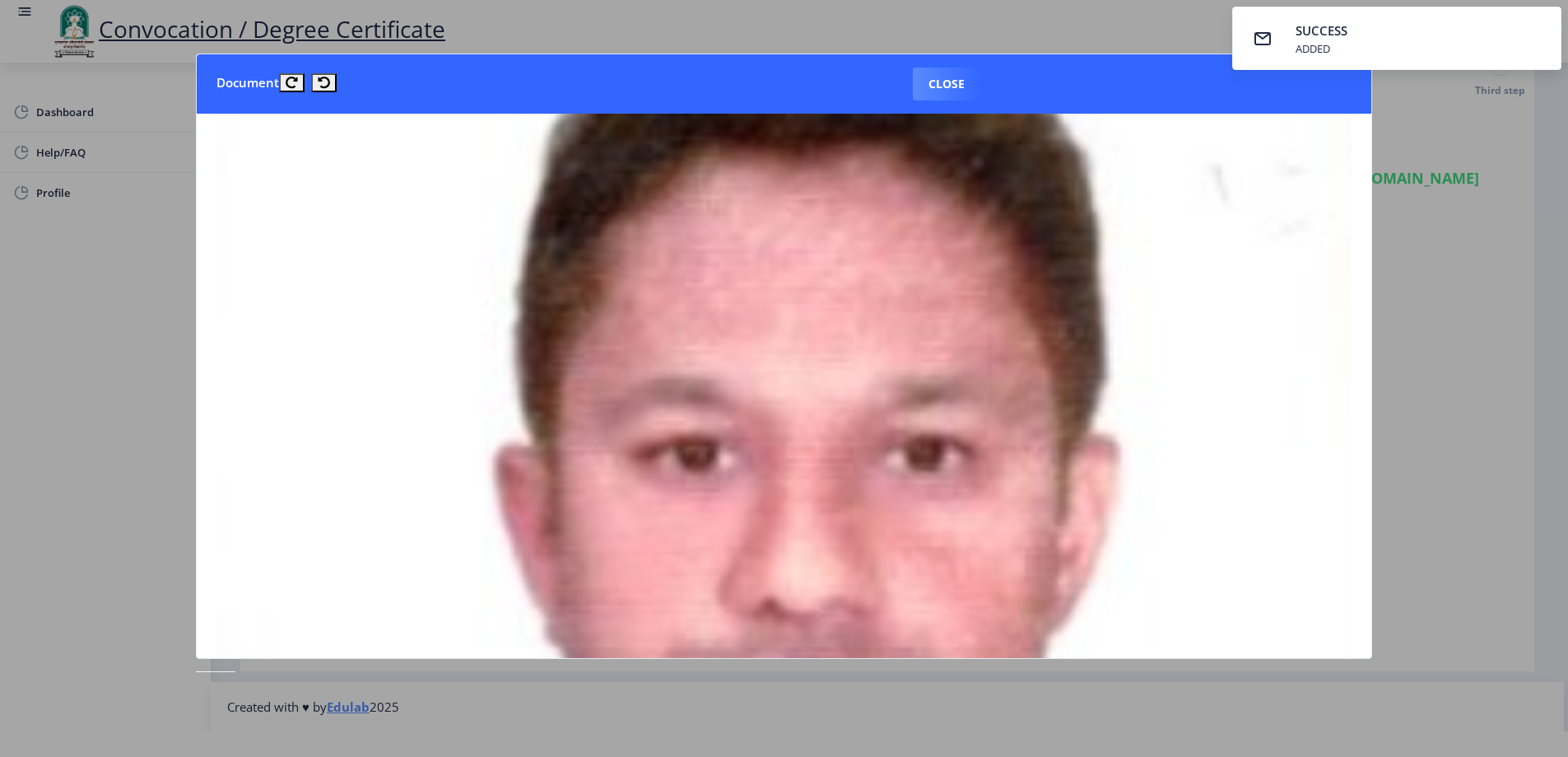
scroll to position [412, 0]
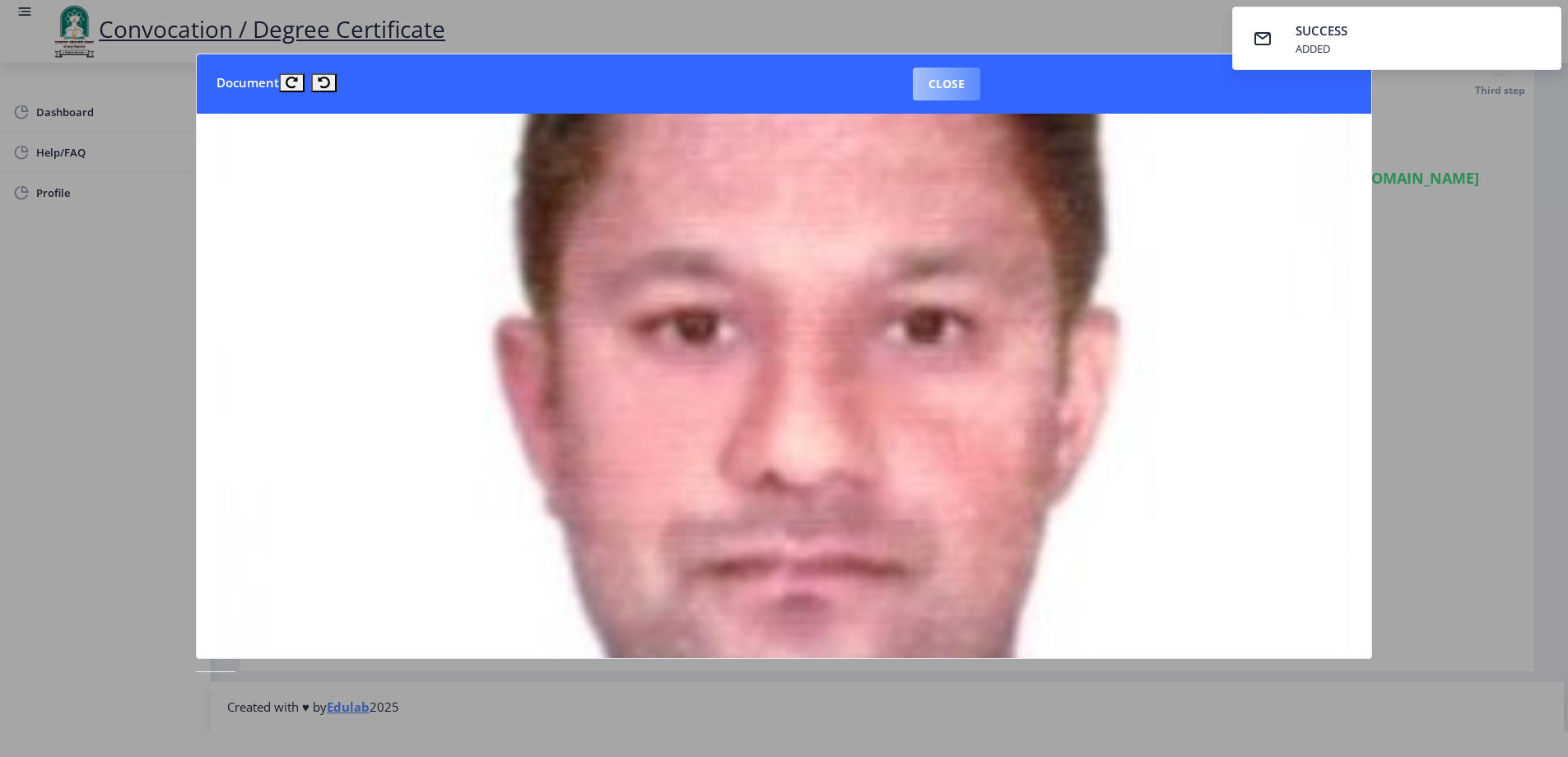
click at [932, 72] on button "Close" at bounding box center [947, 83] width 67 height 33
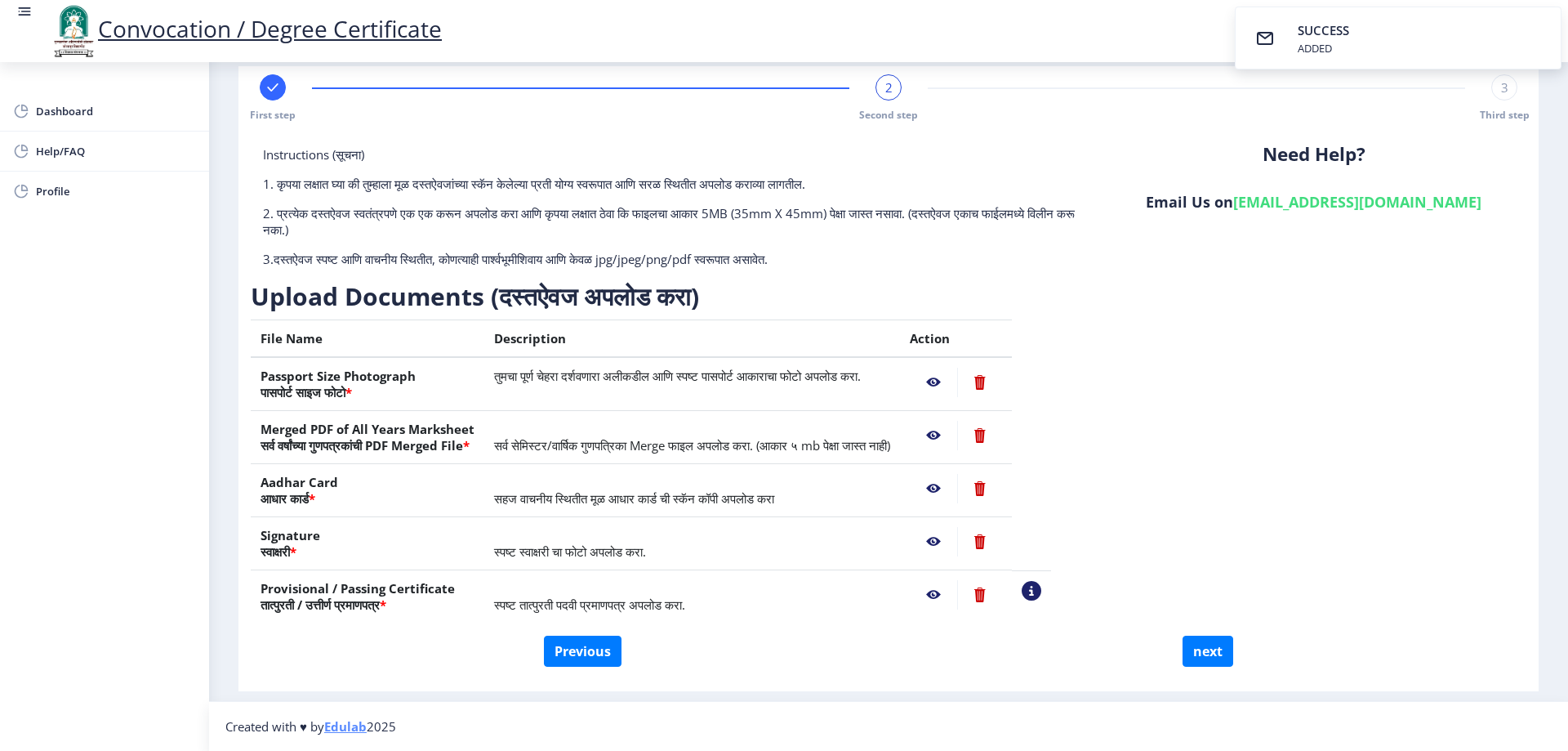
click at [957, 436] on nb-action at bounding box center [933, 435] width 48 height 30
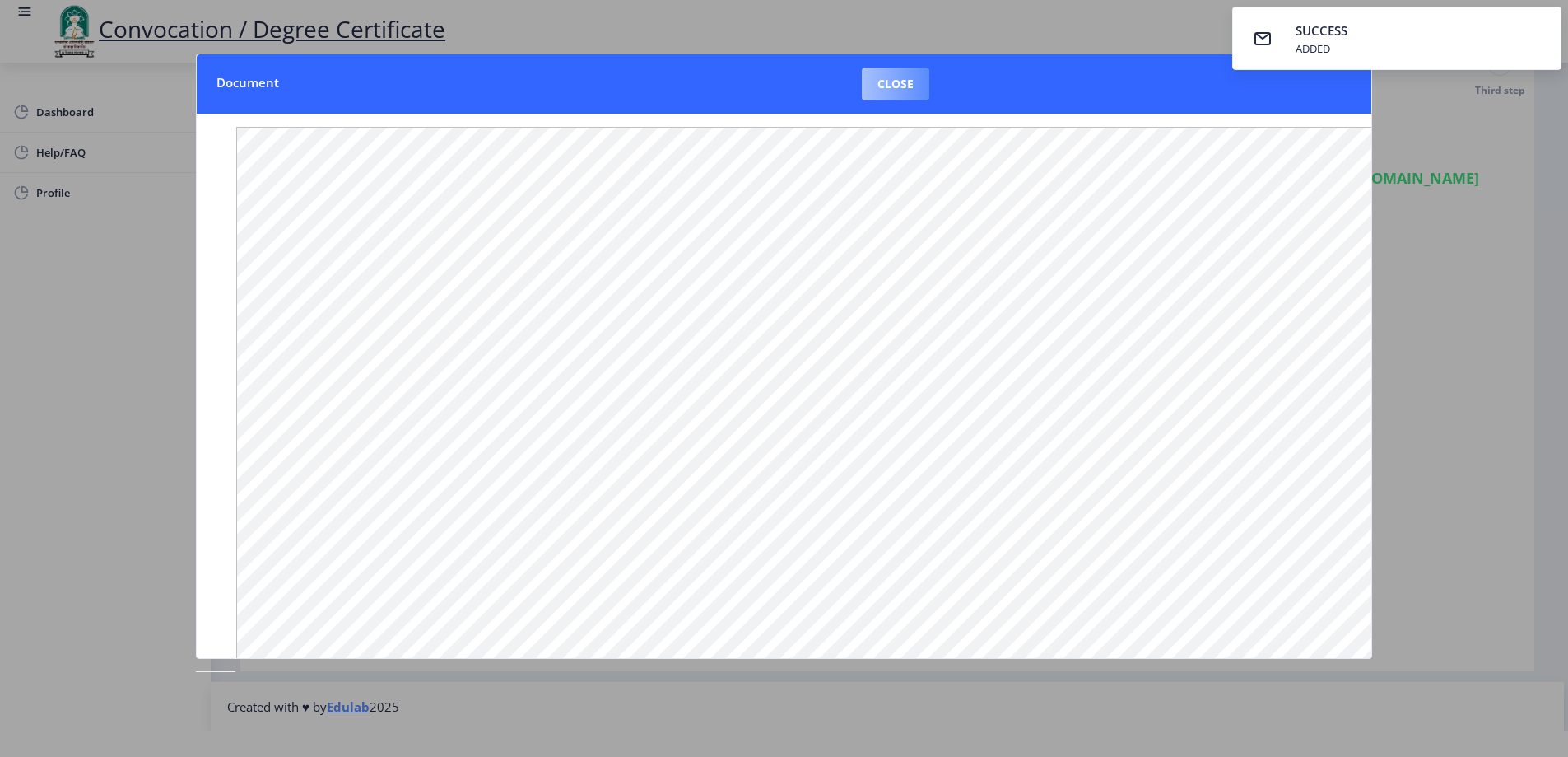
click at [890, 75] on button "Close" at bounding box center [896, 83] width 67 height 33
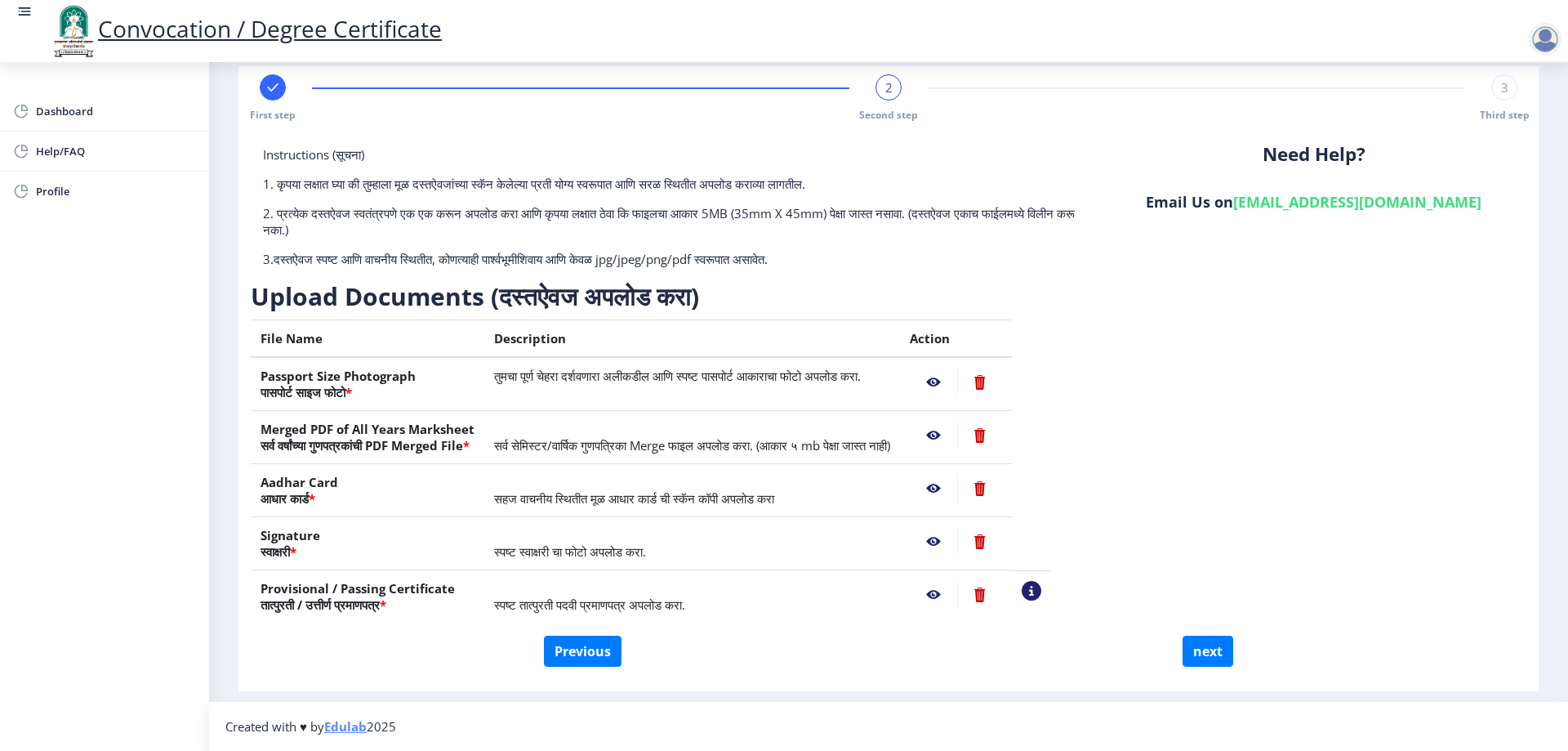
click at [957, 487] on nb-action at bounding box center [933, 488] width 48 height 30
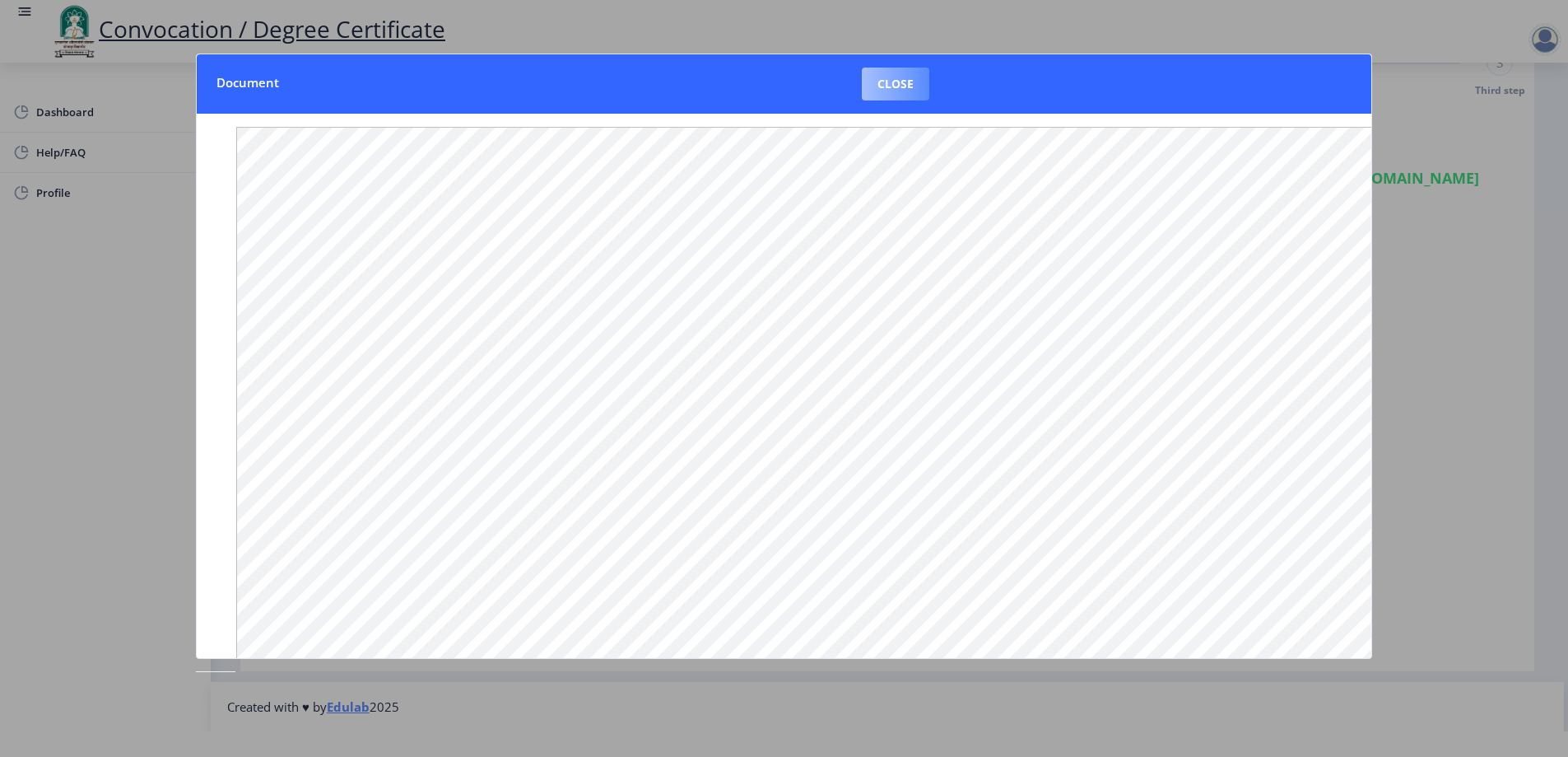
click at [901, 80] on button "Close" at bounding box center [896, 83] width 67 height 33
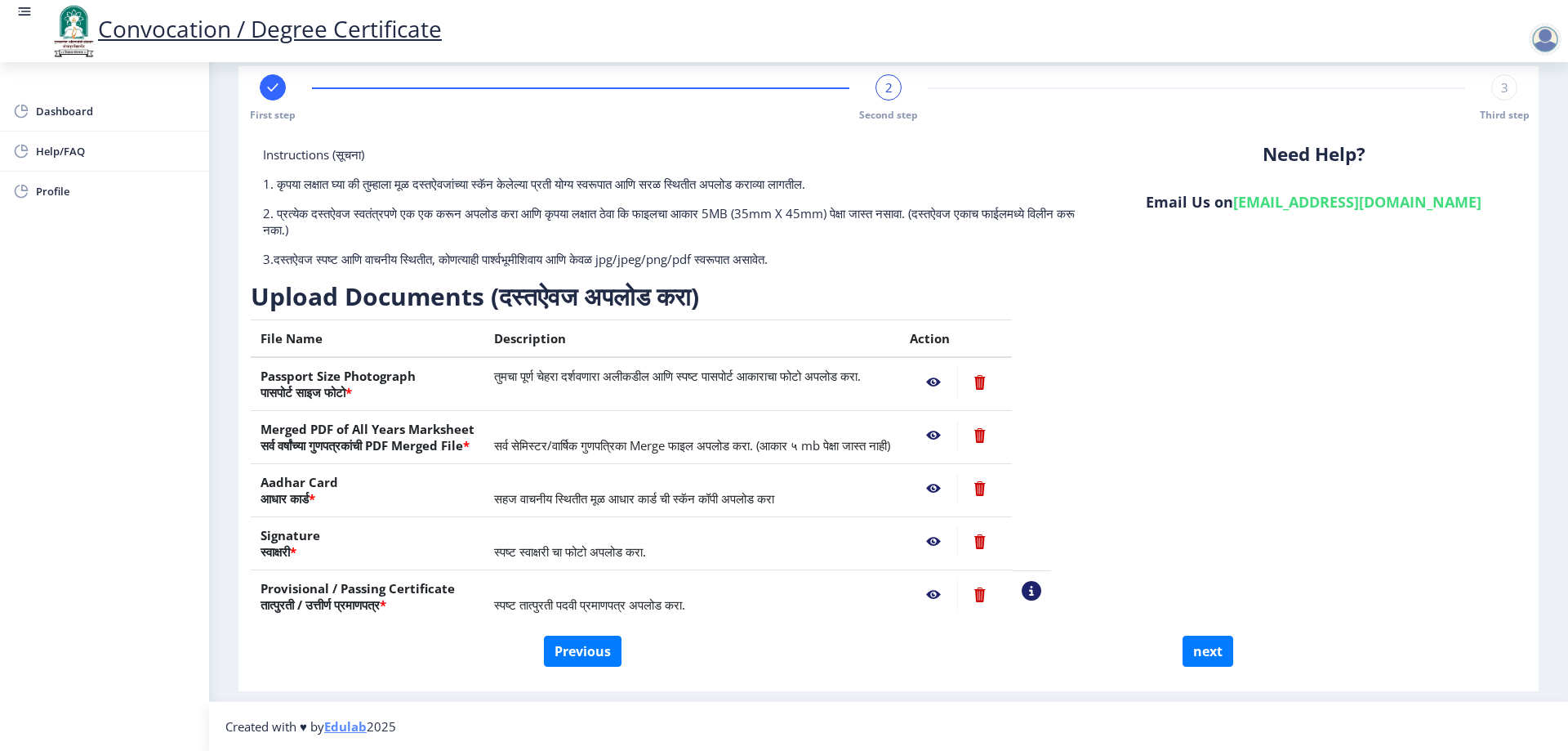
click at [957, 529] on nb-action at bounding box center [933, 542] width 48 height 30
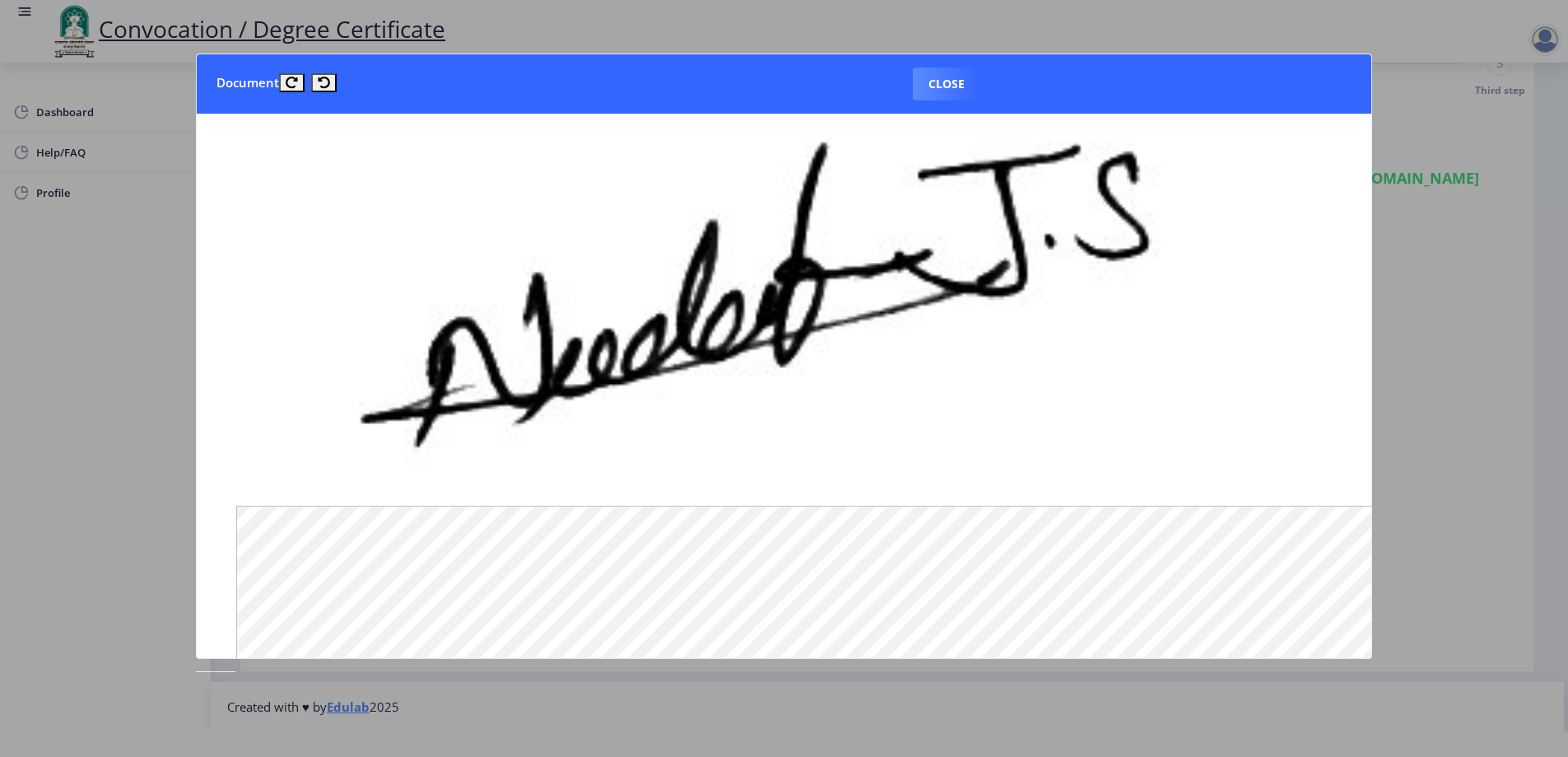
scroll to position [247, 0]
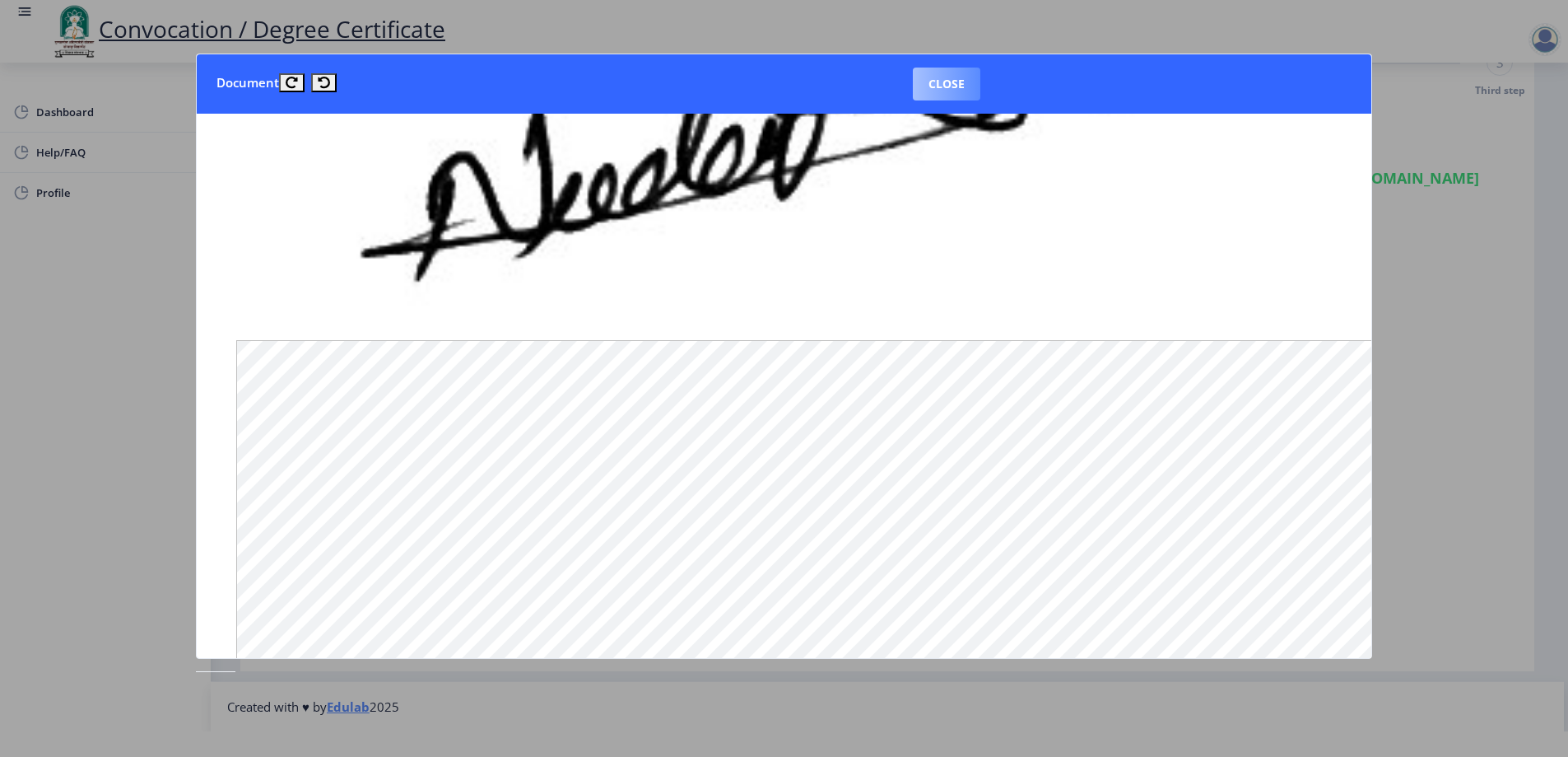
click at [955, 90] on button "Close" at bounding box center [947, 83] width 67 height 33
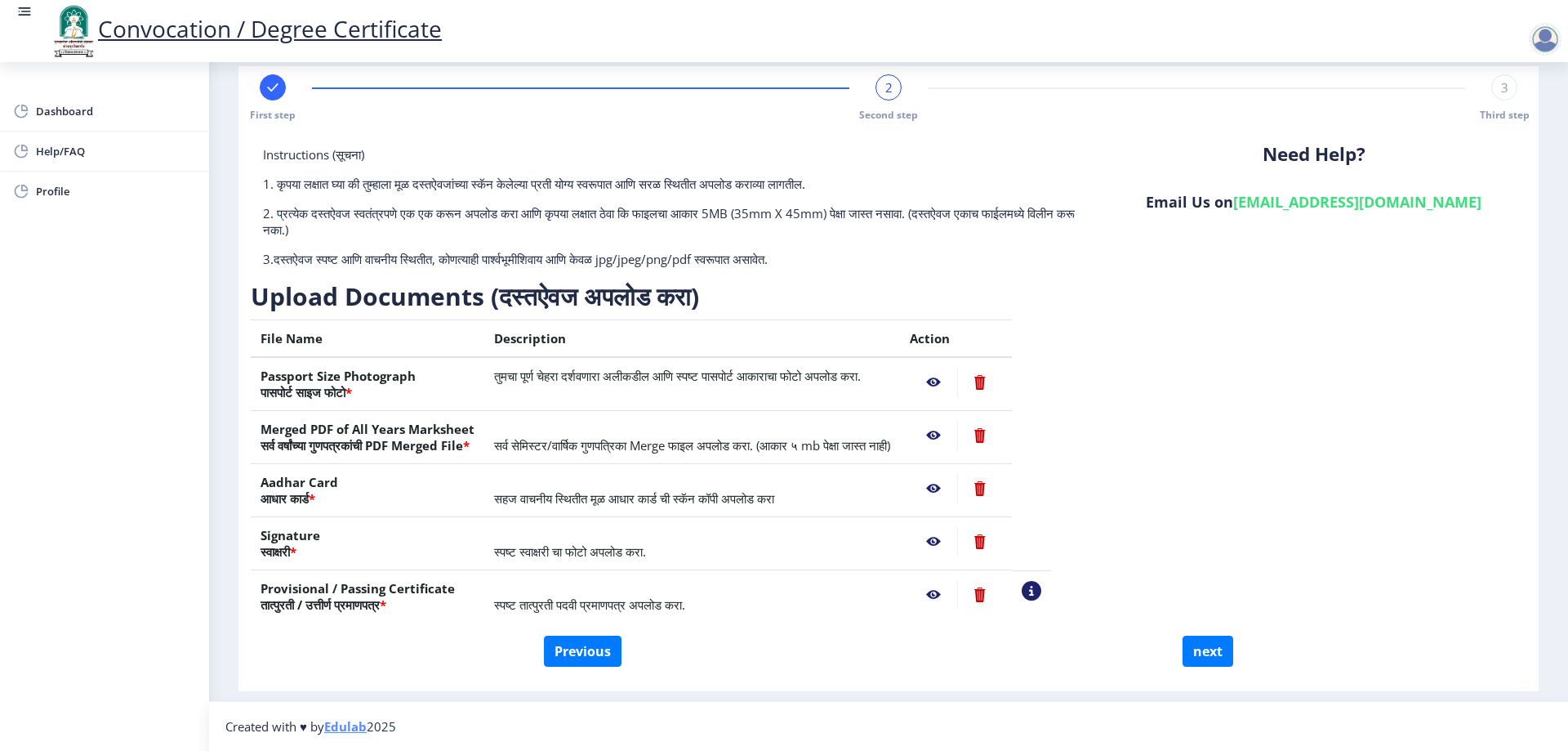
click at [957, 600] on nb-action at bounding box center [933, 594] width 48 height 30
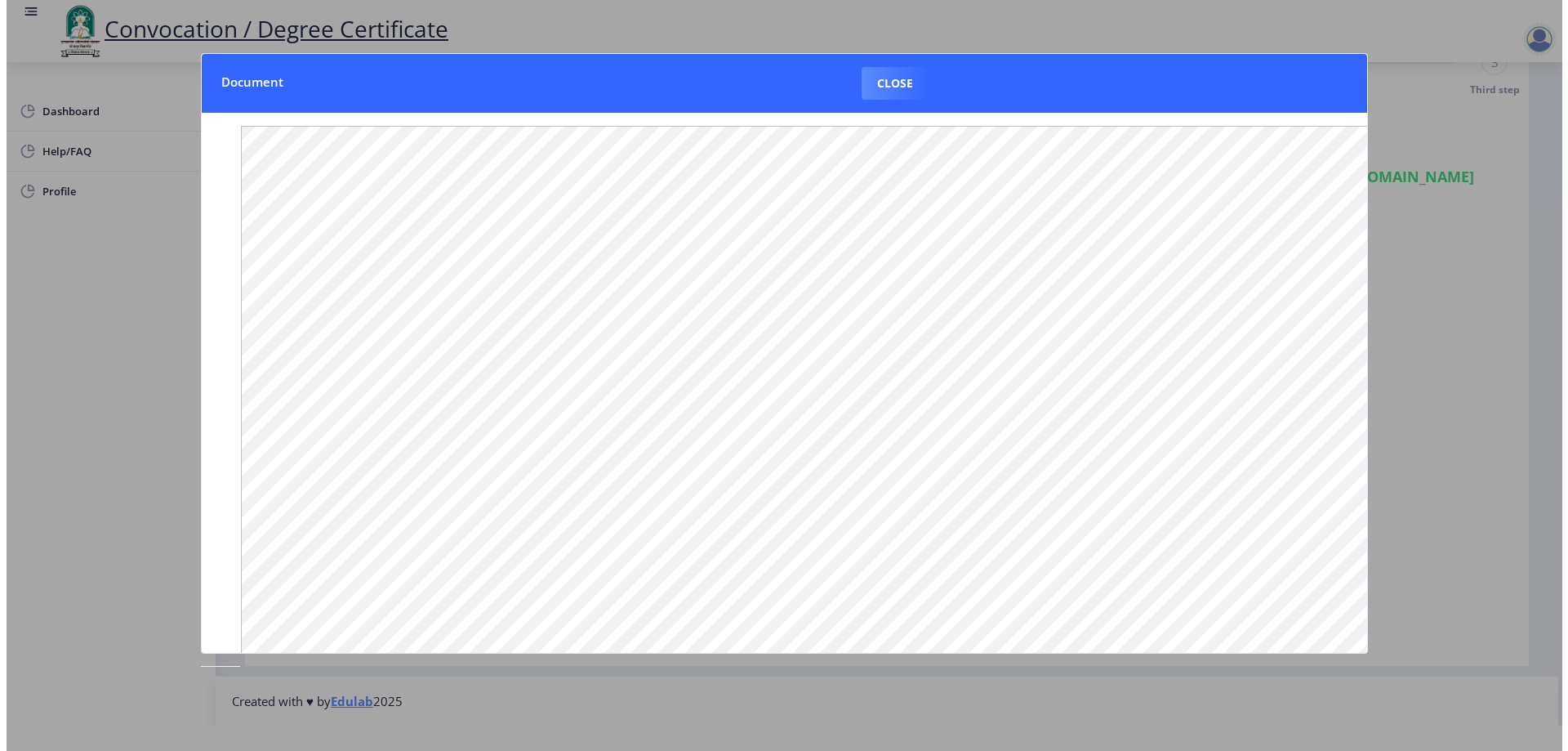
scroll to position [66, 0]
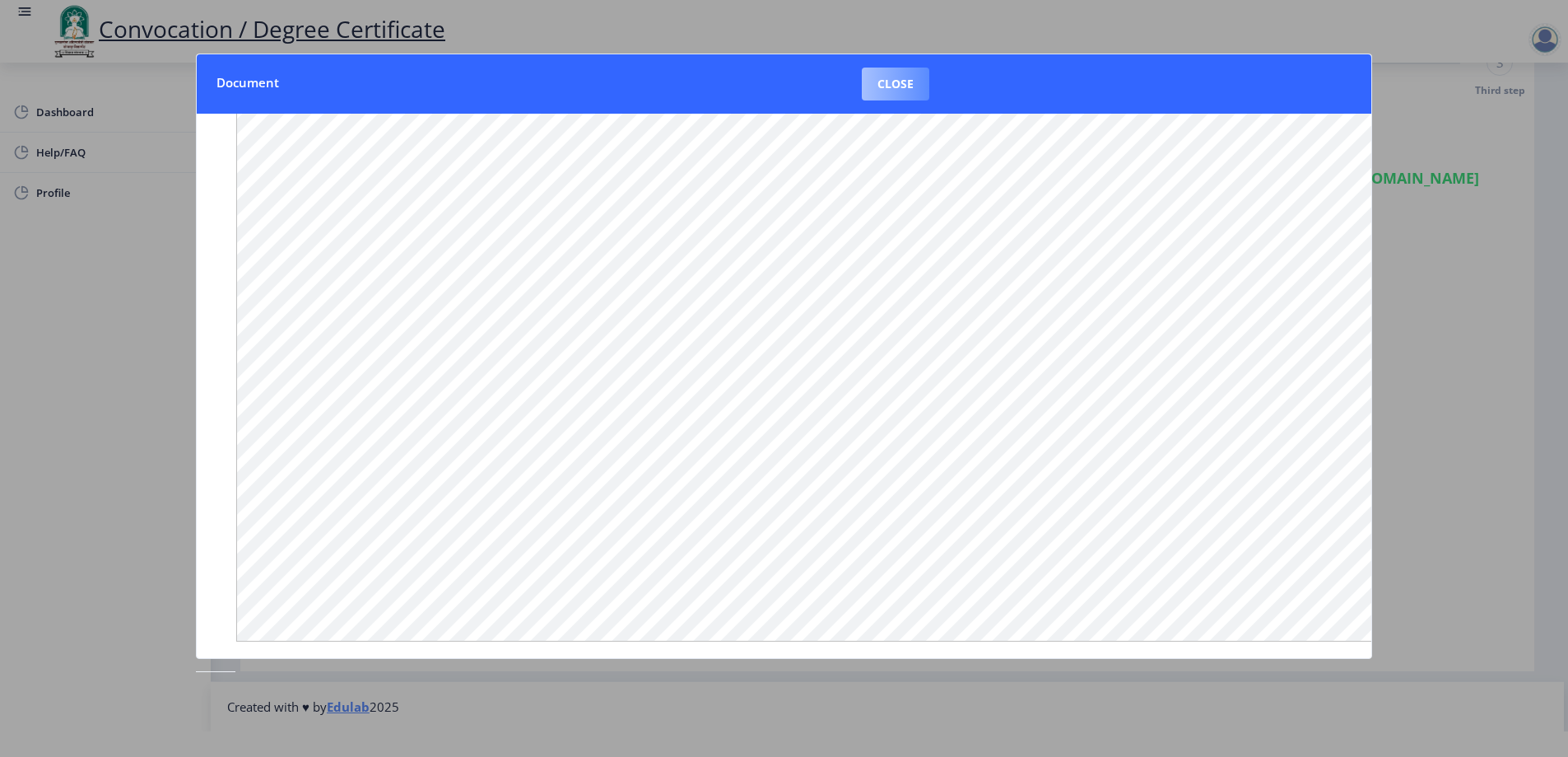
click at [912, 84] on button "Close" at bounding box center [896, 83] width 67 height 33
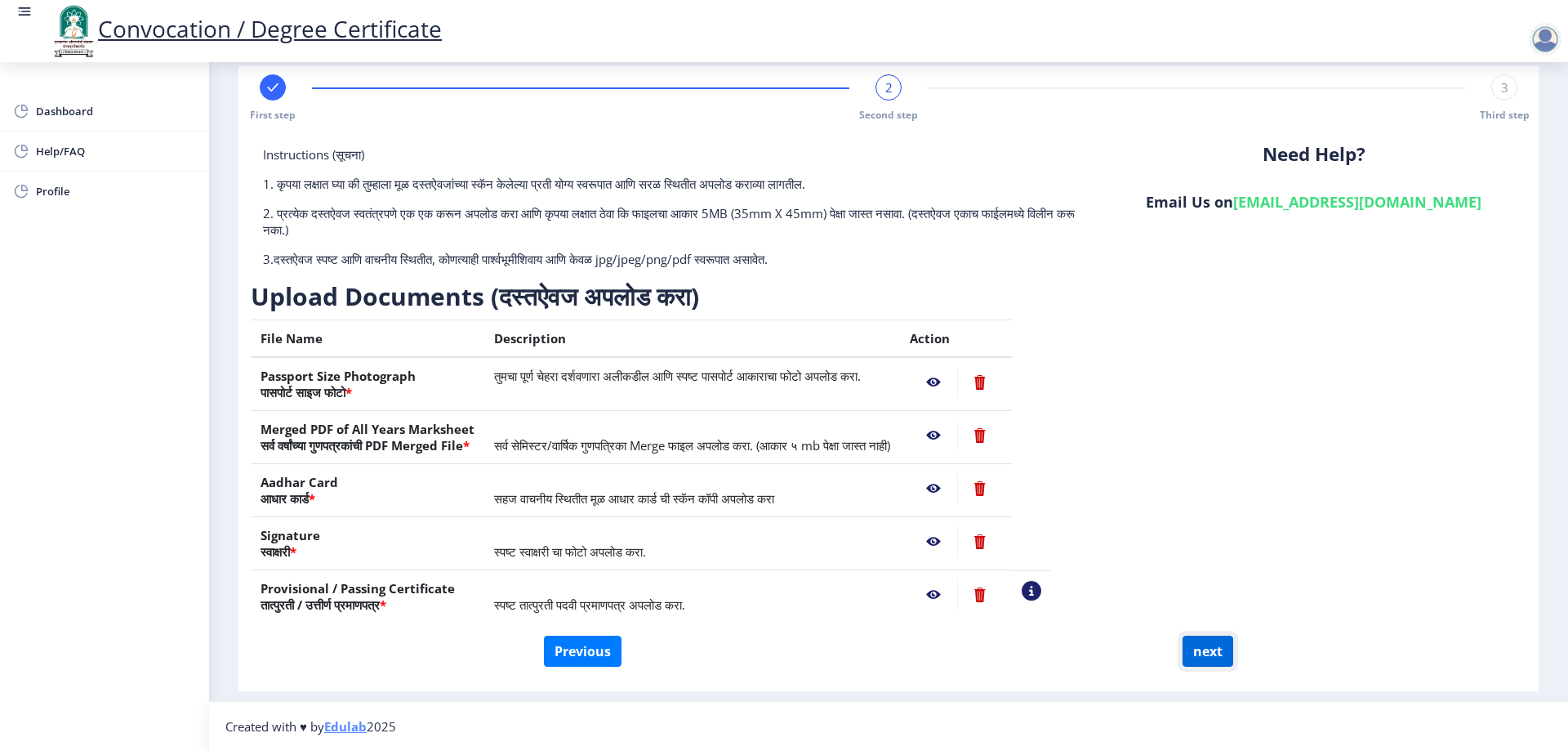
click at [1208, 645] on button "next" at bounding box center [1207, 651] width 50 height 31
select select
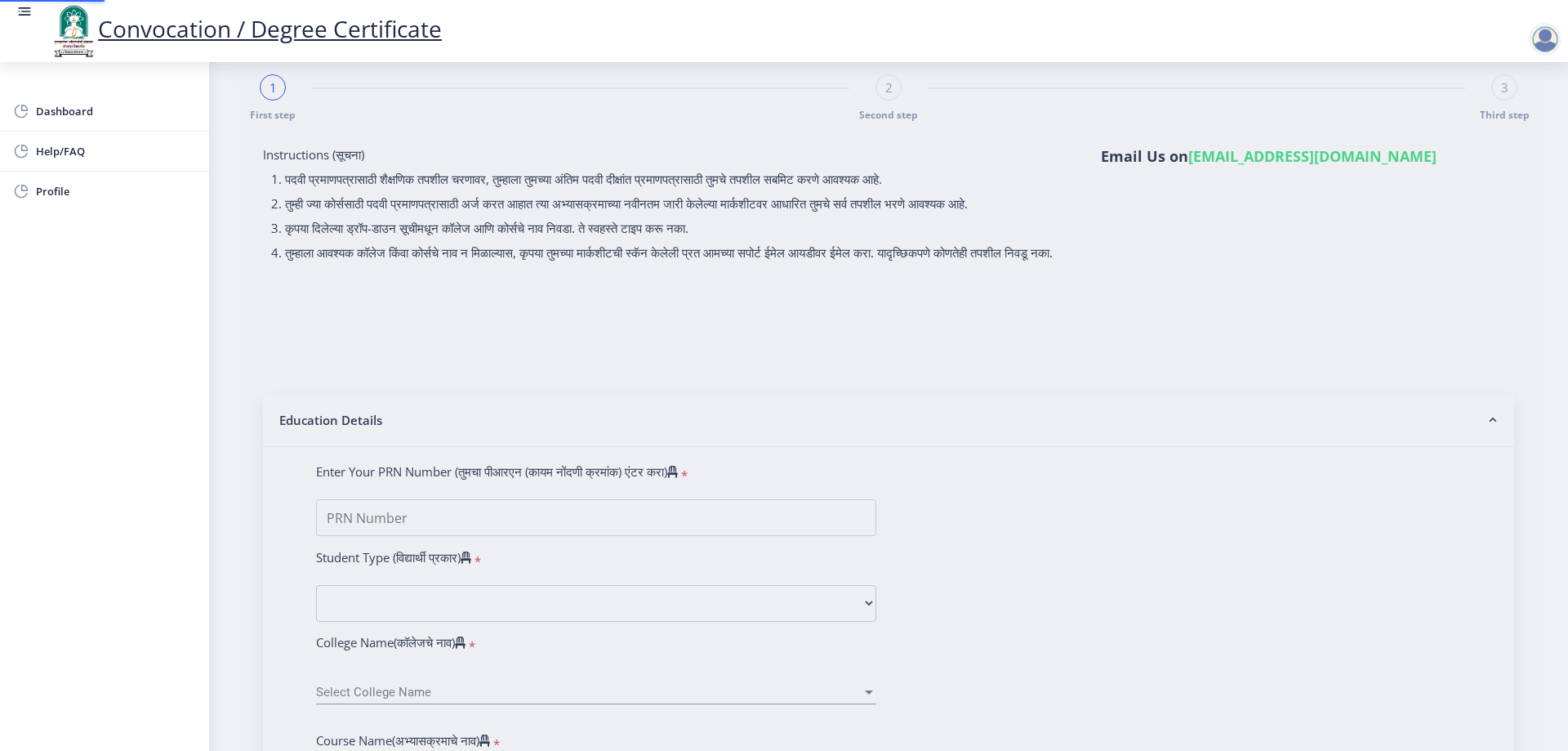
scroll to position [0, 0]
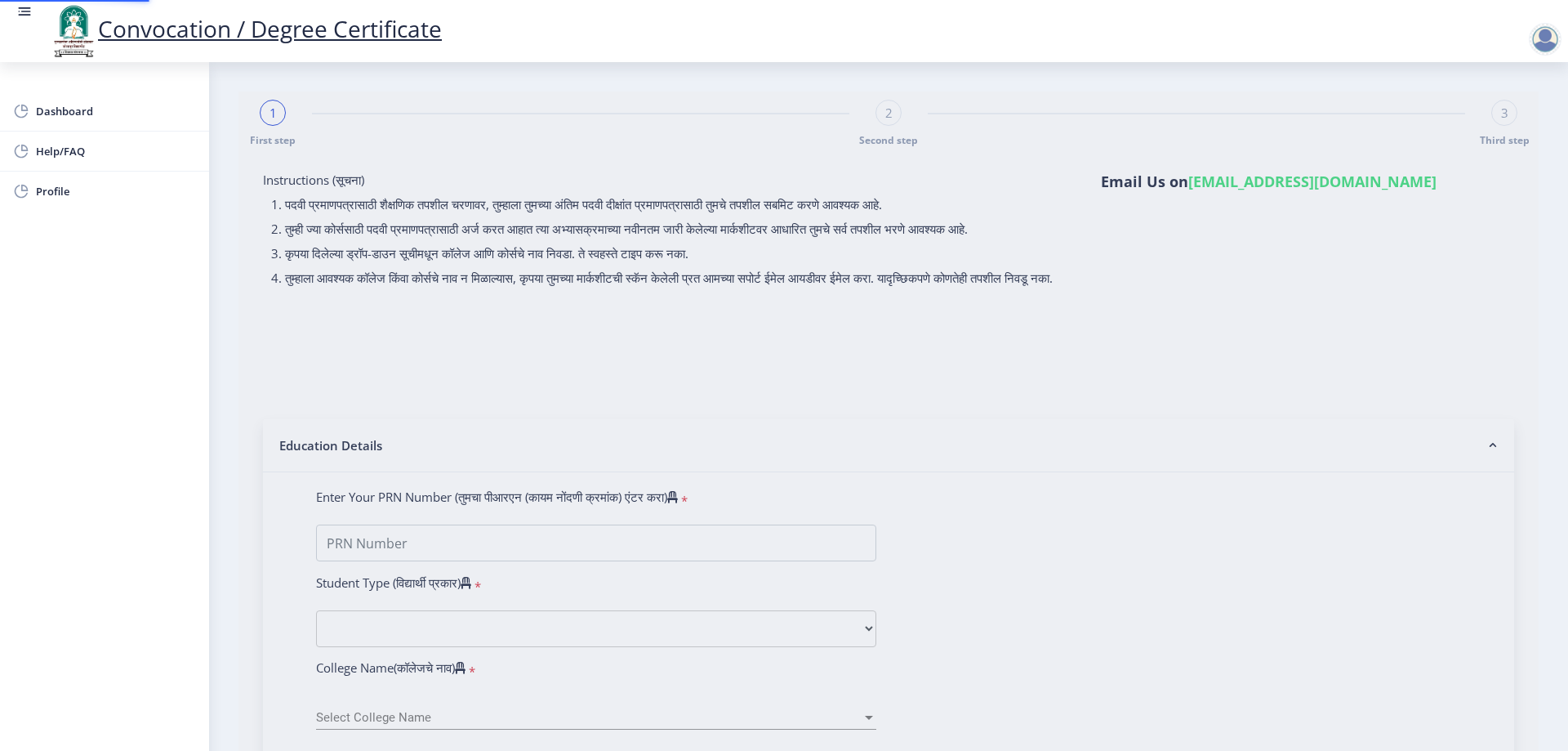
type input "[PERSON_NAME] M [PERSON_NAME]"
type input "RAZIA"
select select
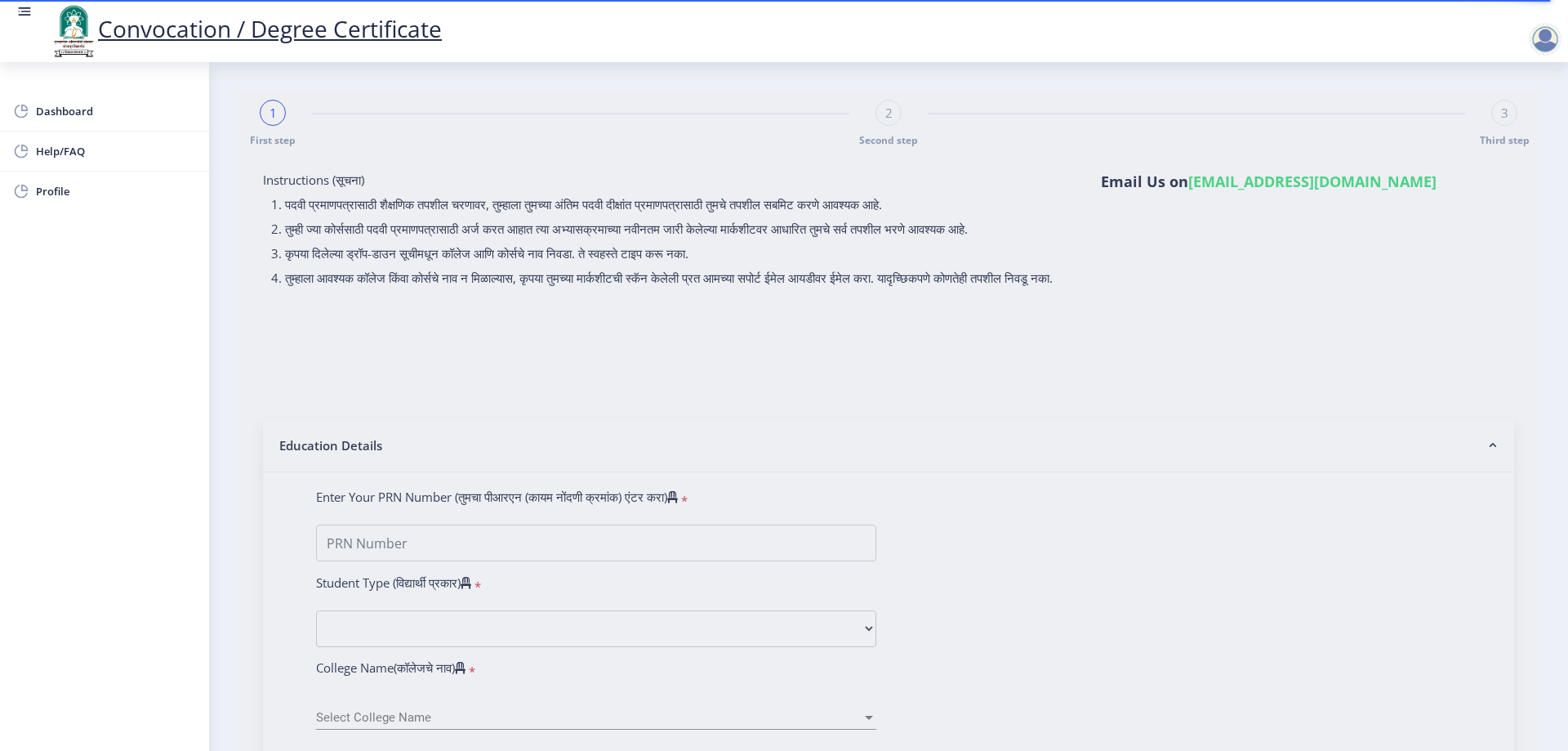
select select
type input "[PERSON_NAME] M [PERSON_NAME]"
type input "RAZIA"
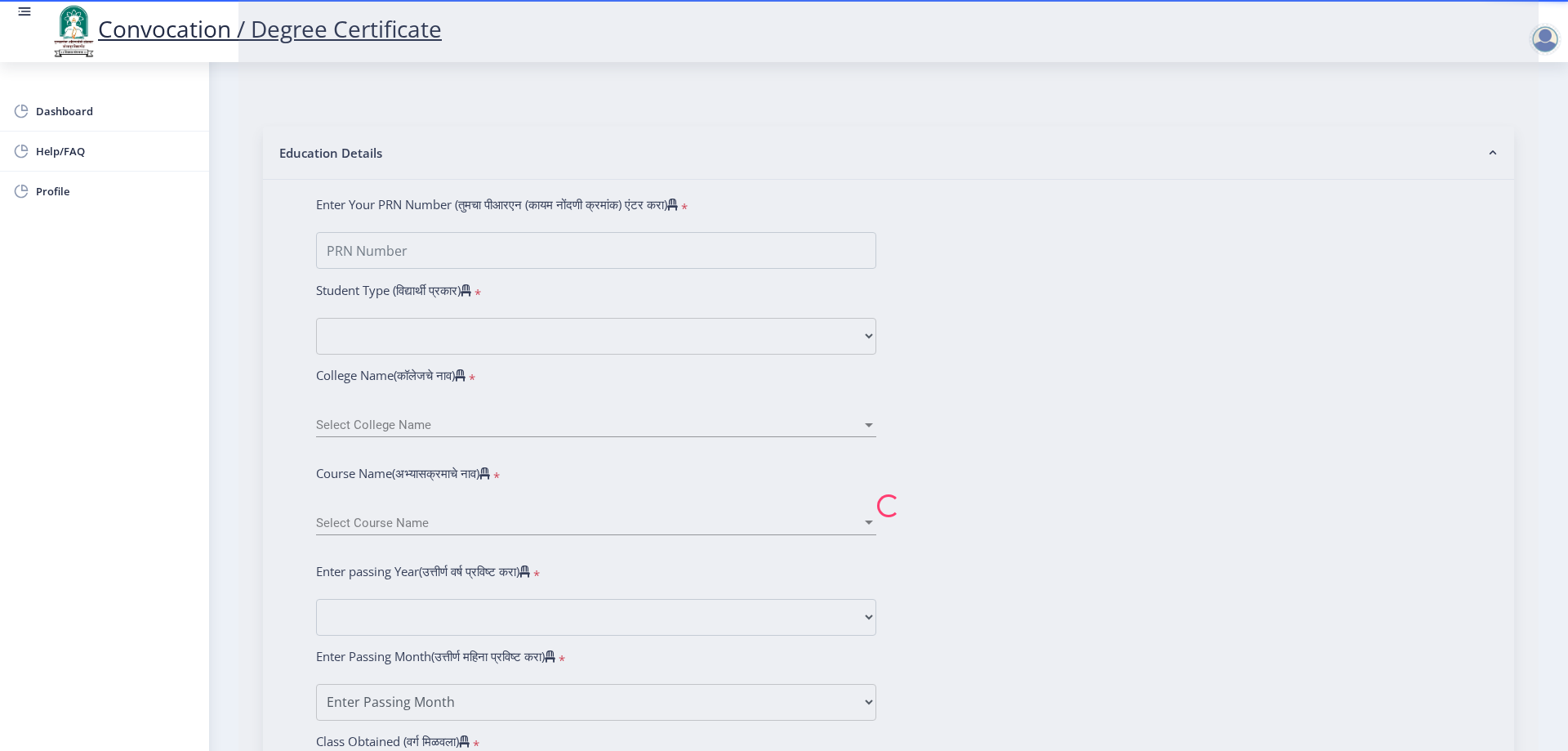
type input "2009032500075196"
select select "Regular"
select select "2015"
select select "March"
select select "PASS CLASS"
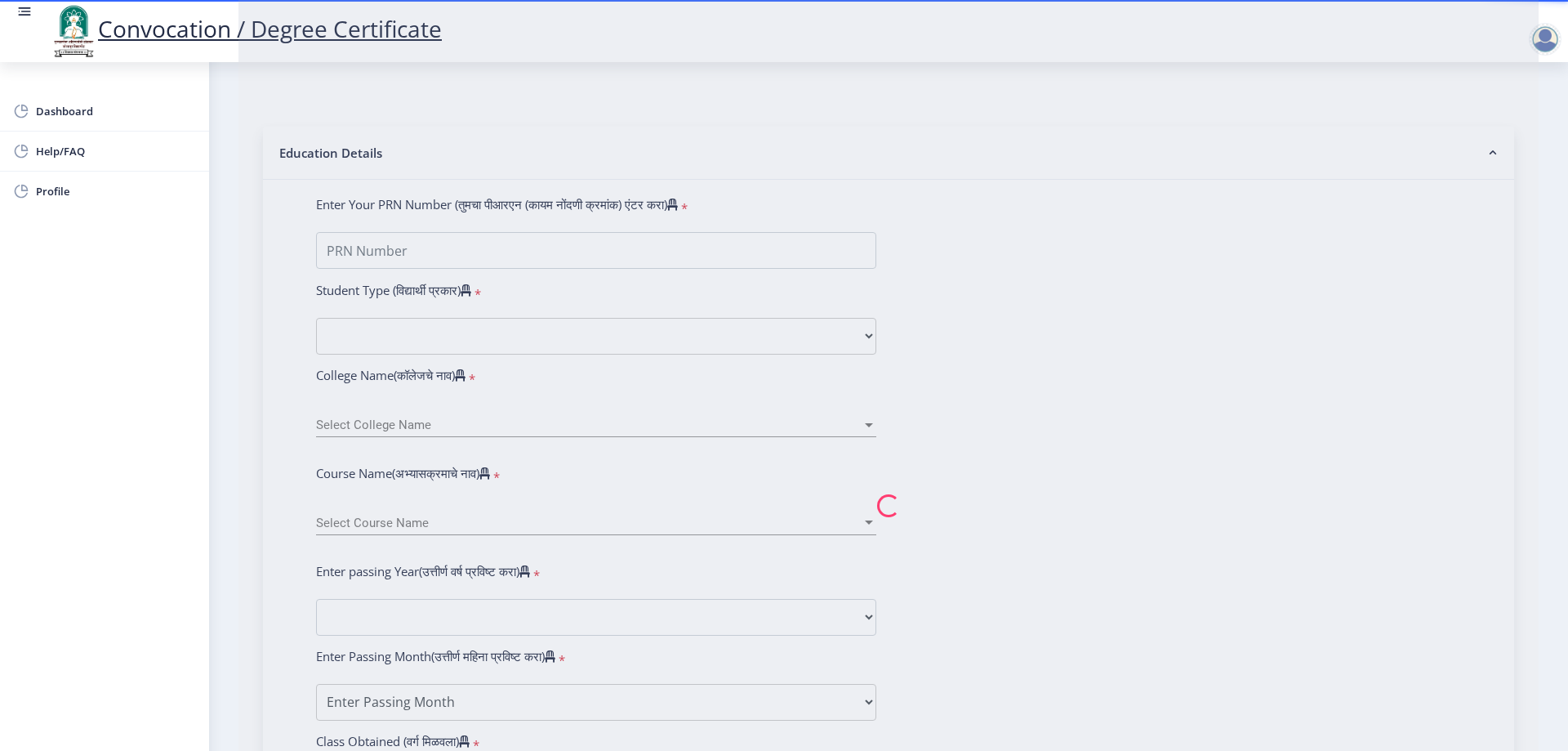
type input "044715"
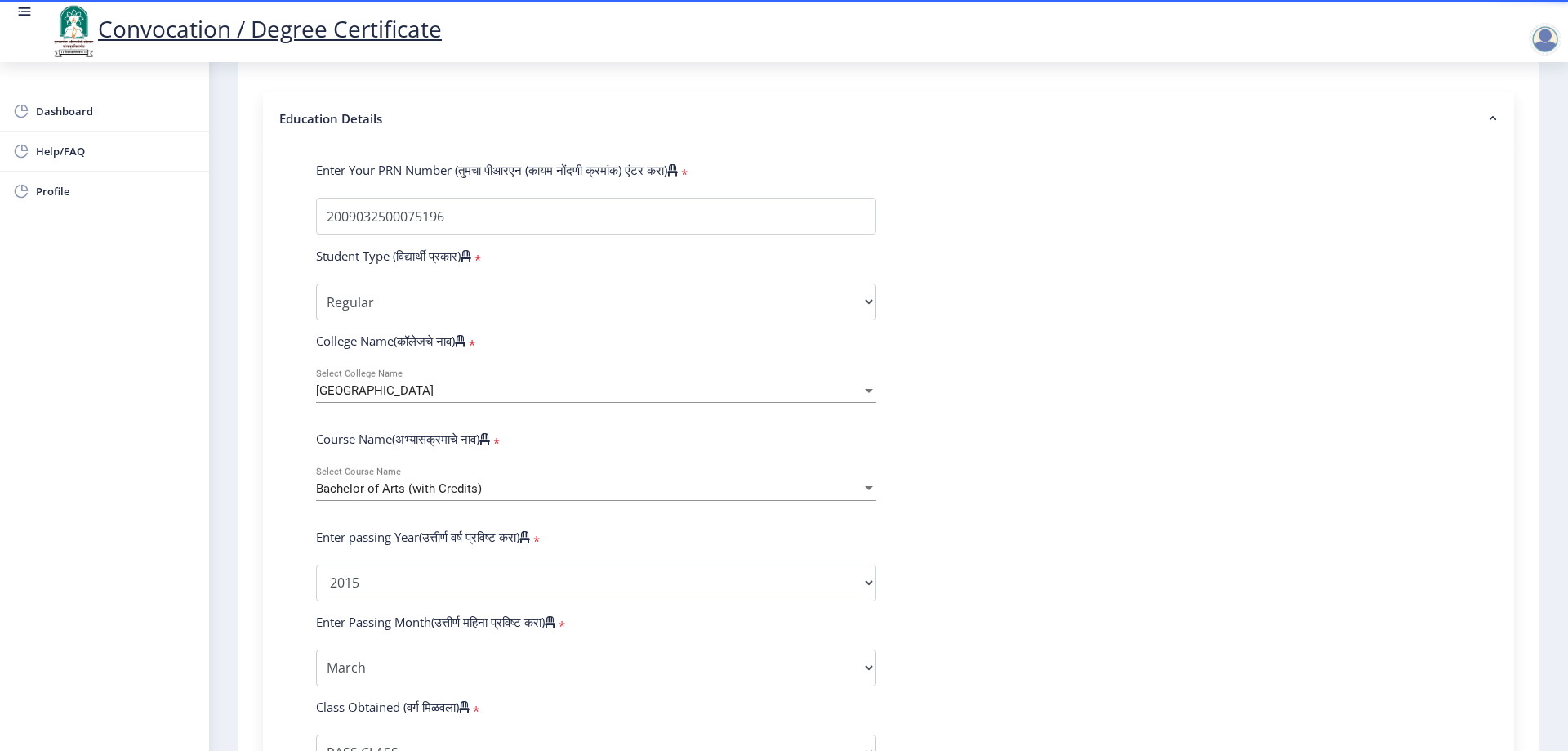
select select
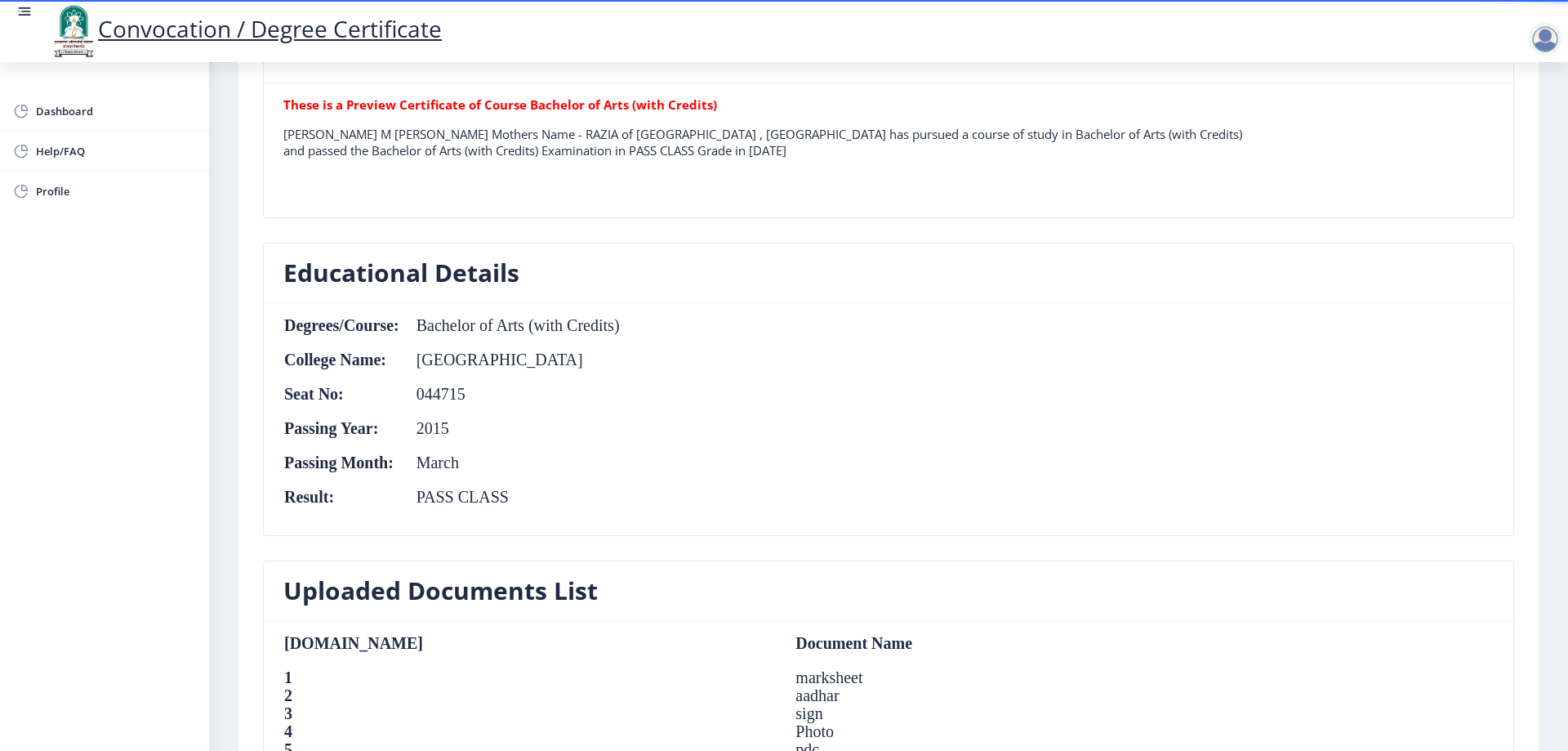
scroll to position [654, 0]
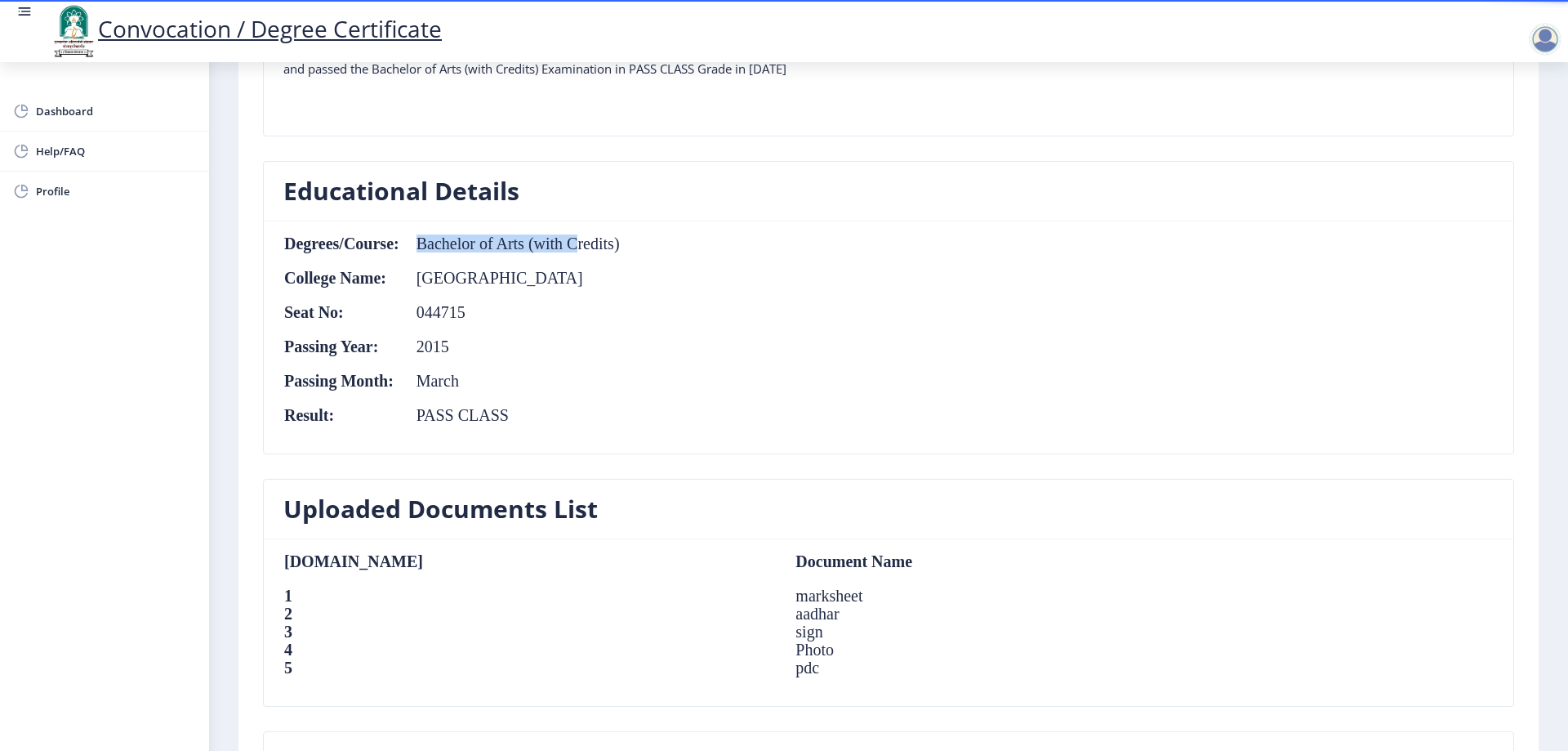
drag, startPoint x: 412, startPoint y: 242, endPoint x: 666, endPoint y: 261, distance: 254.7
click at [597, 252] on table "Degrees/Course: Bachelor of Arts (with Credits) College Name: [GEOGRAPHIC_DATA]…" at bounding box center [452, 337] width 337 height 206
click at [434, 313] on td "044715" at bounding box center [511, 311] width 221 height 18
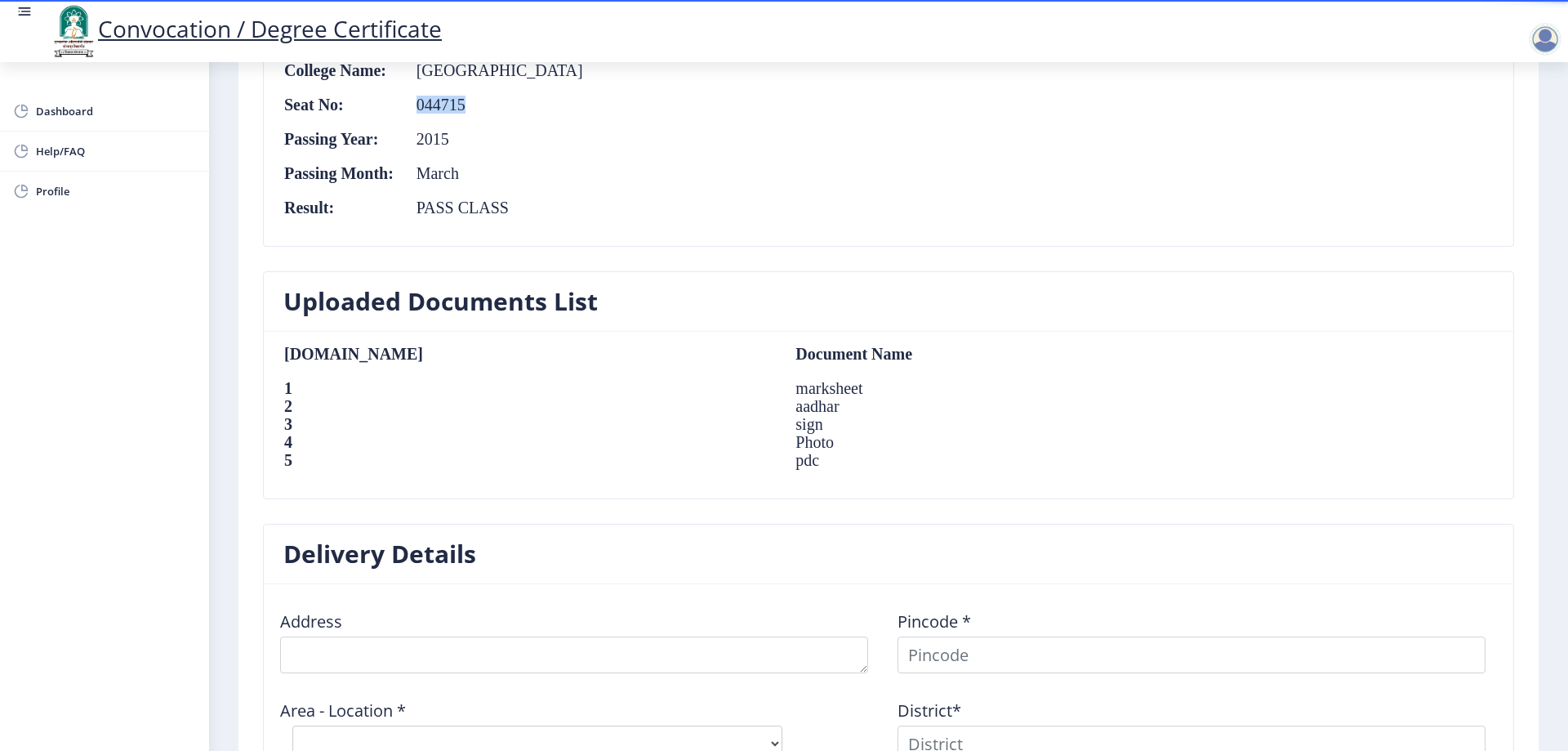
scroll to position [899, 0]
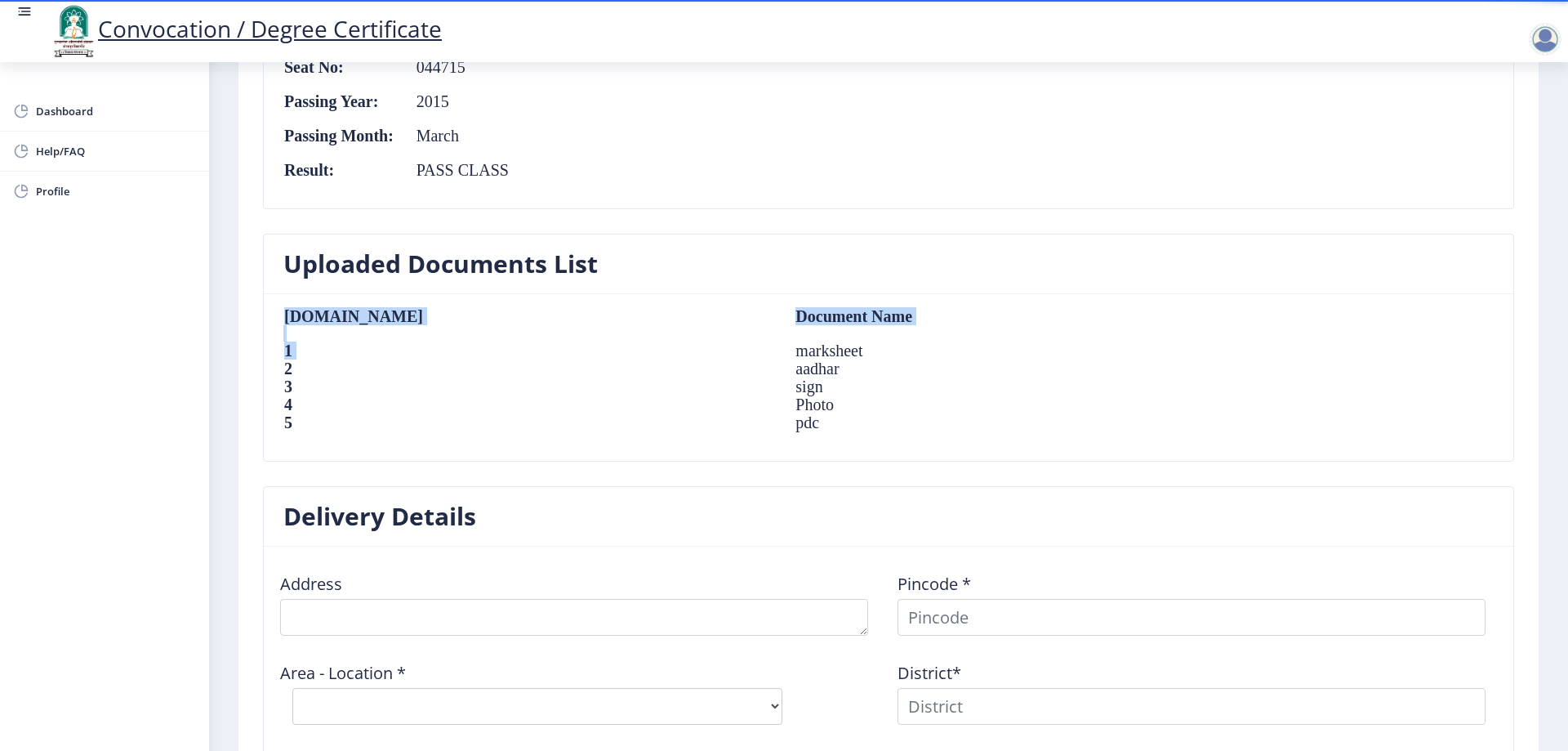
drag, startPoint x: 527, startPoint y: 343, endPoint x: 593, endPoint y: 457, distance: 131.7
click at [593, 457] on nb-card-body "[DOMAIN_NAME] Document Name 1 marksheet 2 aadhar 3 sign 4 Photo 5 pdc" at bounding box center [888, 377] width 1249 height 167
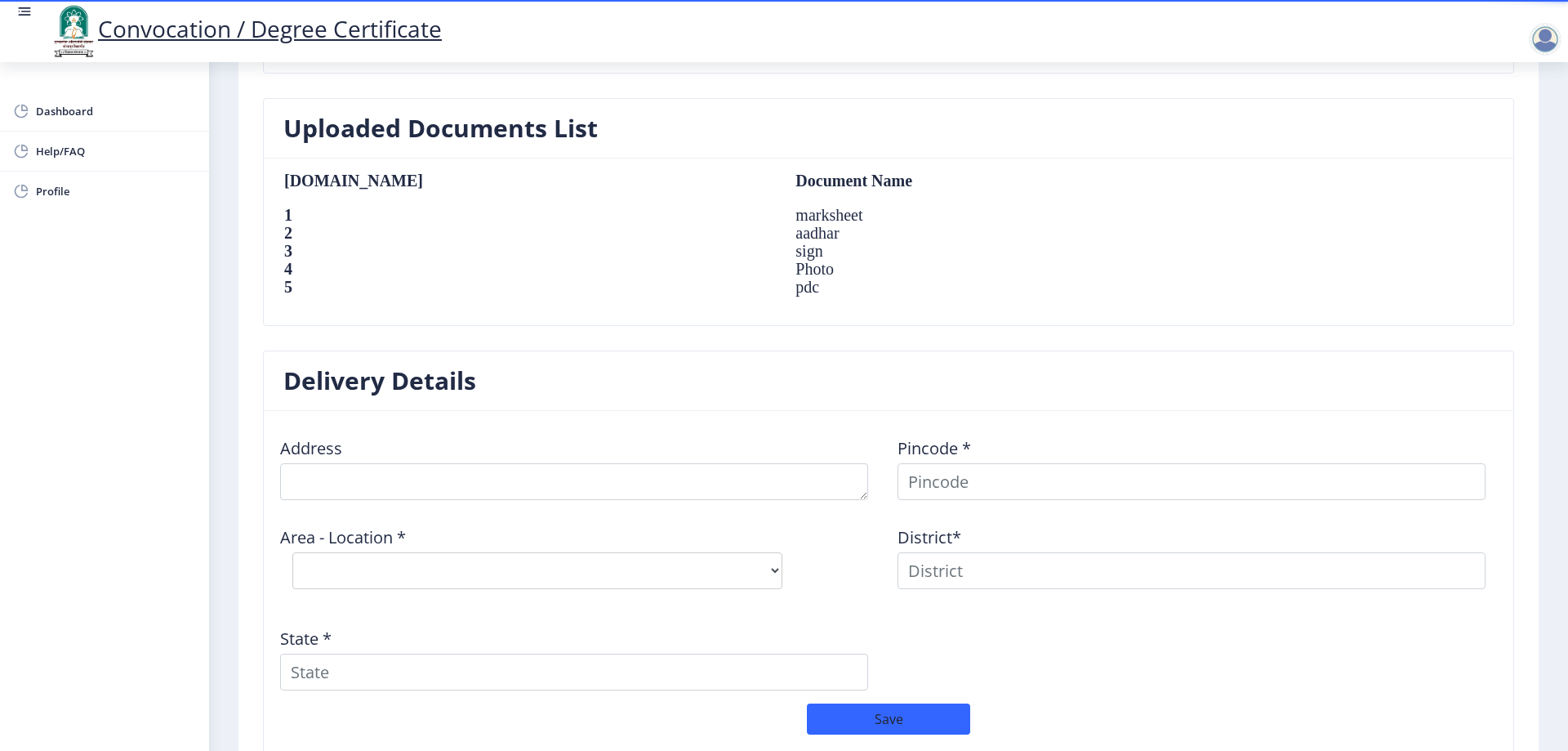
scroll to position [1144, 0]
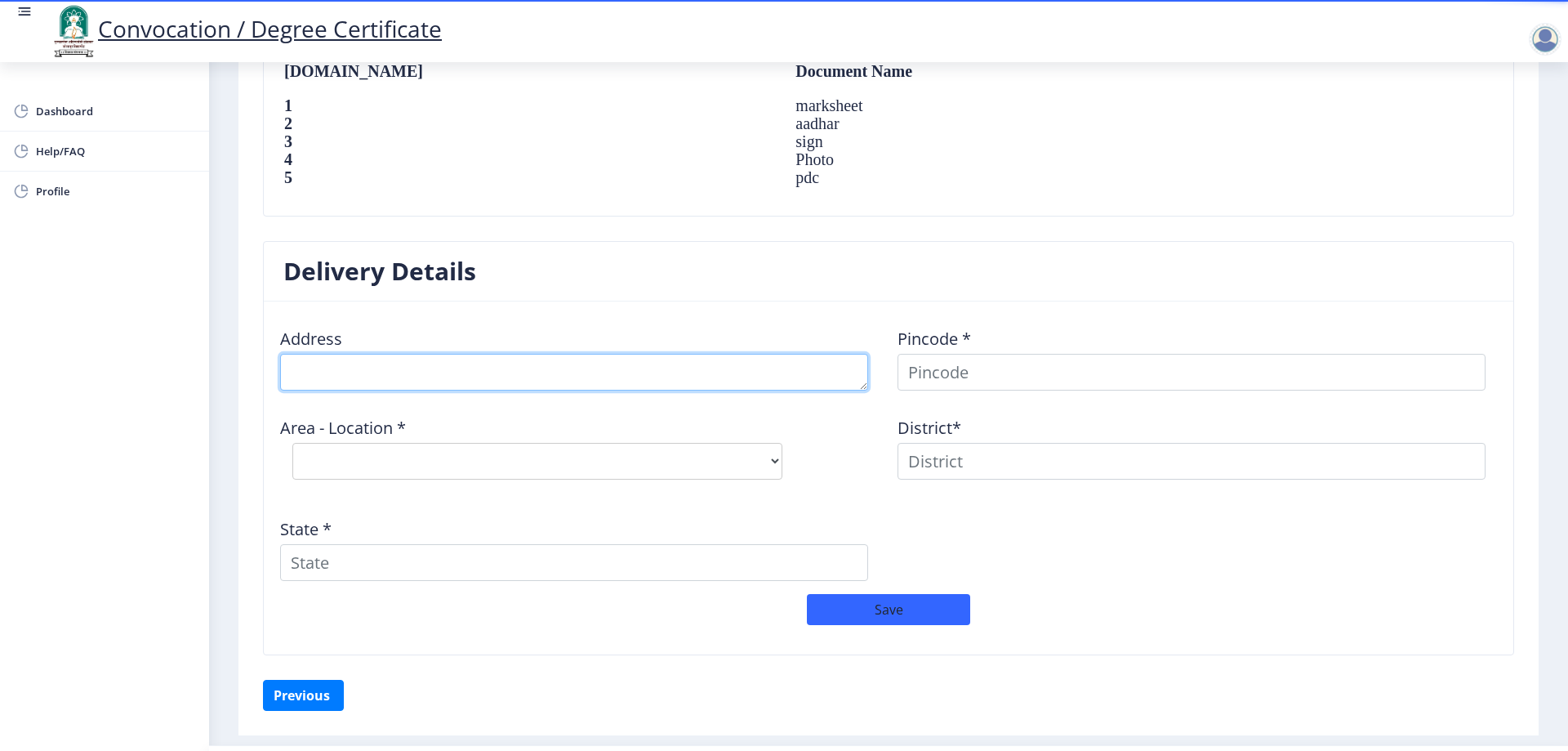
click at [523, 375] on textarea at bounding box center [574, 372] width 588 height 37
type textarea "PLOT NO 111, RAMWADI NEAR [GEOGRAPHIC_DATA],"
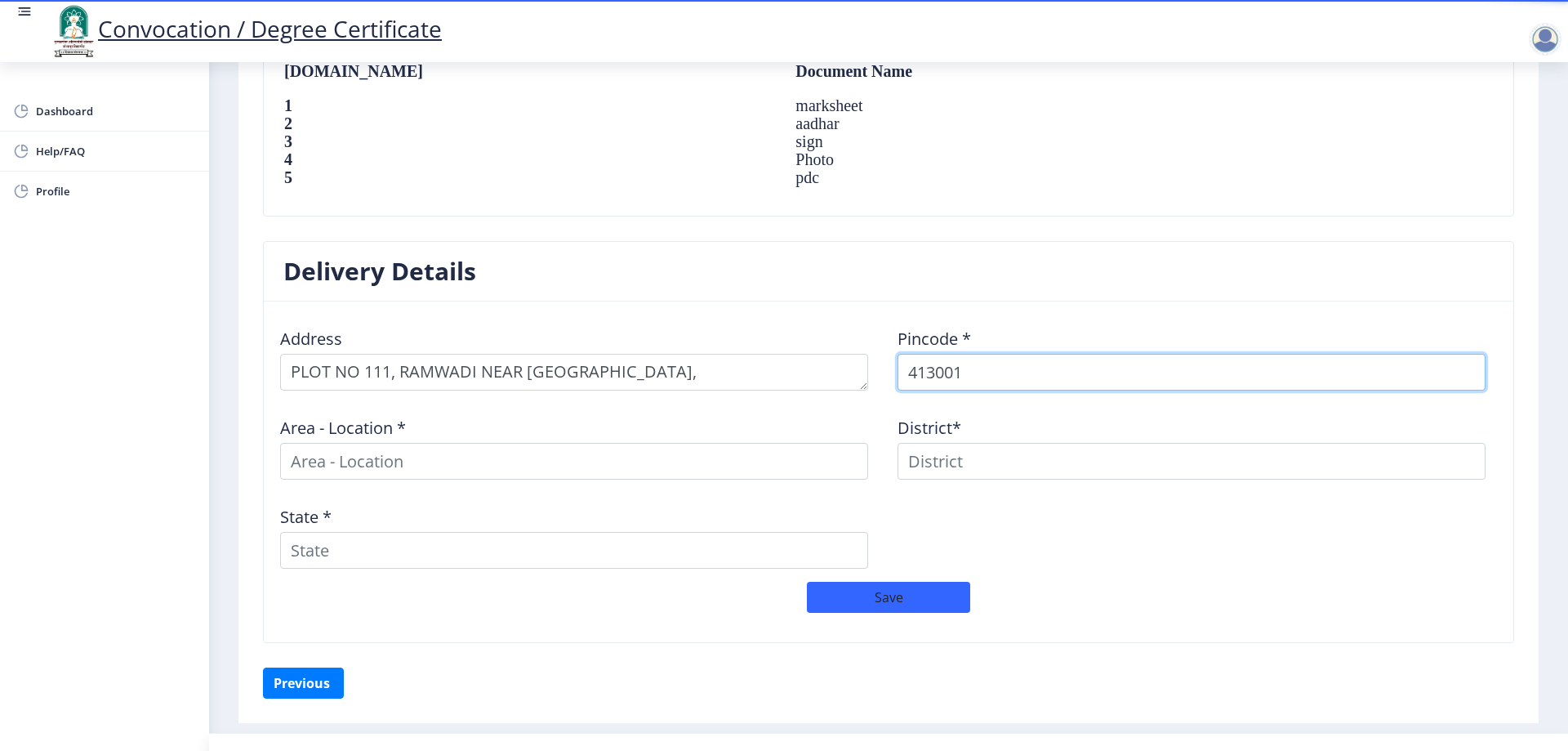
type input "413001"
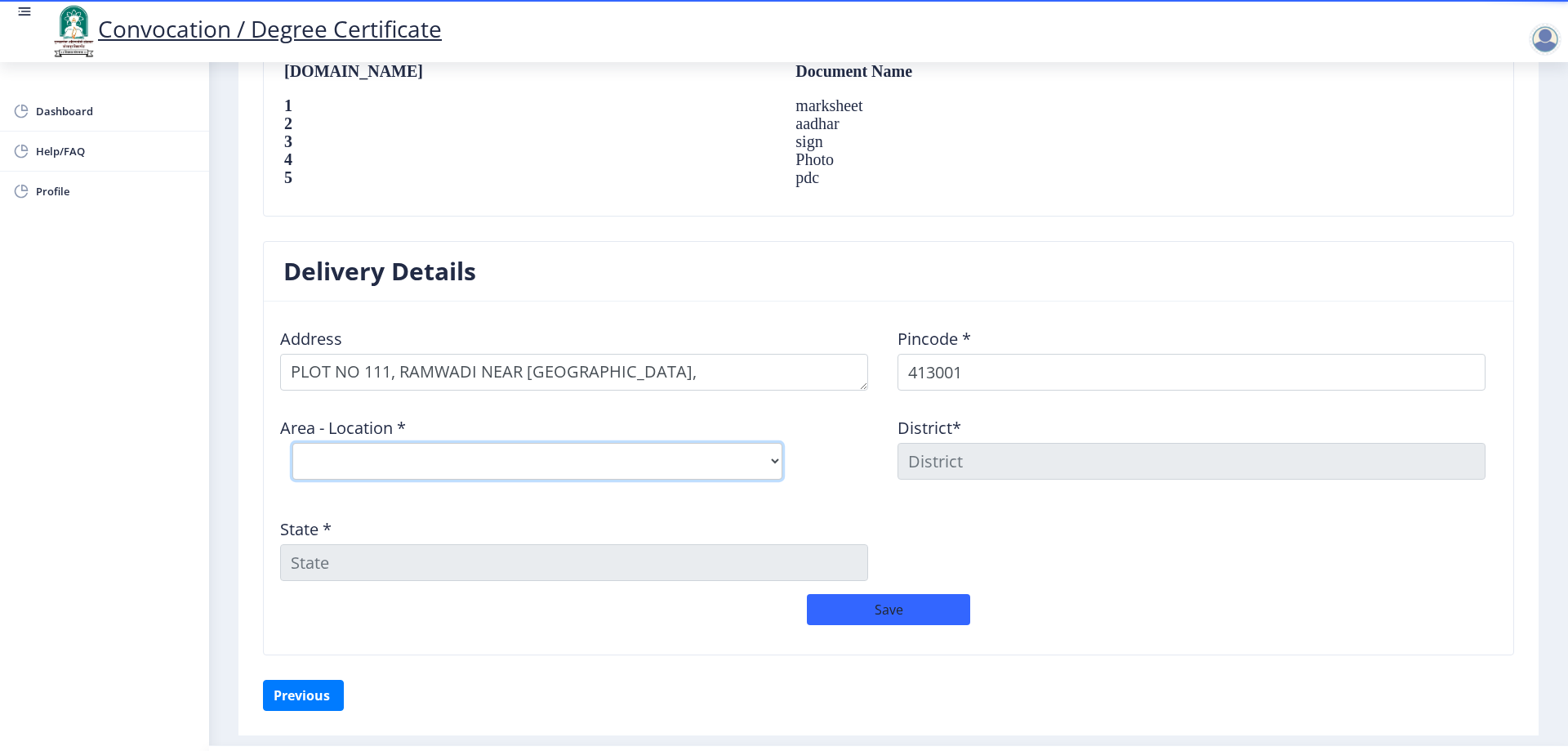
click at [360, 471] on select "Select Area Location [PERSON_NAME] Vastigrah S.O Navi Peth [GEOGRAPHIC_DATA] S.…" at bounding box center [537, 461] width 490 height 37
select select "4: Object"
click at [292, 443] on select "Select Area Location [PERSON_NAME] Vastigrah S.O Navi Peth [GEOGRAPHIC_DATA] S.…" at bounding box center [537, 461] width 490 height 37
type input "SOLAPUR"
type input "[GEOGRAPHIC_DATA]"
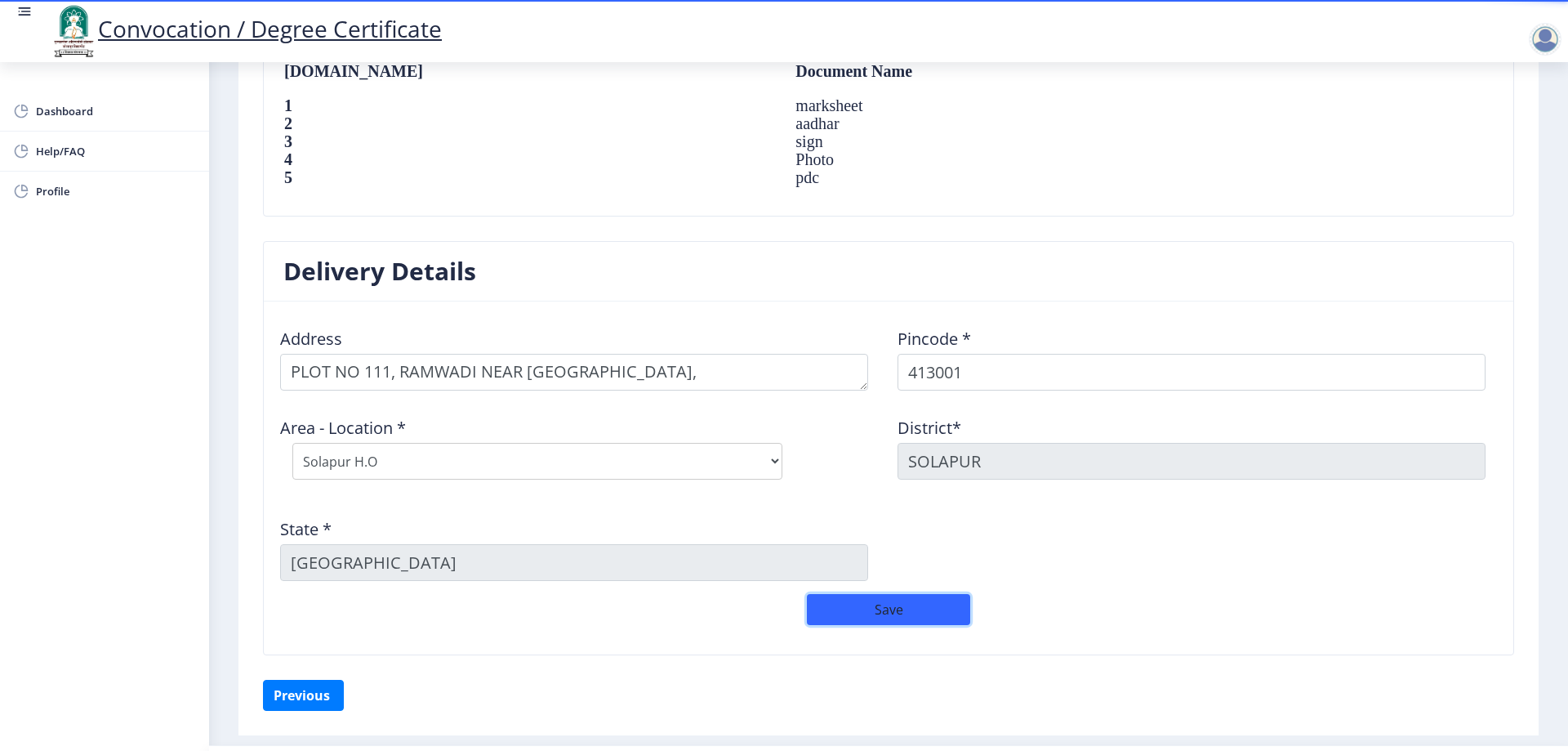
click at [891, 601] on button "Save" at bounding box center [889, 609] width 164 height 31
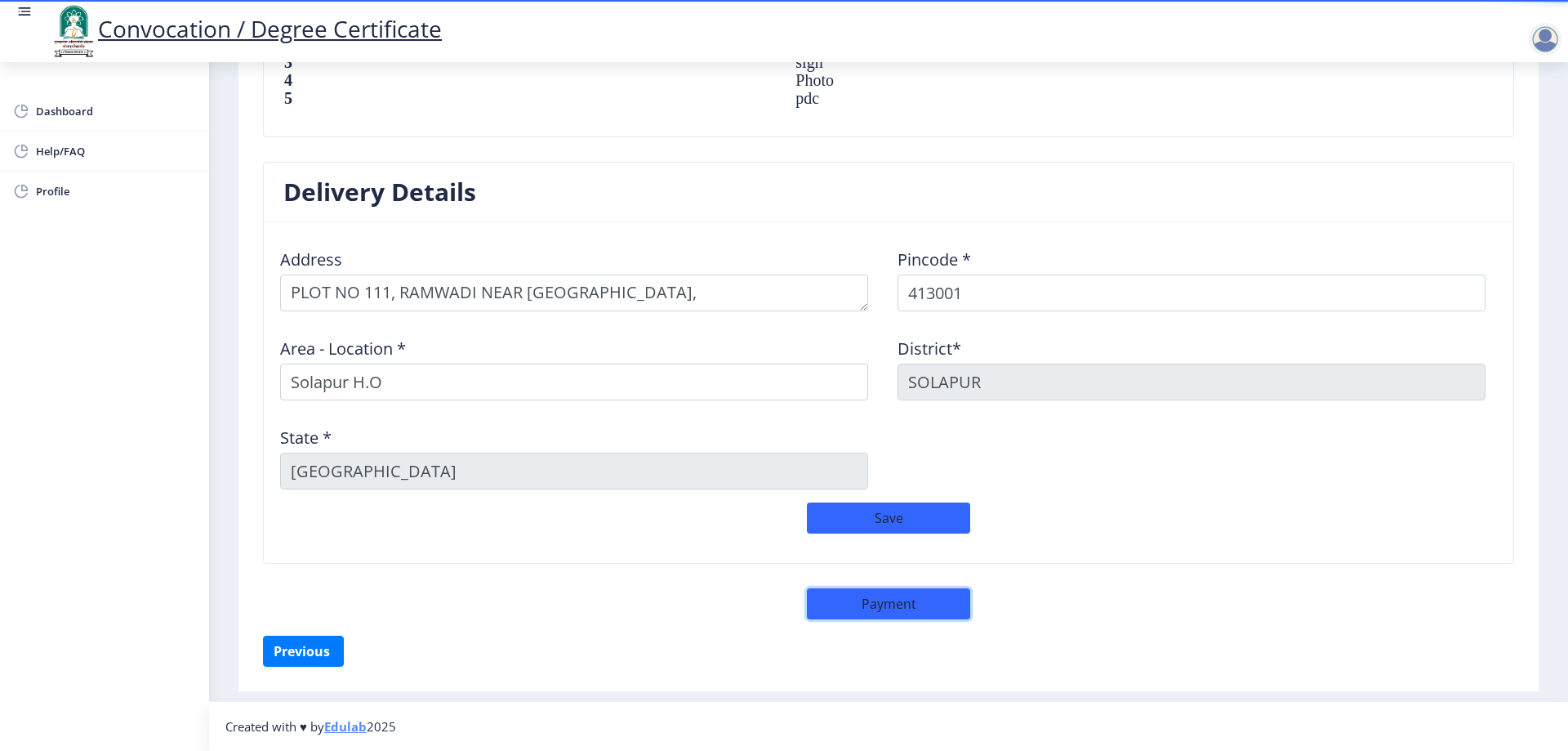
click at [907, 604] on button "Payment" at bounding box center [889, 603] width 164 height 31
select select "sealed"
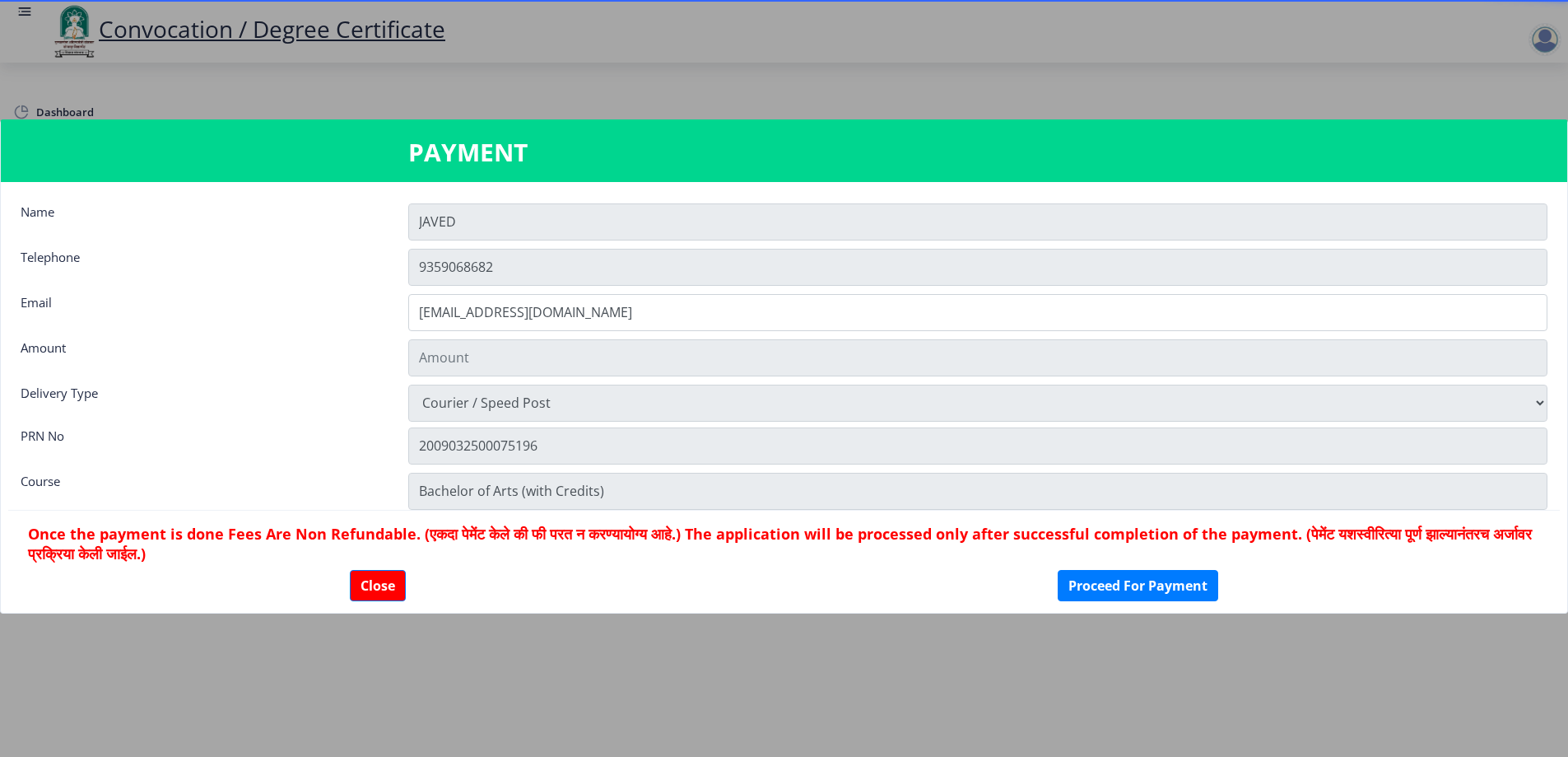
type input "1885"
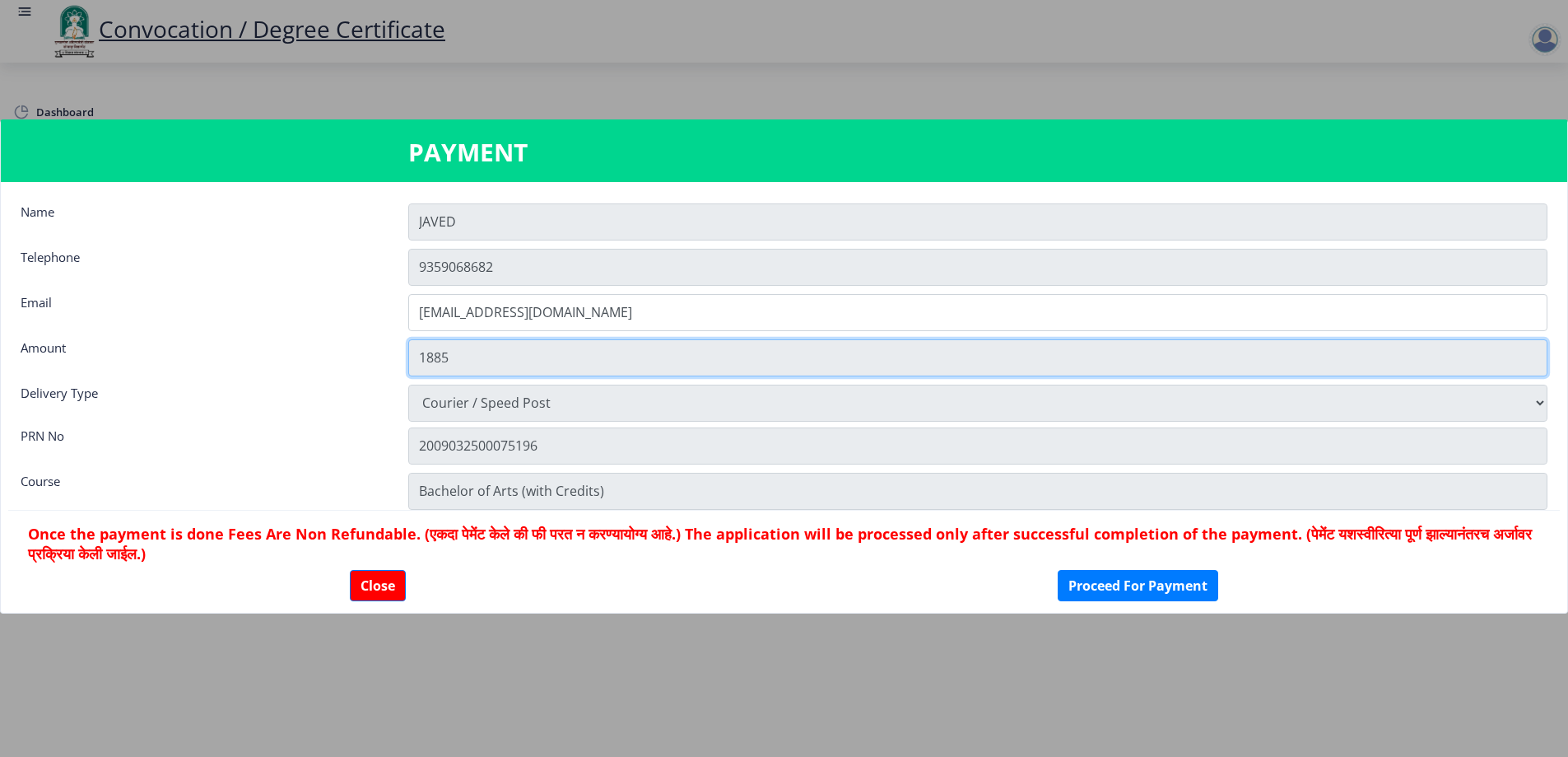
drag, startPoint x: 421, startPoint y: 362, endPoint x: 544, endPoint y: 369, distance: 123.2
click at [533, 369] on input "1885" at bounding box center [978, 358] width 1139 height 37
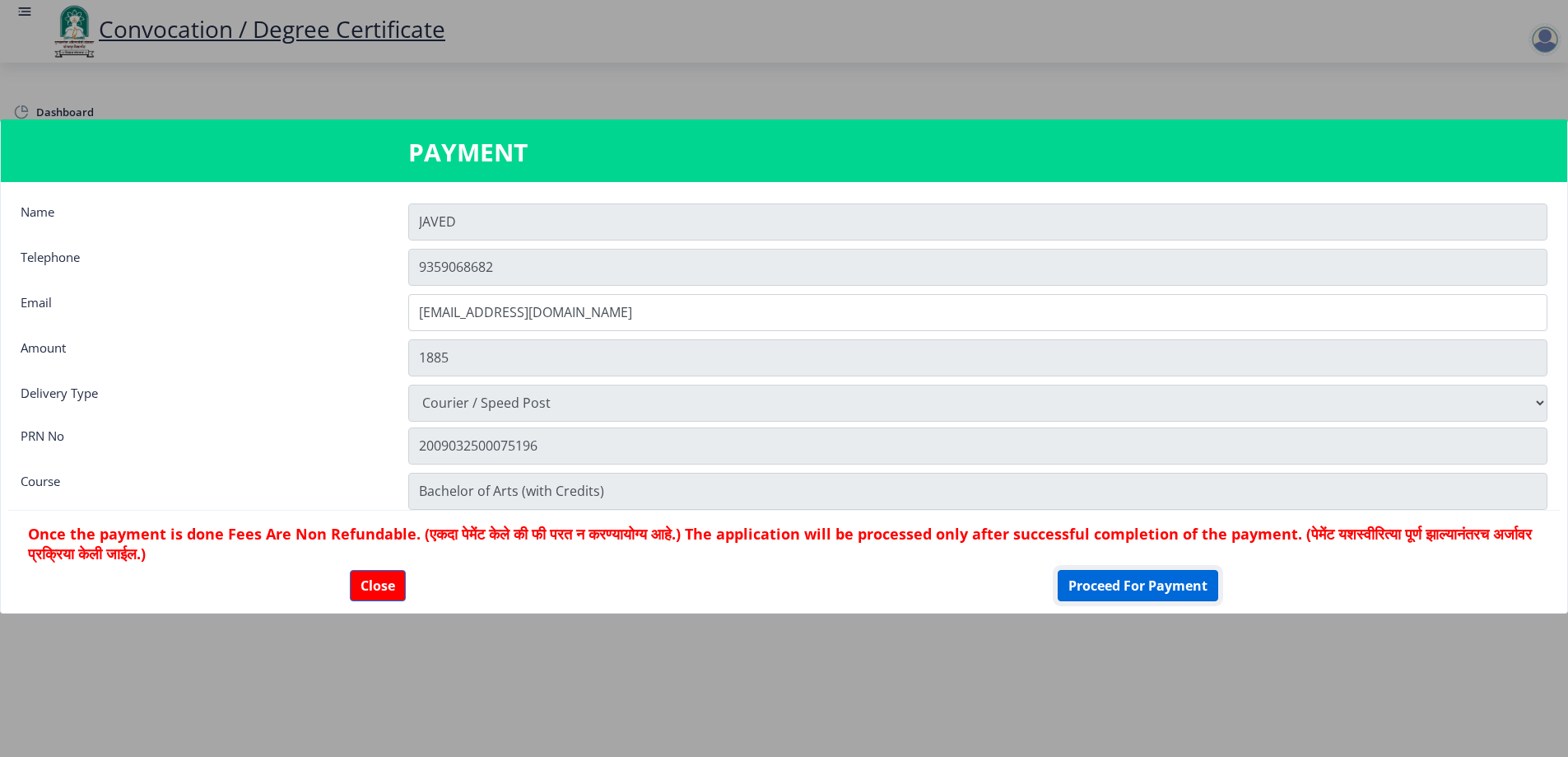
click at [1124, 584] on button "Proceed For Payment" at bounding box center [1137, 585] width 160 height 32
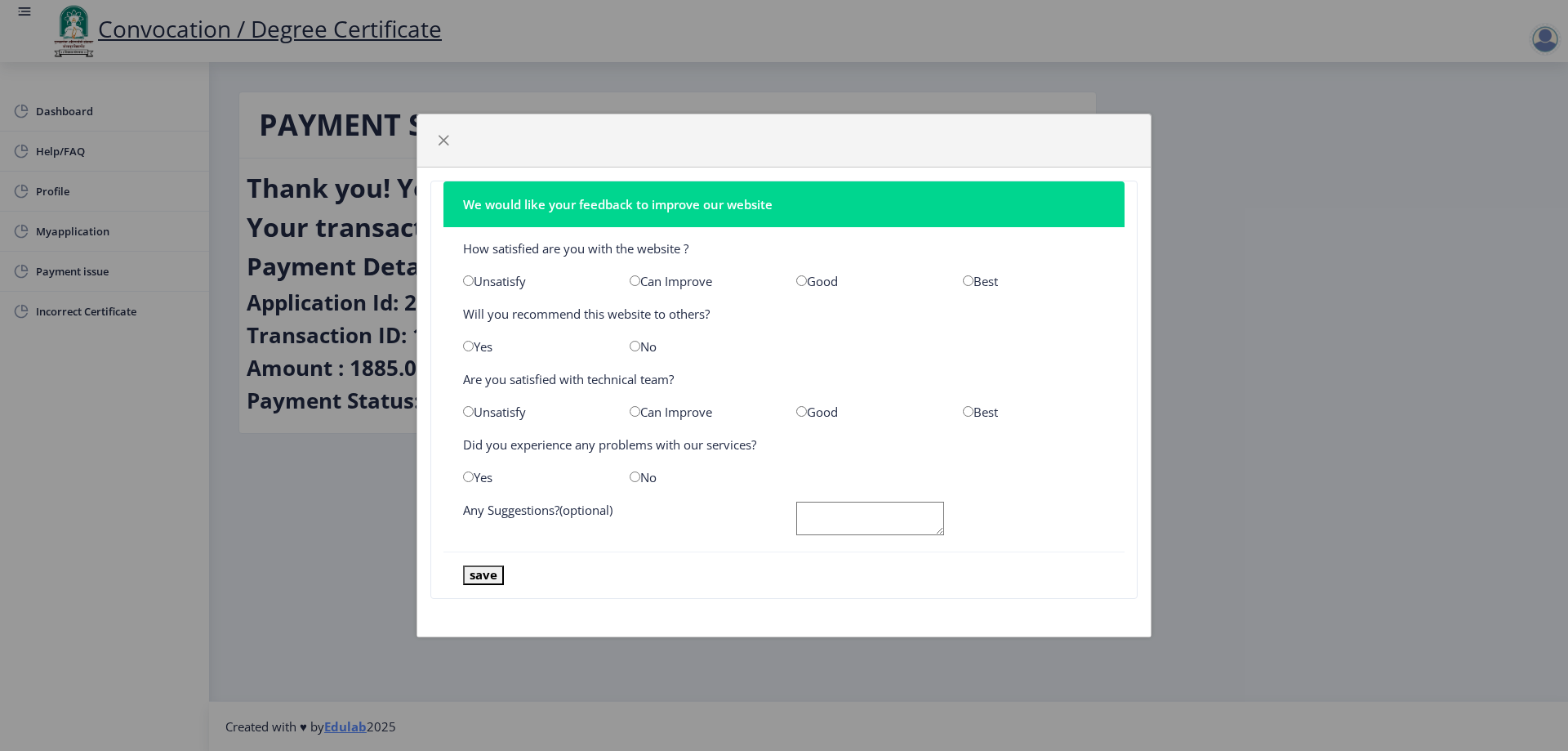
click at [965, 279] on input "radio" at bounding box center [968, 280] width 10 height 10
radio input "true"
click at [464, 344] on input "radio" at bounding box center [468, 346] width 10 height 10
radio input "true"
click at [801, 415] on input "radio" at bounding box center [801, 411] width 10 height 10
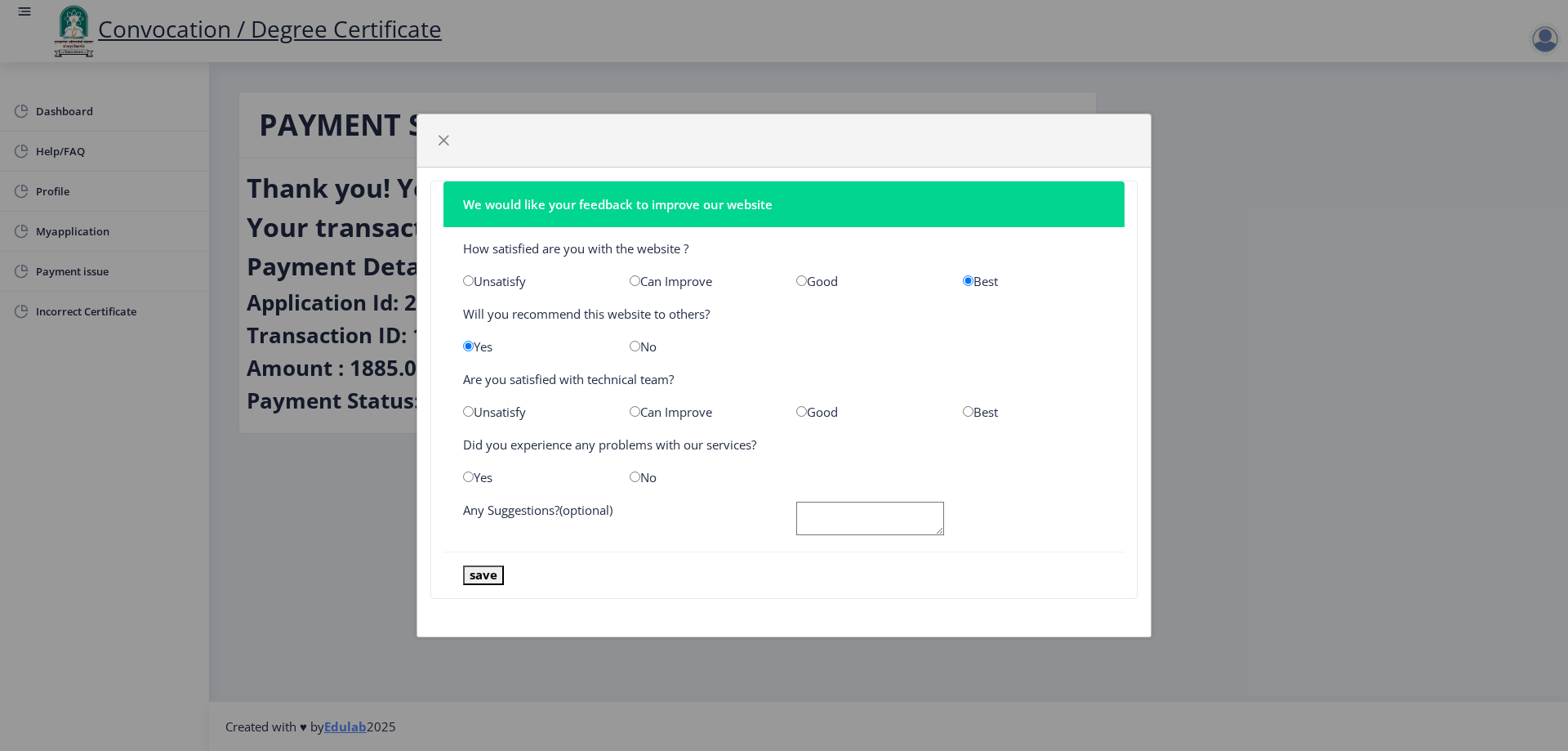
radio input "true"
click at [631, 482] on input "radio" at bounding box center [635, 476] width 10 height 10
radio input "true"
click at [482, 577] on button "save" at bounding box center [483, 575] width 41 height 19
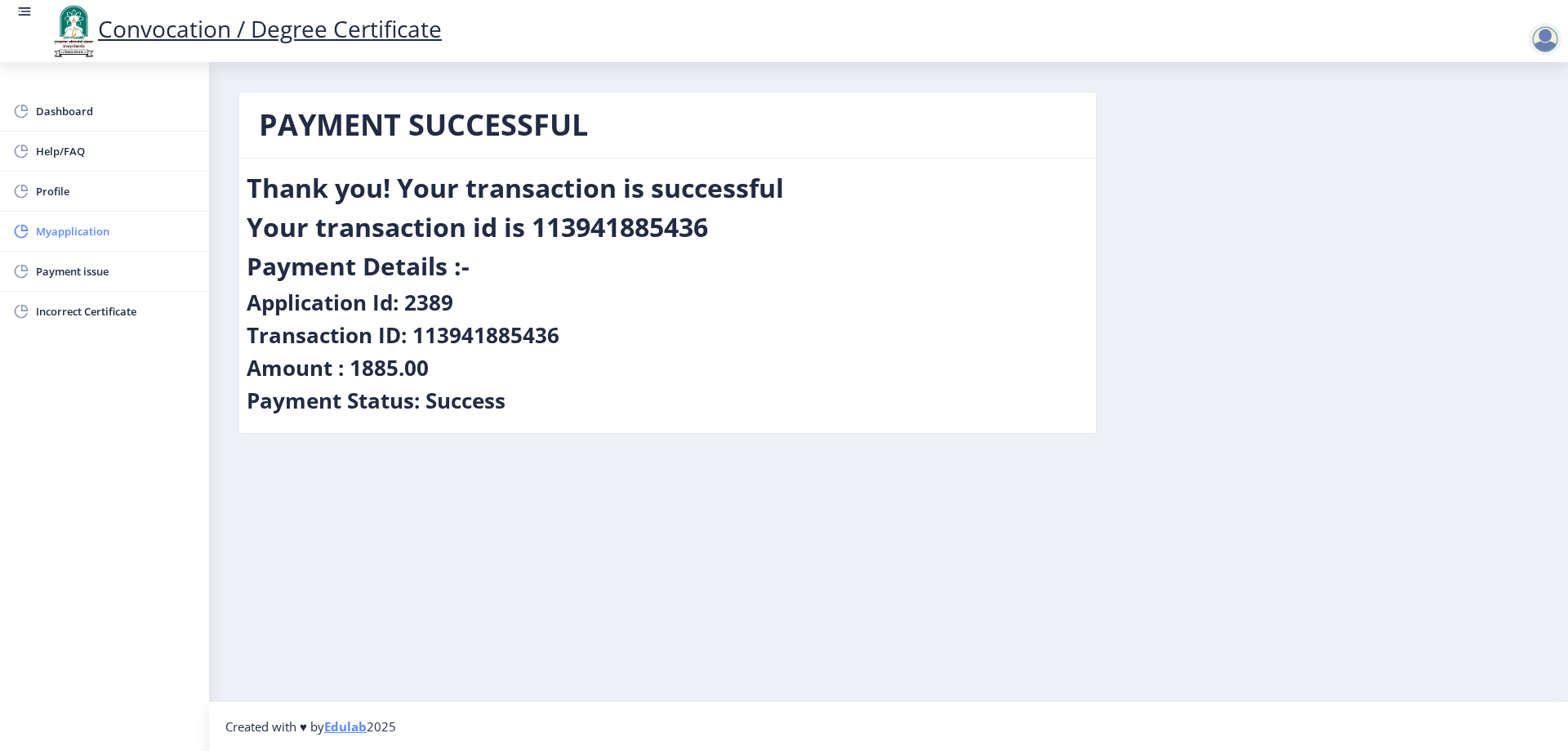
click at [86, 228] on span "Myapplication" at bounding box center [116, 231] width 160 height 20
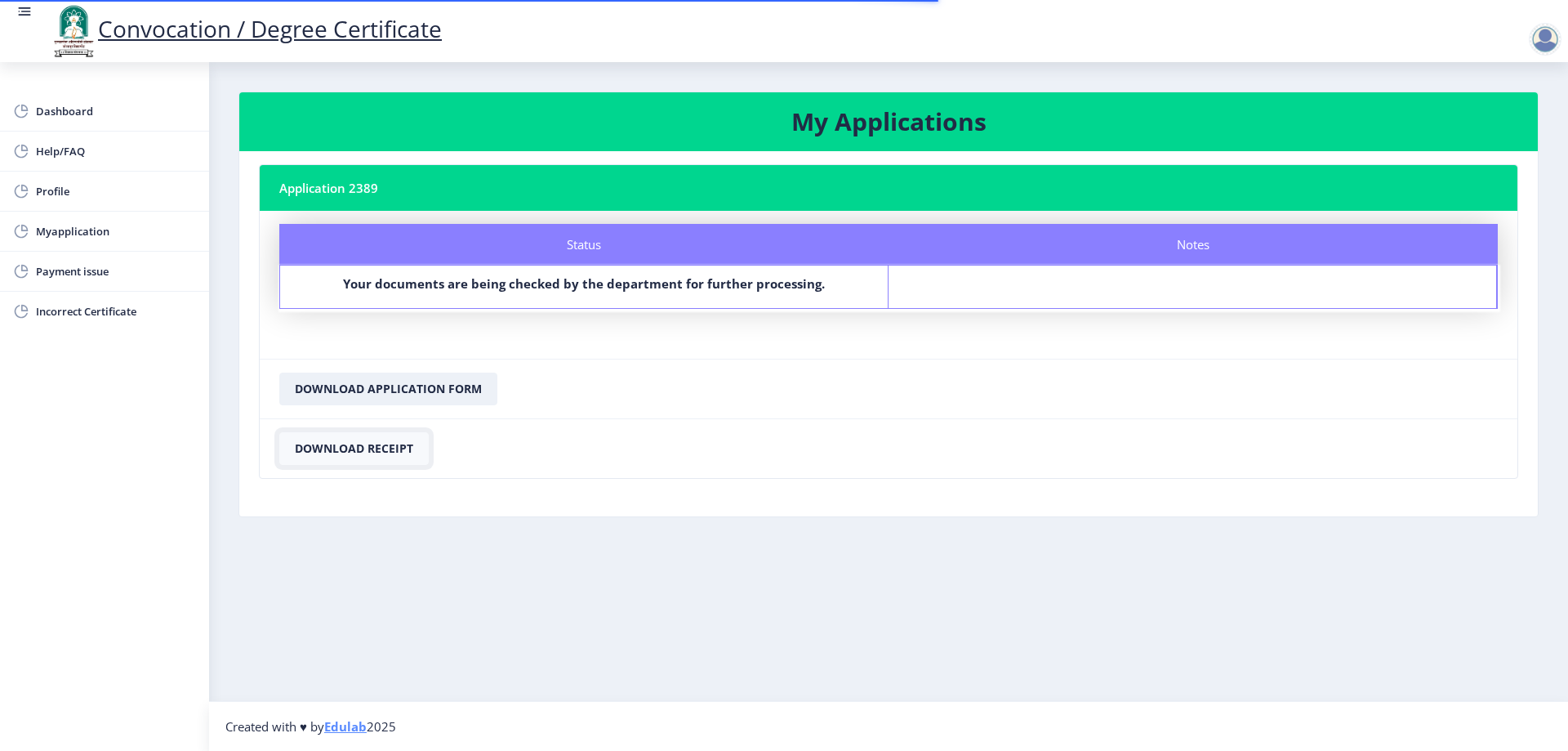
click at [391, 449] on button "Download Receipt" at bounding box center [354, 448] width 149 height 32
click at [404, 385] on button "Download Application Form" at bounding box center [388, 388] width 218 height 32
click at [1549, 43] on div at bounding box center [1545, 39] width 32 height 32
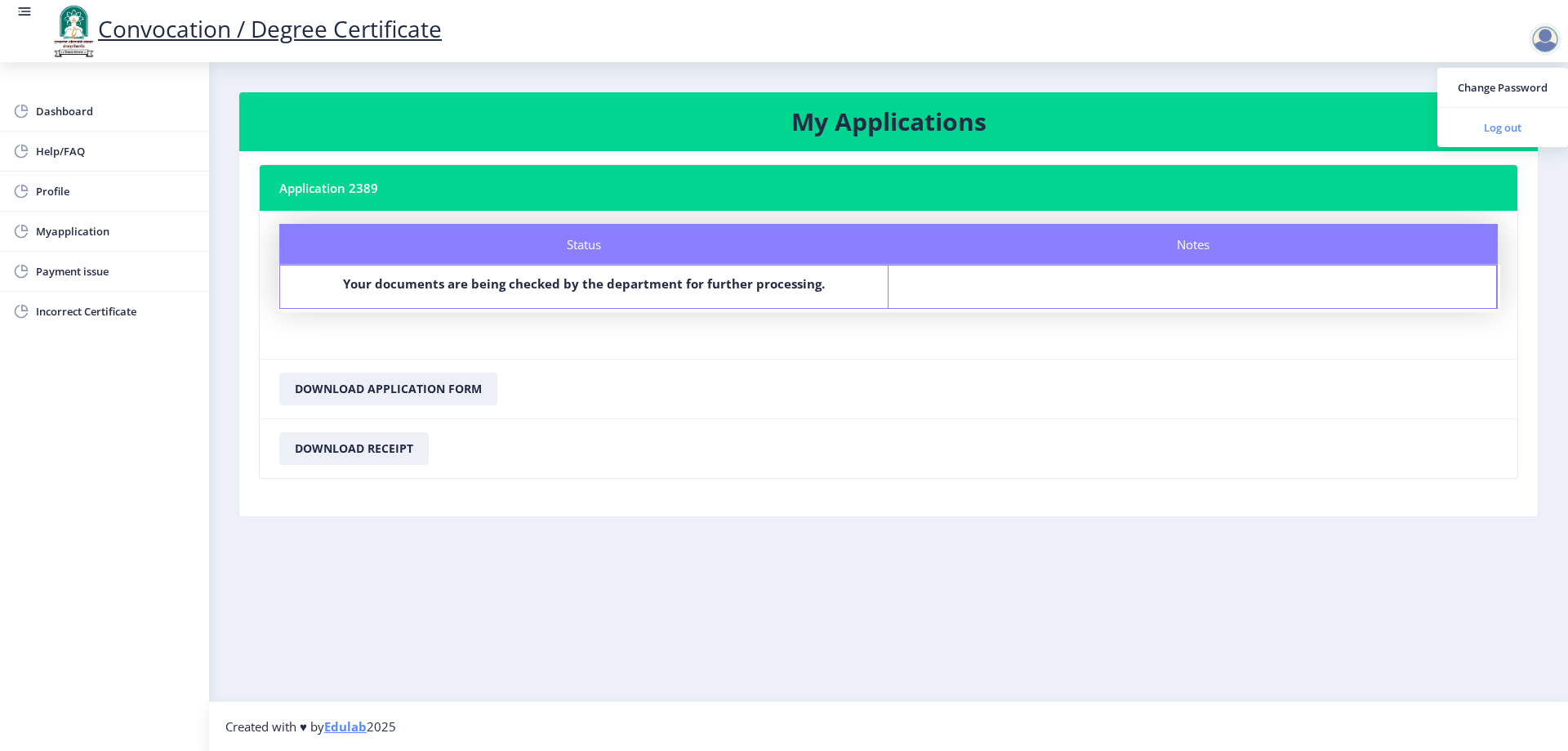
click at [1491, 139] on link "Log out" at bounding box center [1502, 127] width 130 height 39
